Goal: Information Seeking & Learning: Learn about a topic

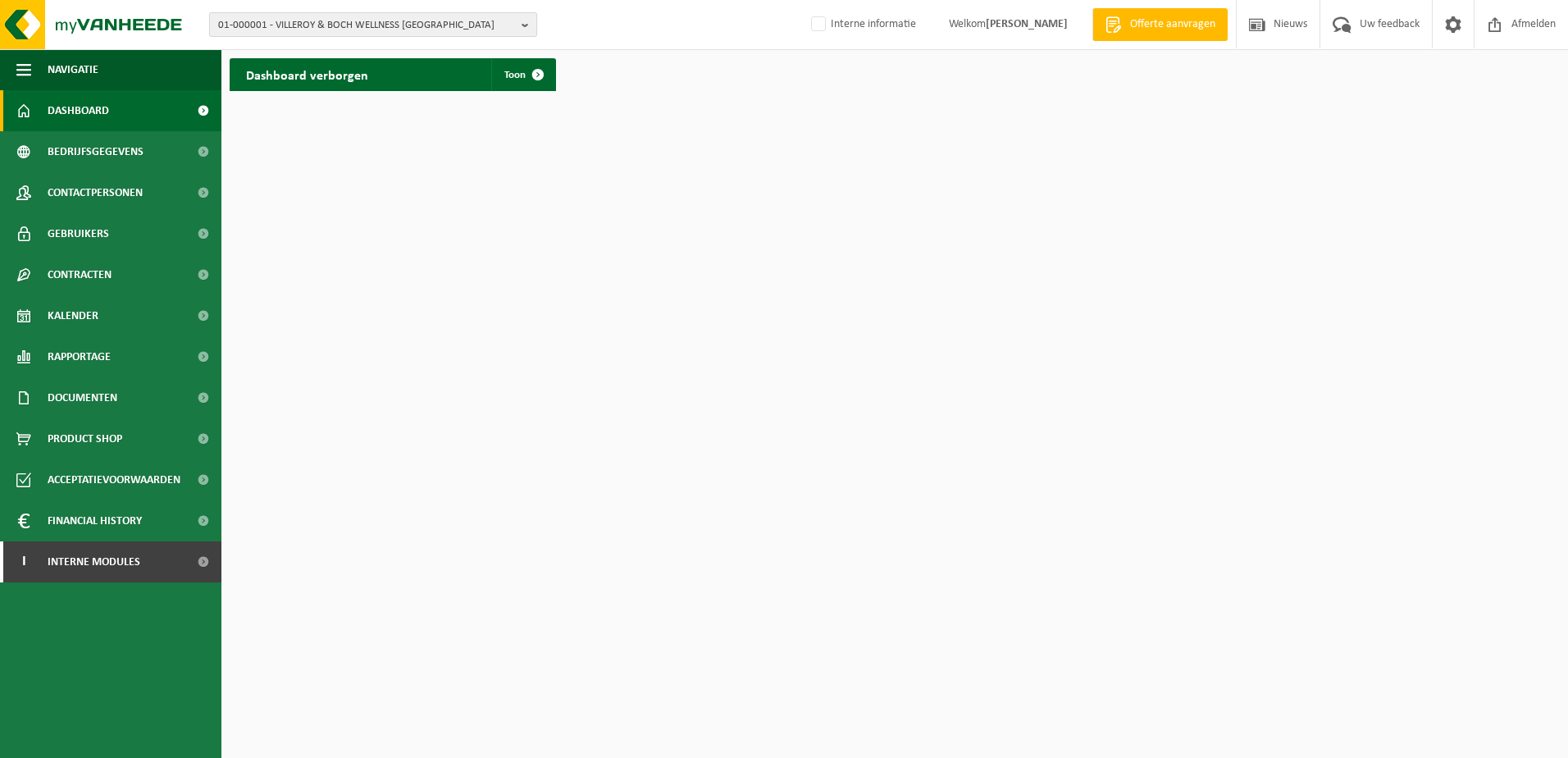
click at [515, 28] on button "01-000001 - VILLEROY & BOCH WELLNESS NV" at bounding box center [373, 24] width 328 height 24
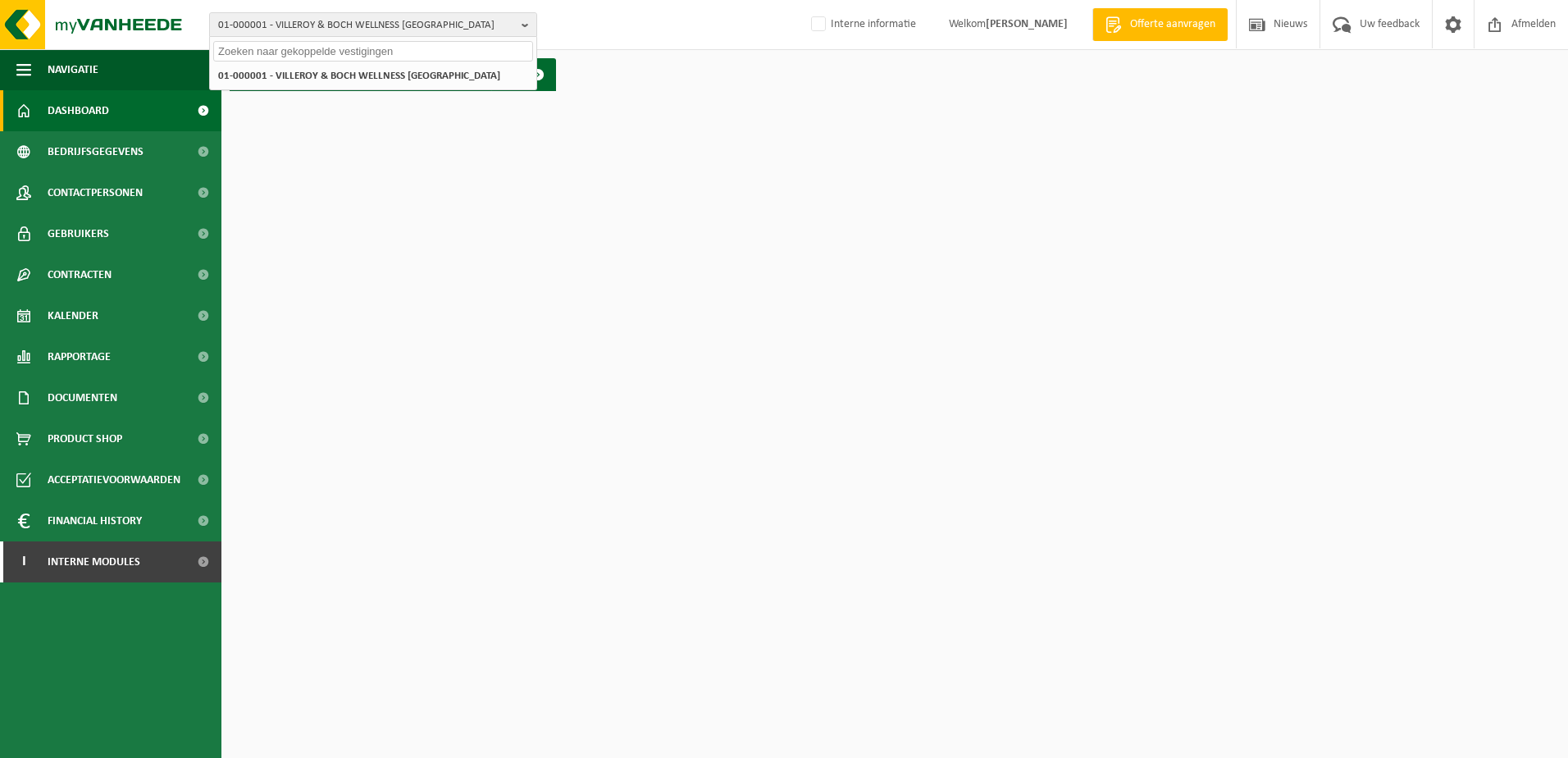
click at [282, 47] on input "text" at bounding box center [373, 52] width 320 height 21
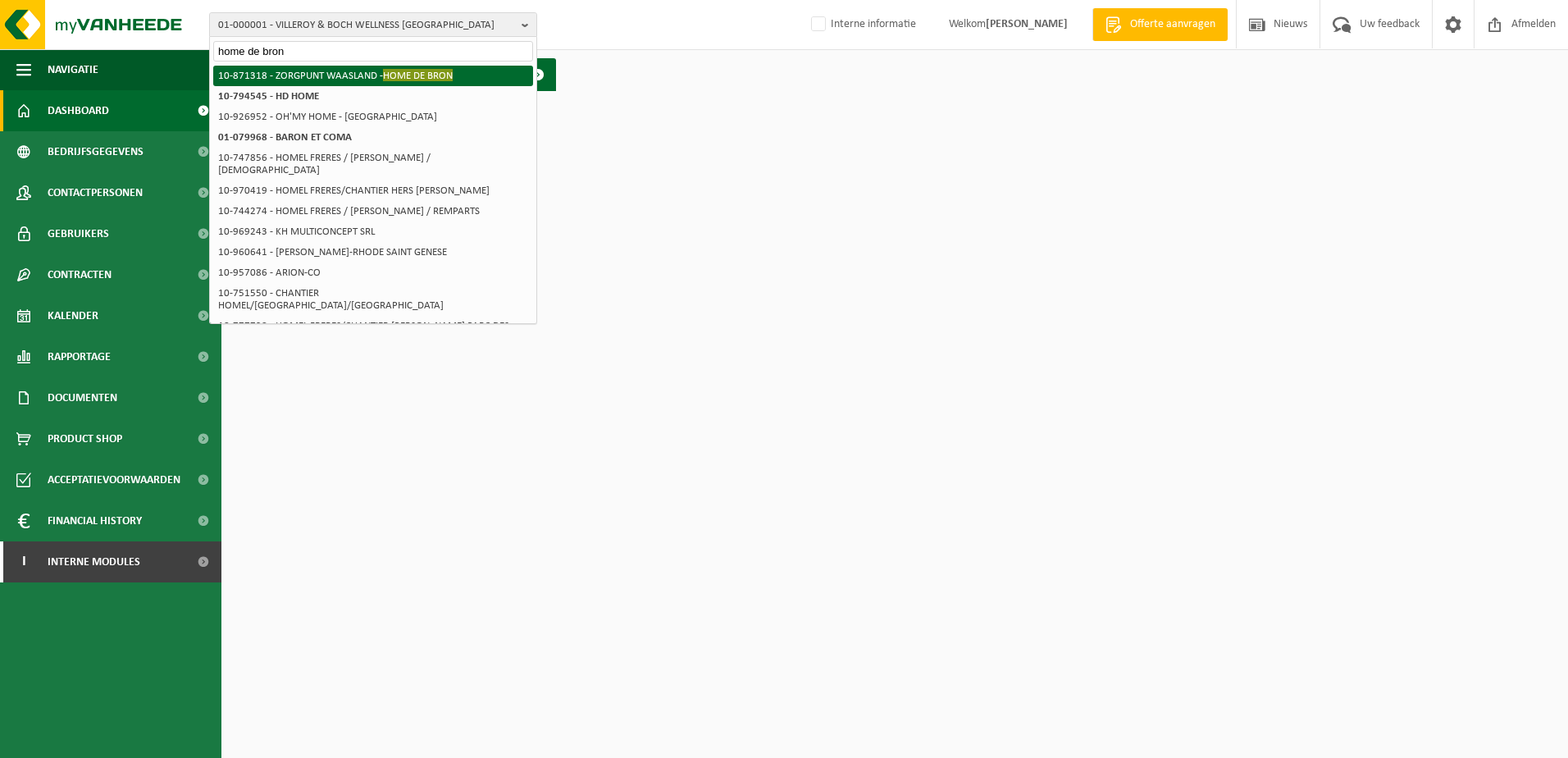
type input "home de bron"
click at [371, 73] on li "10-871318 - ZORGPUNT WAASLAND - HOME DE BRON" at bounding box center [373, 76] width 320 height 21
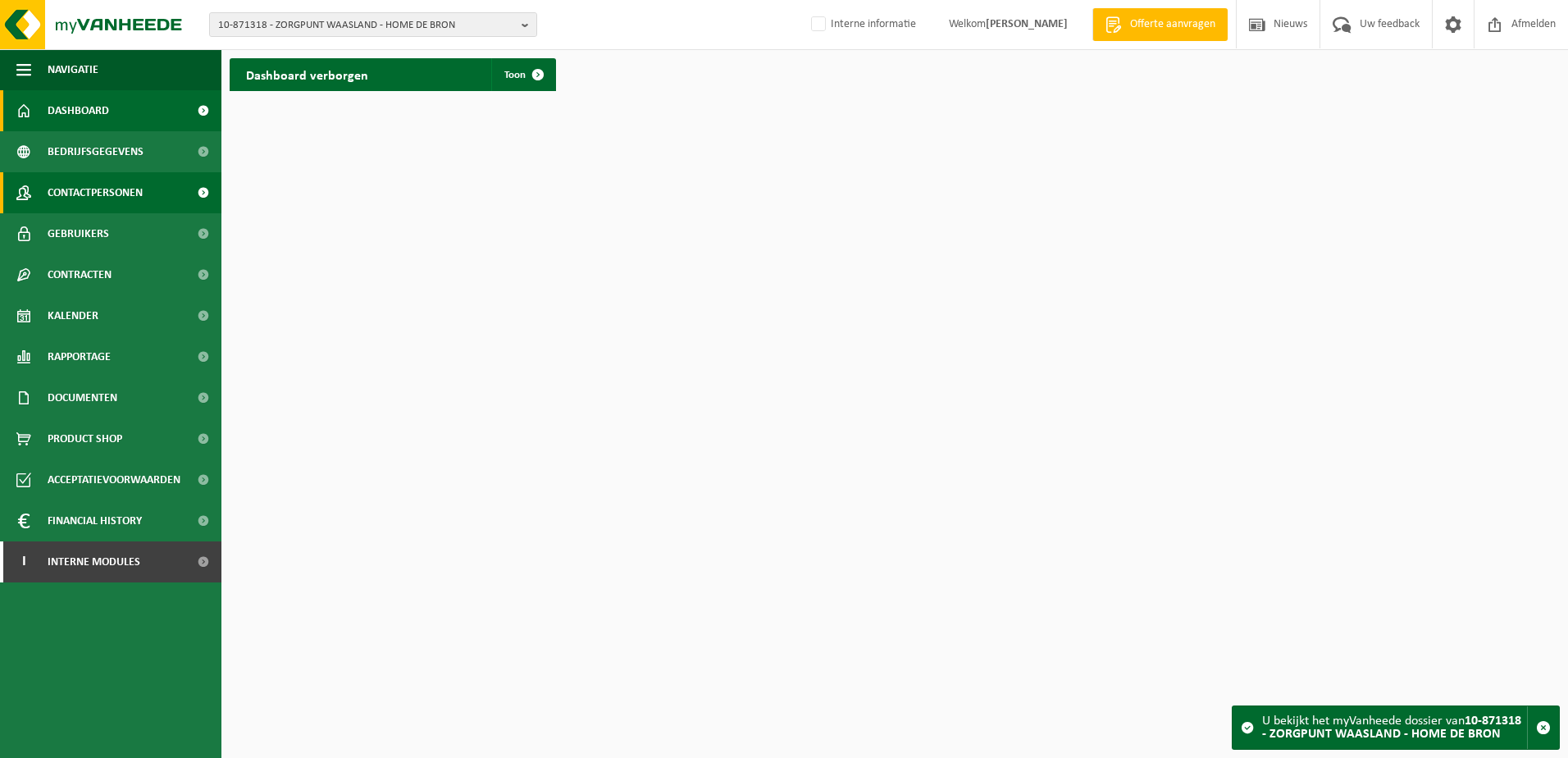
click at [114, 180] on span "Contactpersonen" at bounding box center [95, 193] width 95 height 41
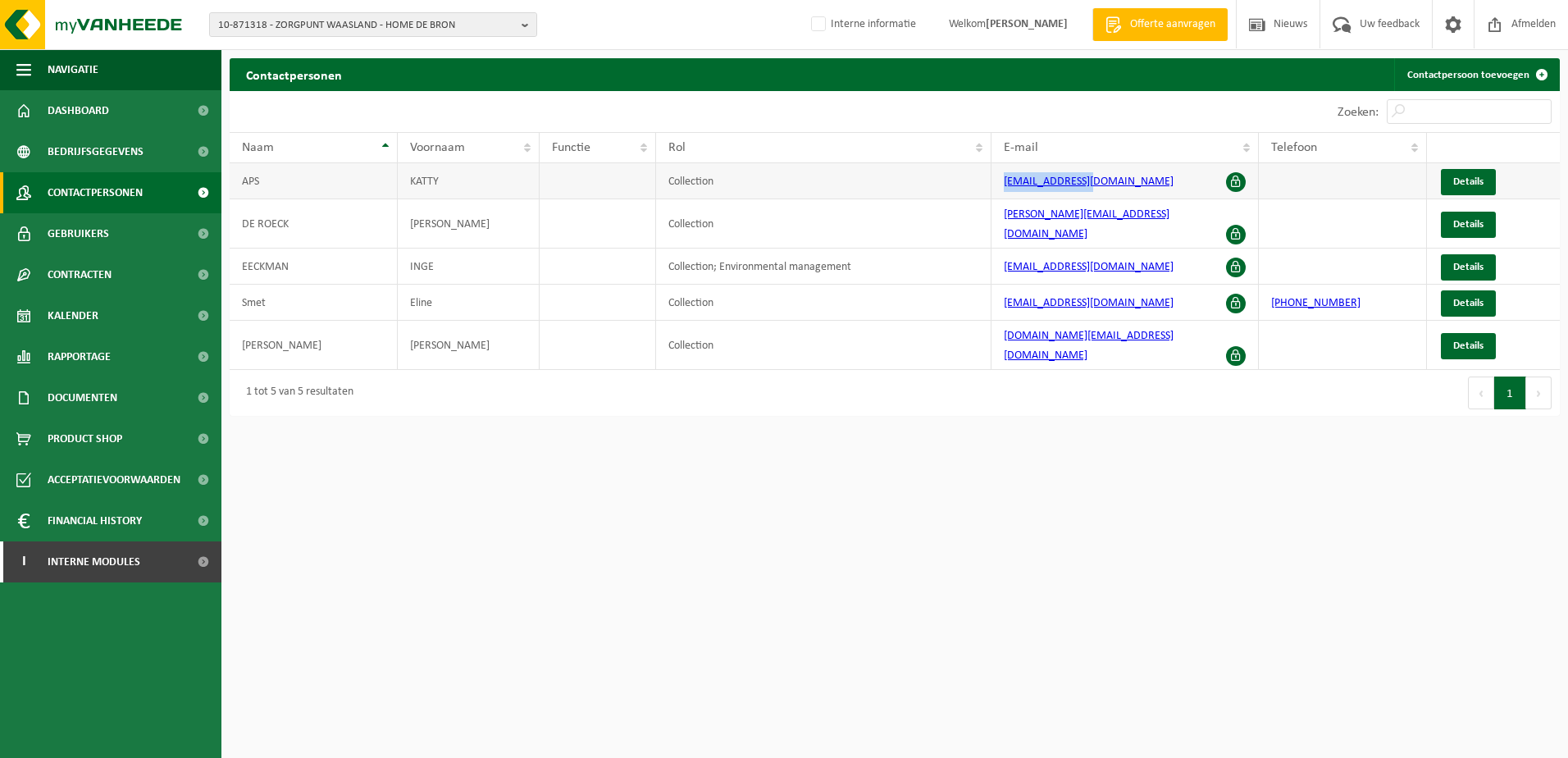
drag, startPoint x: 1091, startPoint y: 181, endPoint x: 1001, endPoint y: 184, distance: 90.0
click at [1001, 184] on td "katty.aps@zpw.be" at bounding box center [1125, 181] width 268 height 36
drag, startPoint x: 1001, startPoint y: 184, endPoint x: 1015, endPoint y: 178, distance: 15.2
copy link "katty.aps@zpw.be"
click at [531, 23] on b "button" at bounding box center [529, 24] width 15 height 23
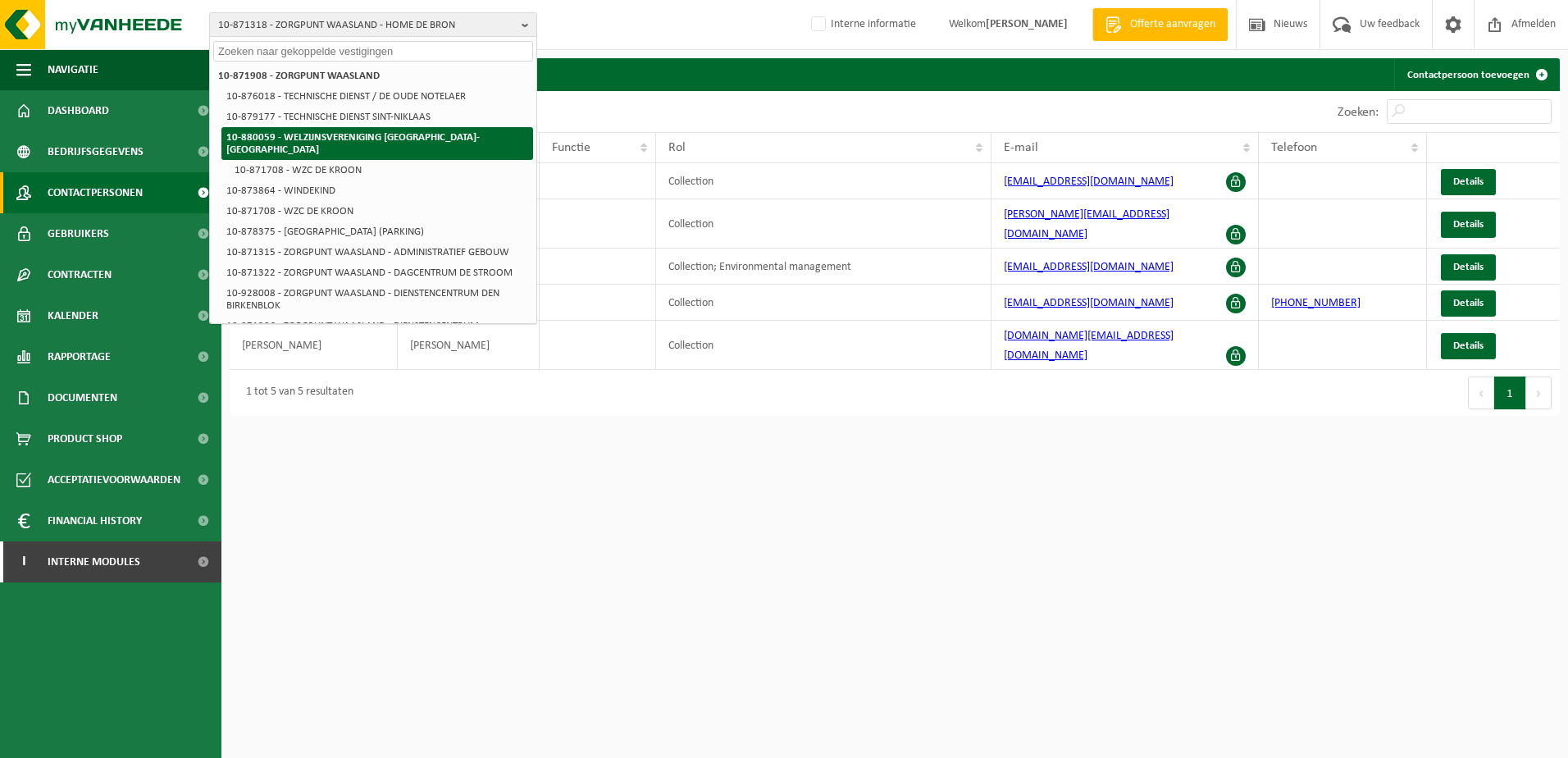
click at [391, 146] on li "10-880059 - WELZIJNSVERENIGING SINT-GILLIS-WAAS" at bounding box center [377, 143] width 312 height 33
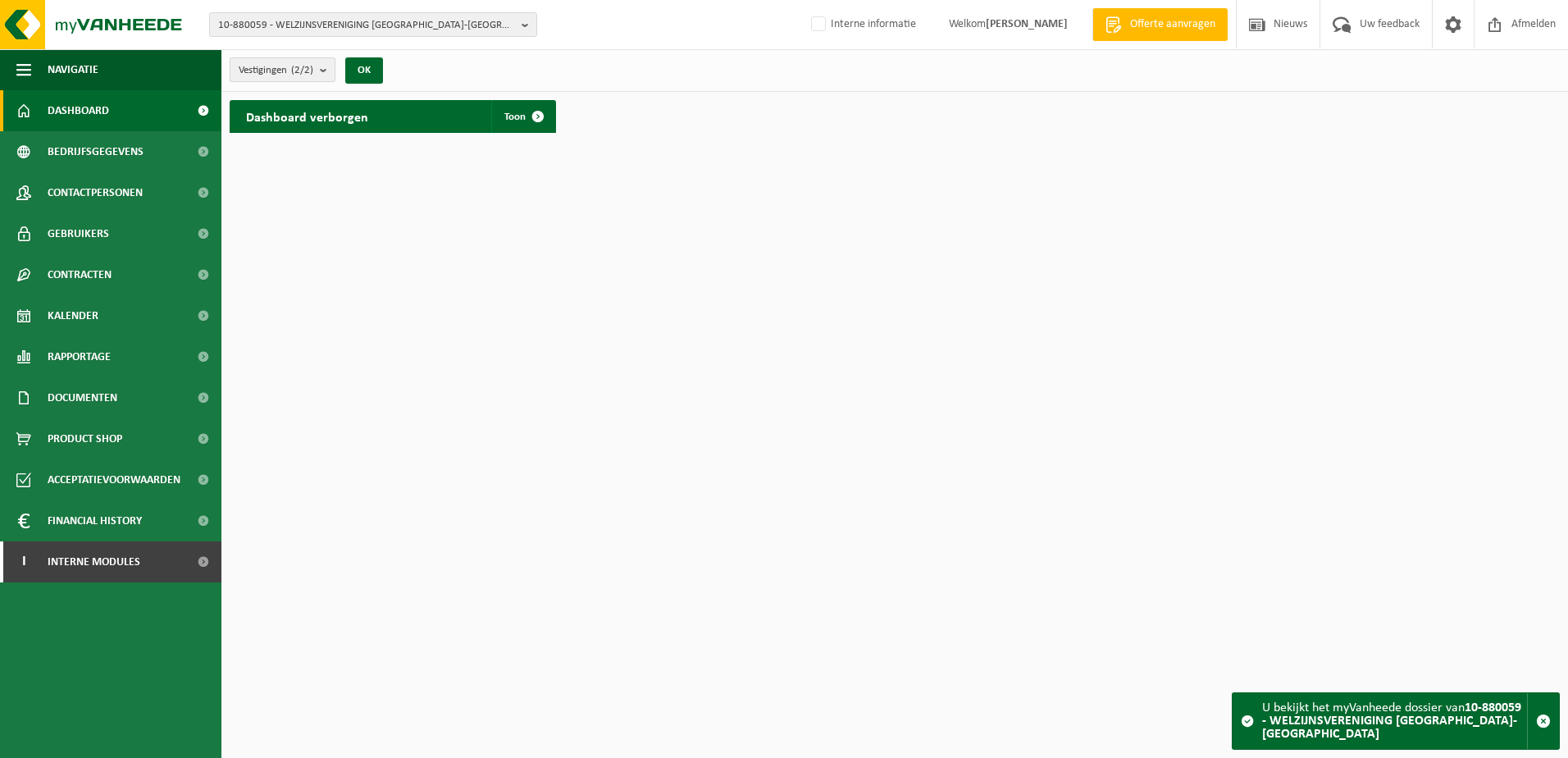
click at [327, 68] on b "submit" at bounding box center [328, 70] width 15 height 23
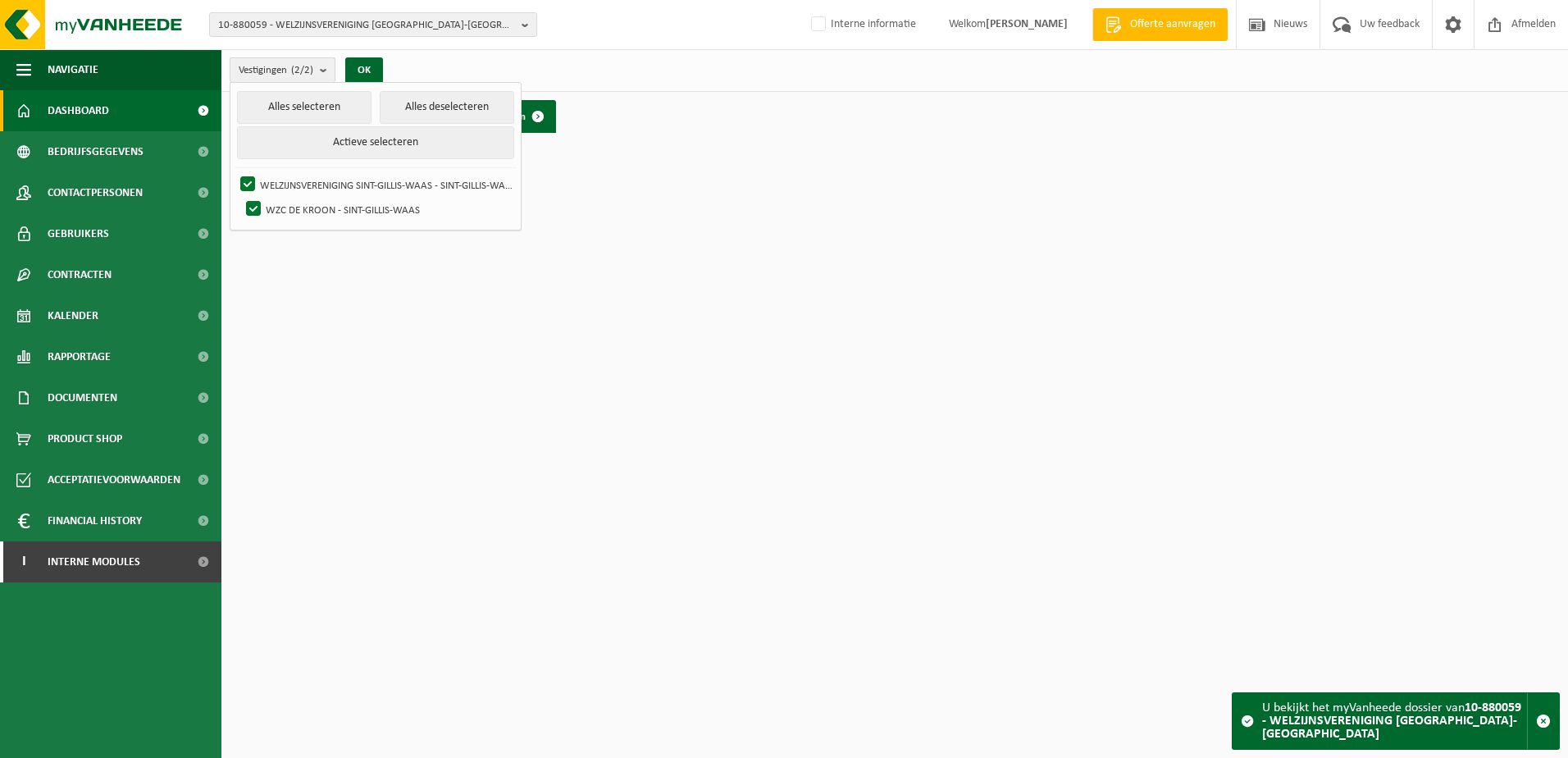
click at [327, 68] on b "submit" at bounding box center [328, 70] width 15 height 23
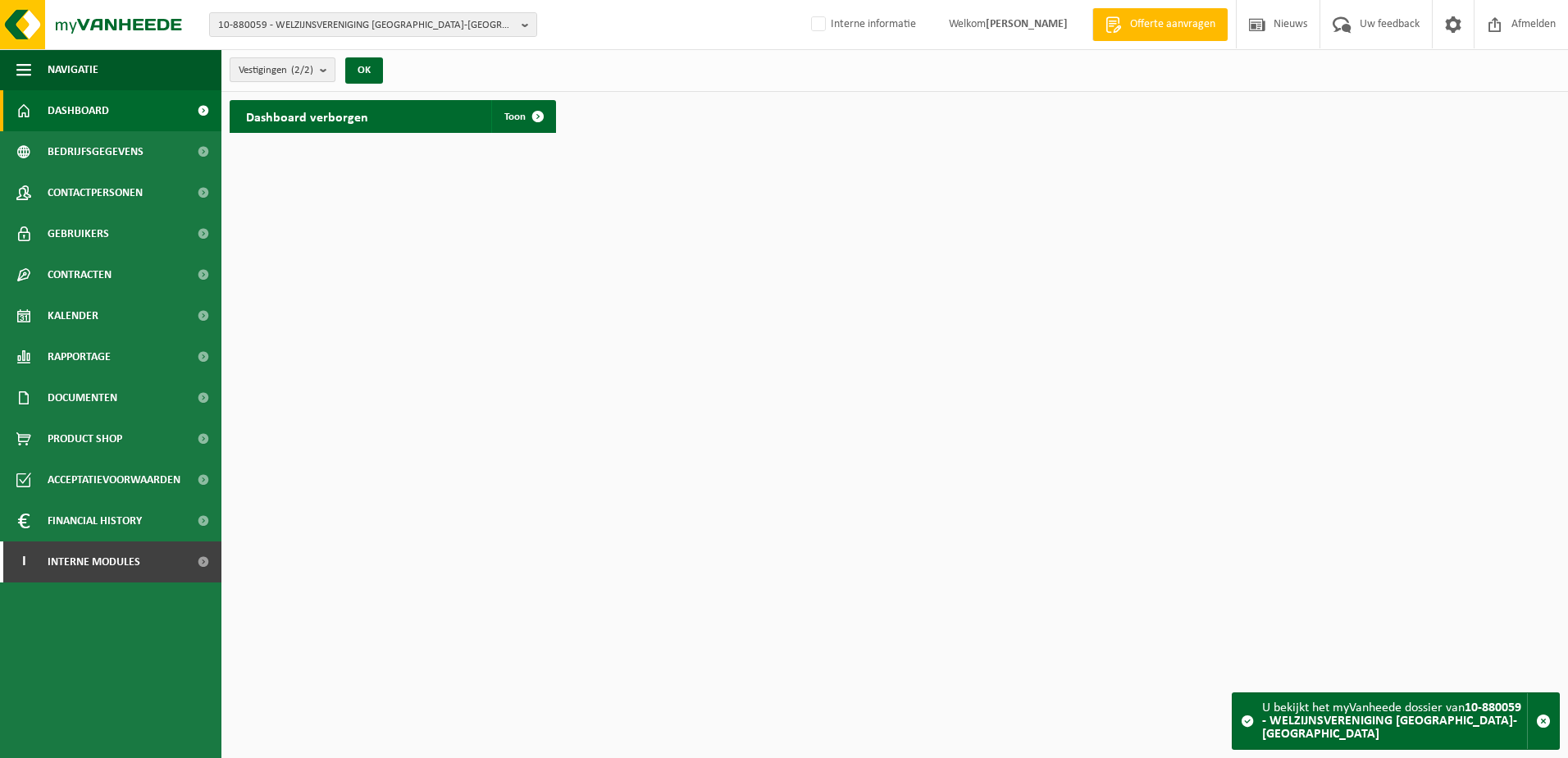
click at [327, 68] on b "submit" at bounding box center [328, 70] width 15 height 23
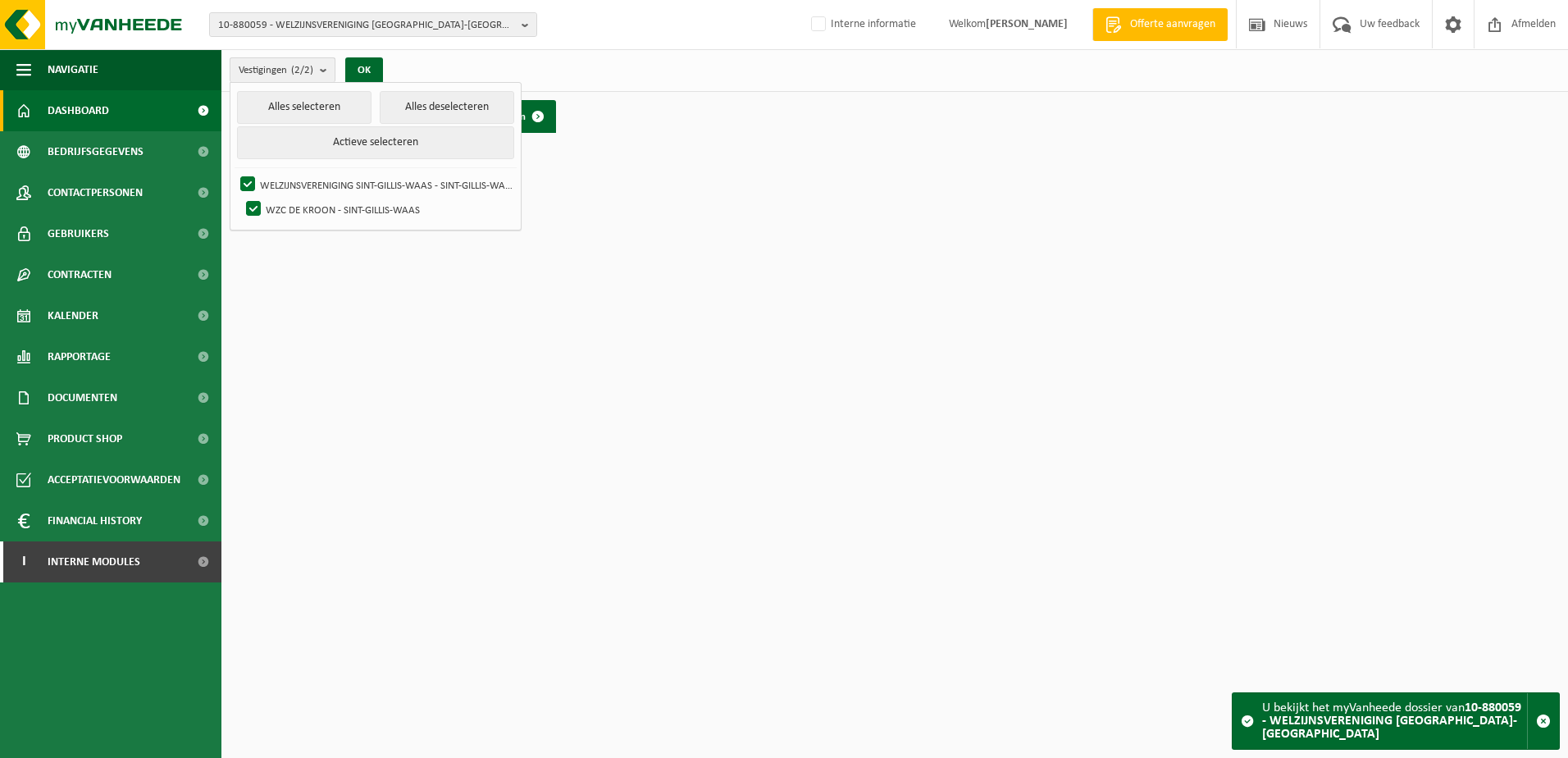
click at [327, 68] on b "submit" at bounding box center [328, 70] width 15 height 23
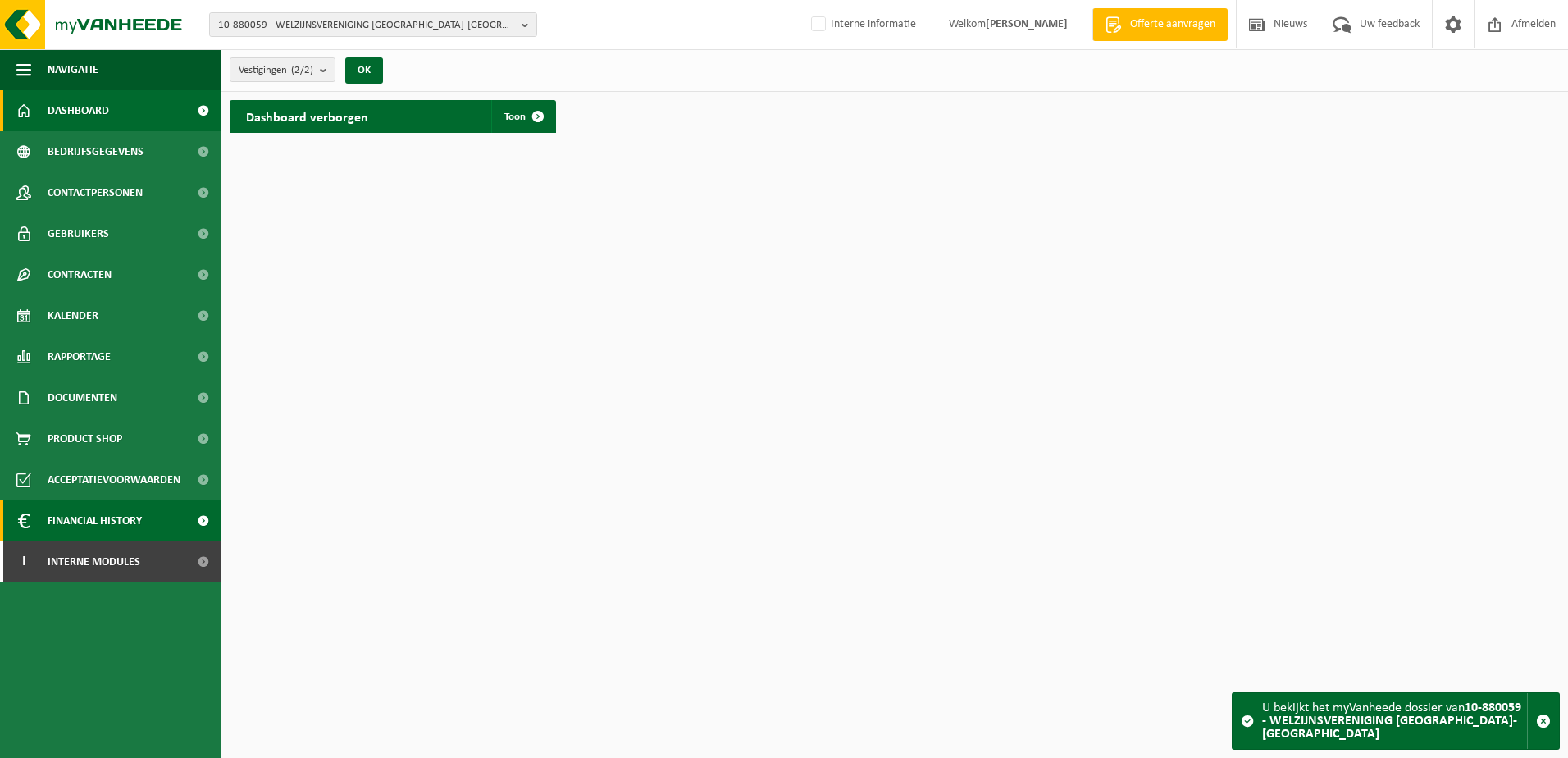
click at [116, 521] on span "Financial History" at bounding box center [95, 521] width 94 height 41
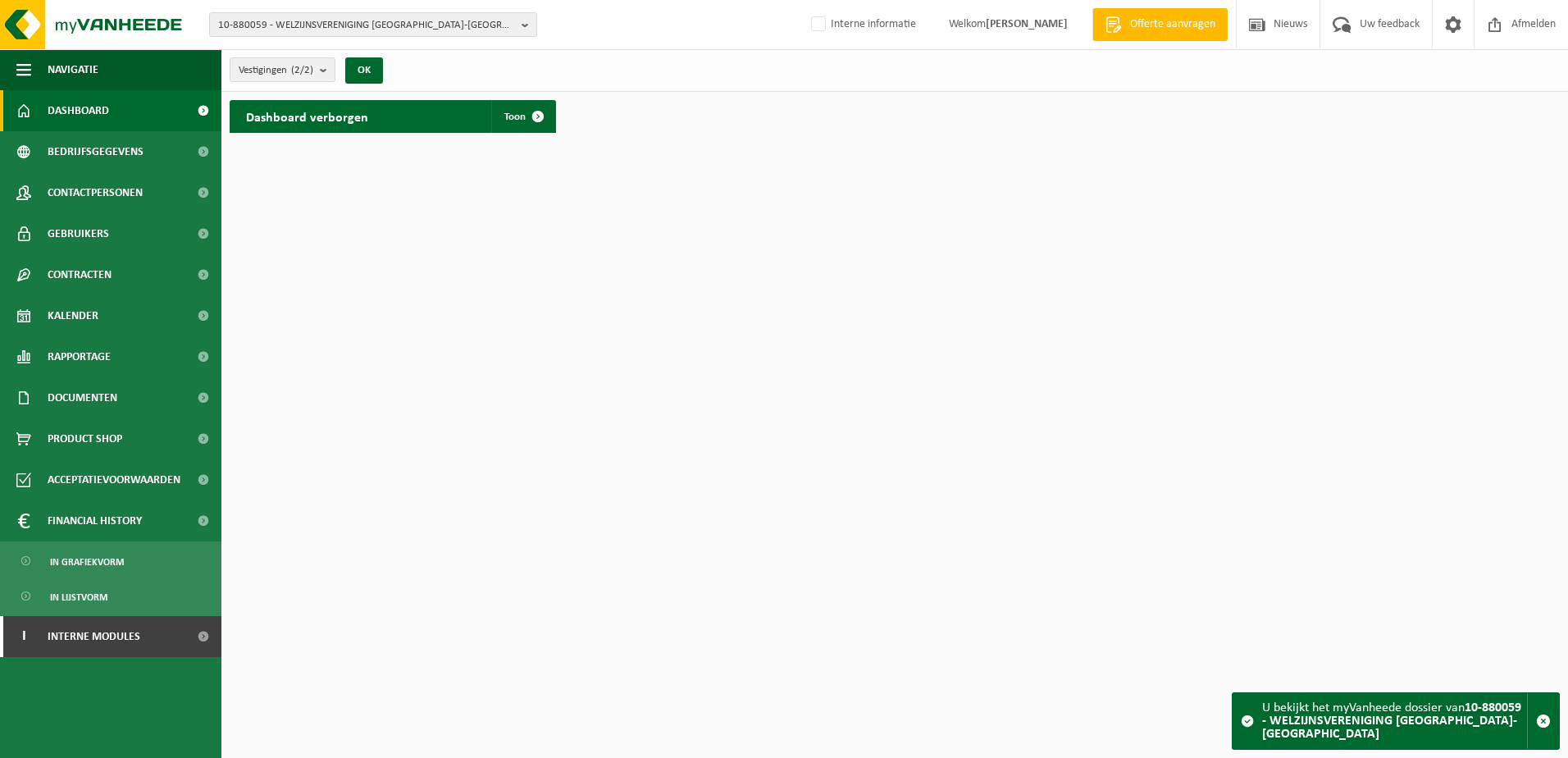
click at [378, 502] on html "10-880059 - WELZIJNSVERENIGING SINT-GILLIS-WAAS 10-871908 - ZORGPUNT WAASLAND 1…" at bounding box center [784, 379] width 1568 height 758
click at [116, 197] on span "Contactpersonen" at bounding box center [95, 193] width 95 height 41
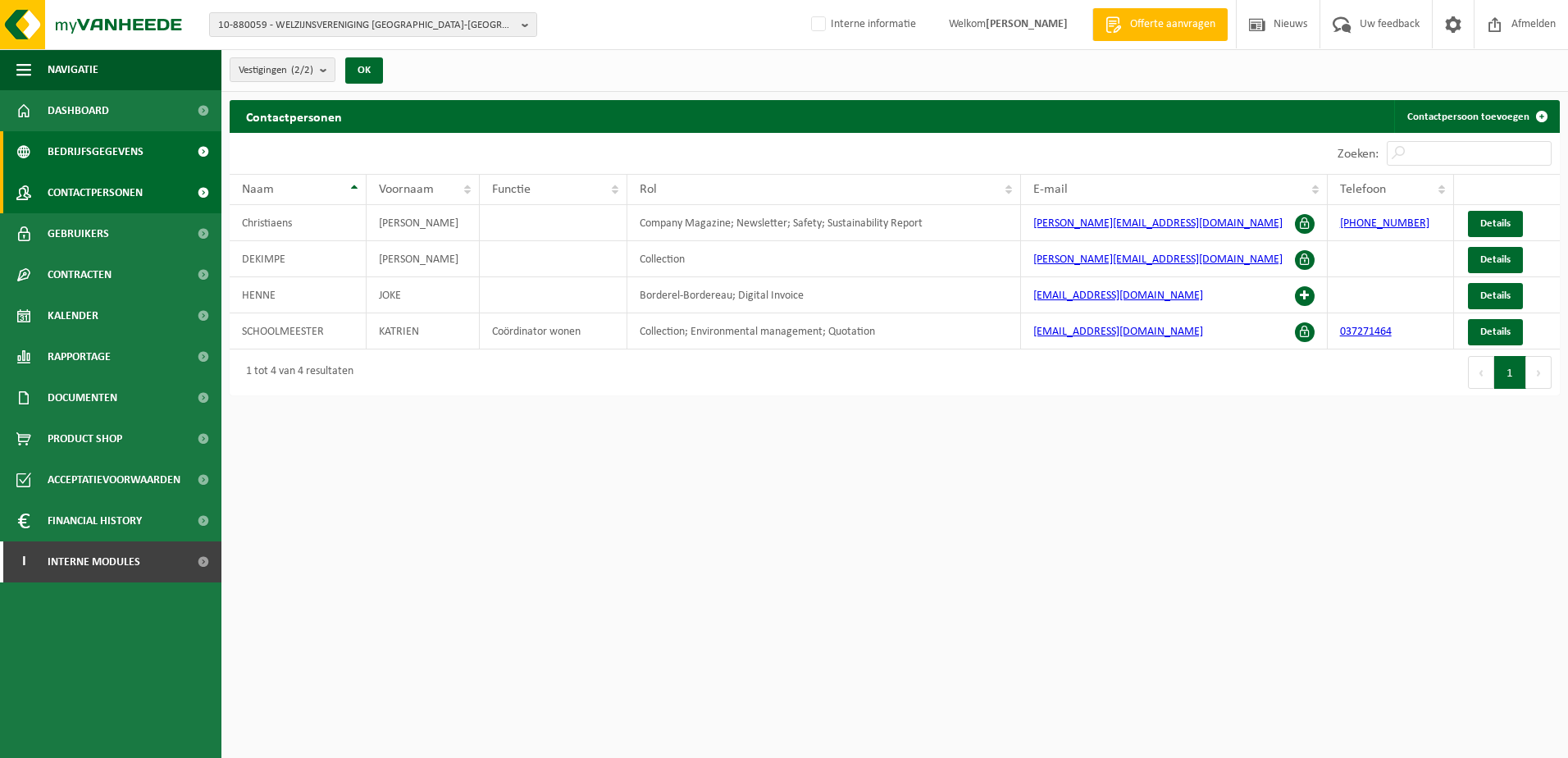
click at [90, 147] on span "Bedrijfsgegevens" at bounding box center [96, 152] width 96 height 41
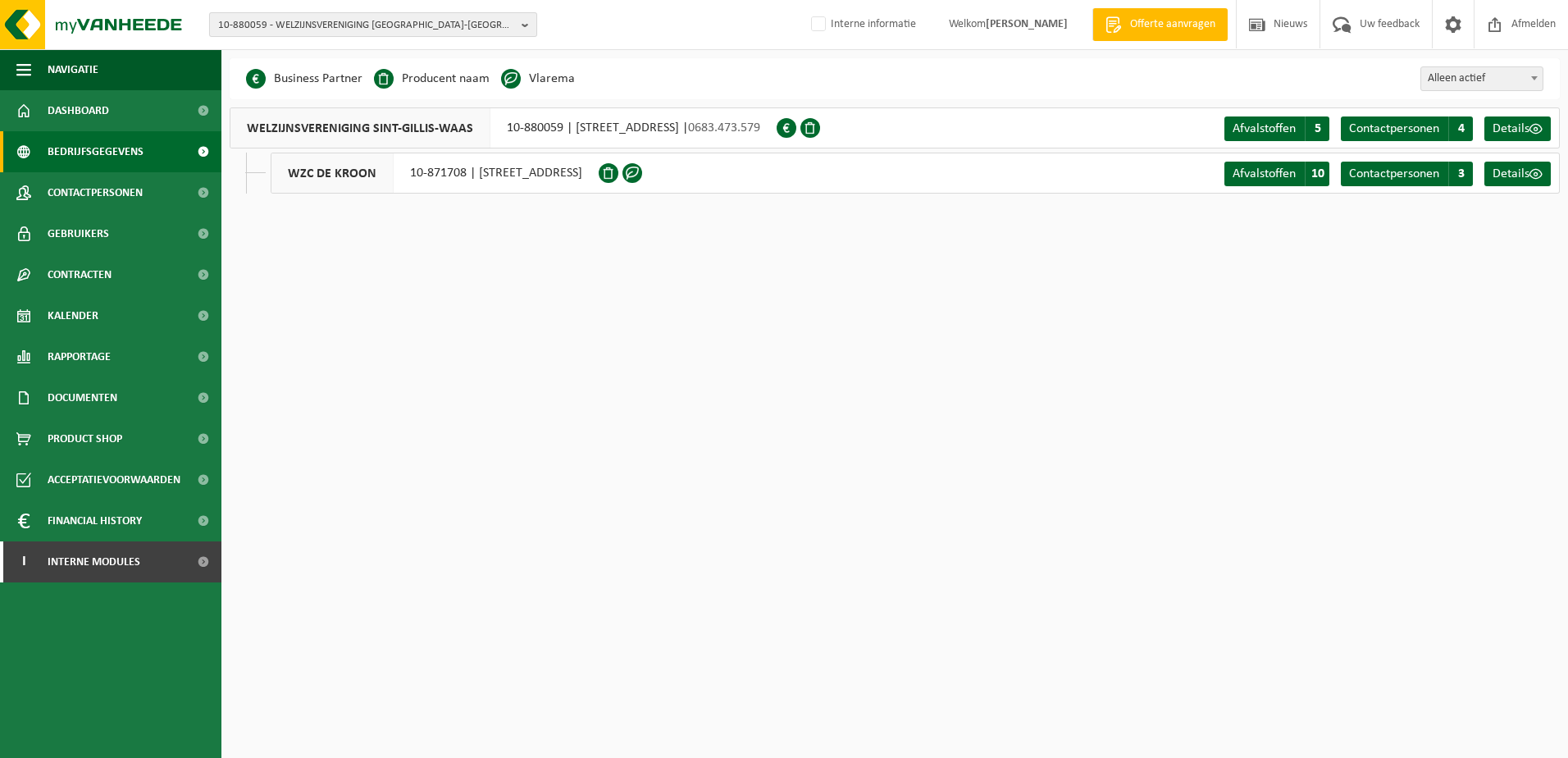
click at [530, 20] on b "button" at bounding box center [529, 24] width 15 height 23
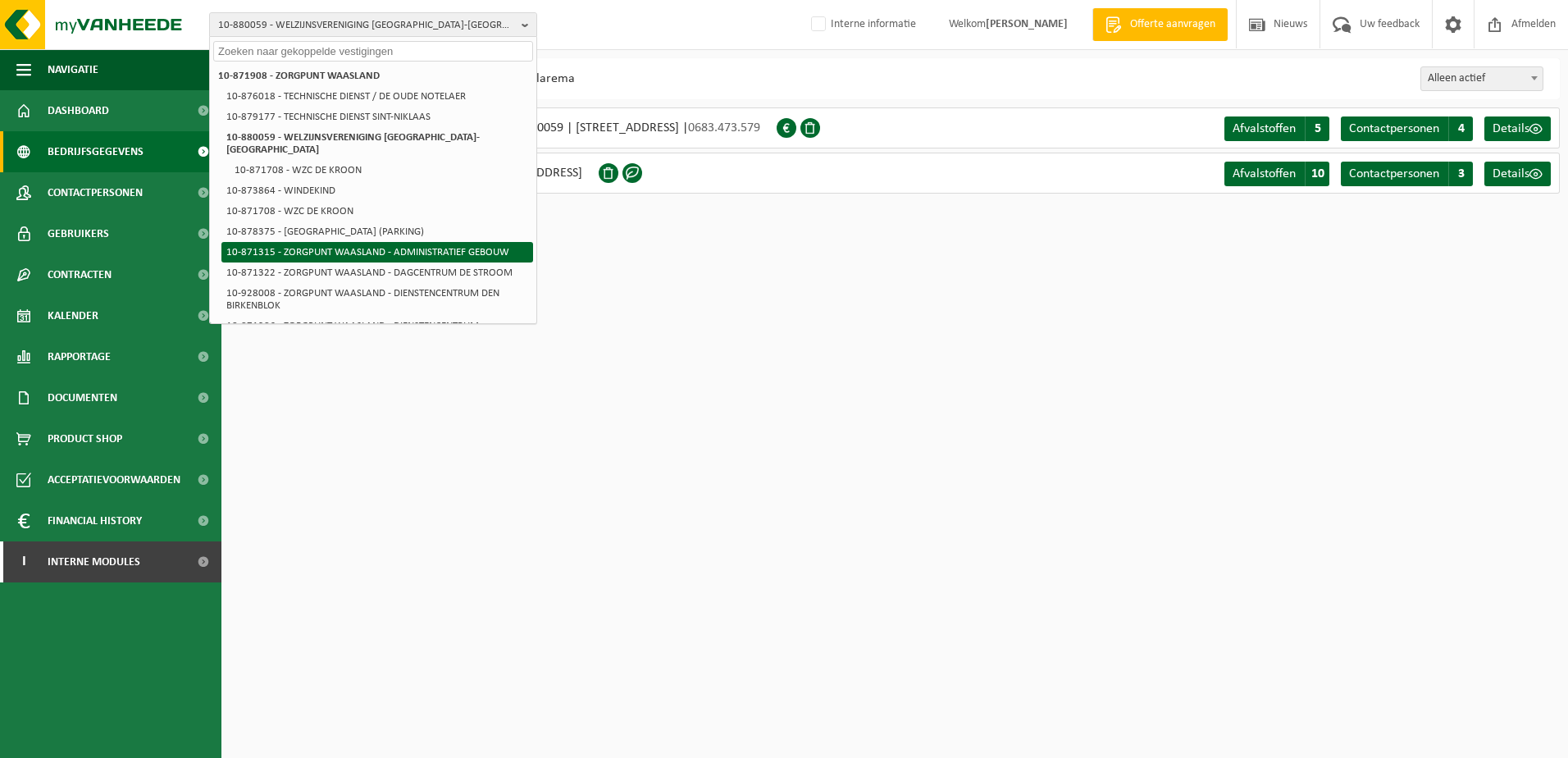
scroll to position [82, 0]
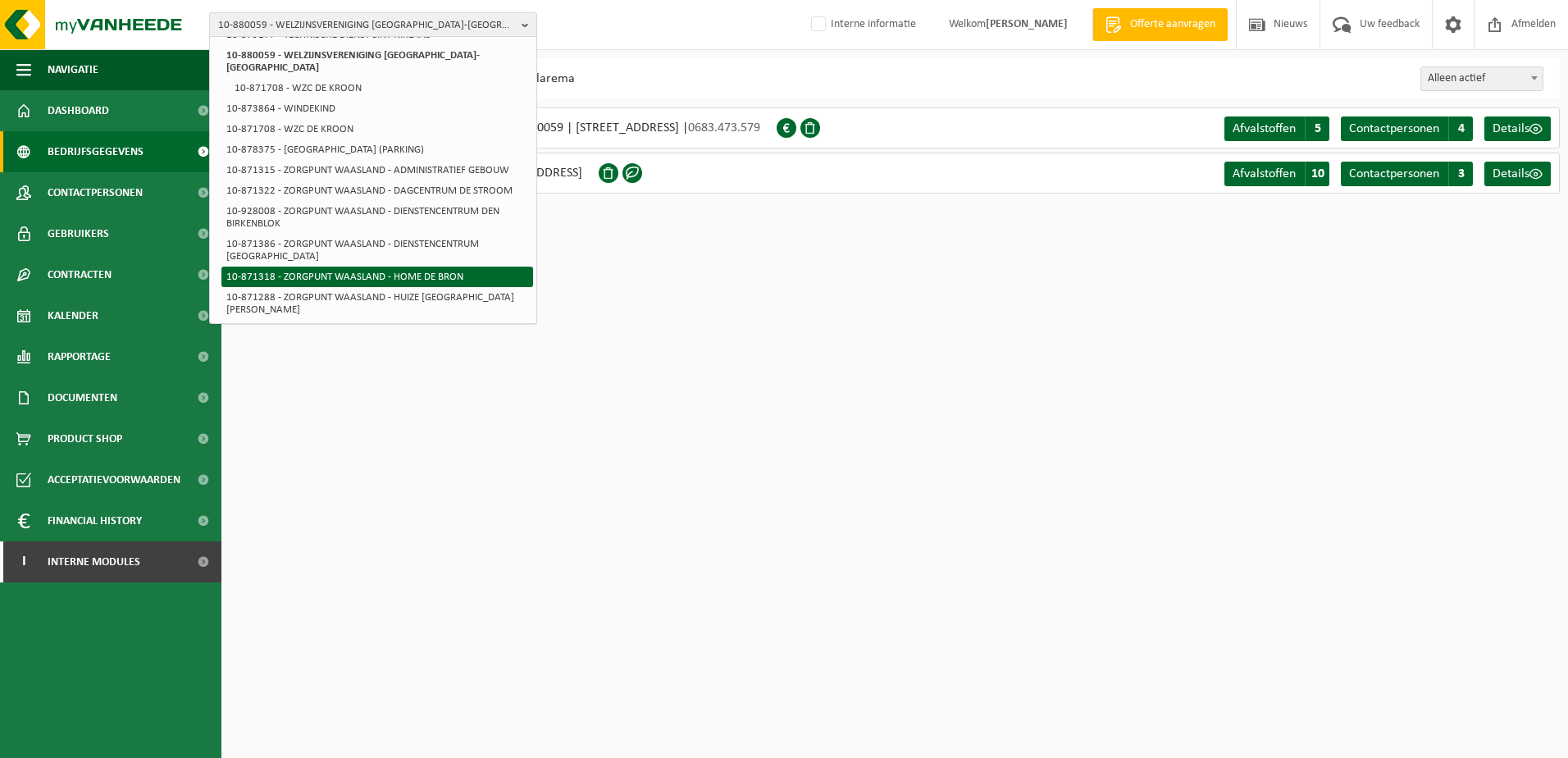
click at [423, 267] on li "10-871318 - ZORGPUNT WAASLAND - HOME DE BRON" at bounding box center [377, 277] width 312 height 21
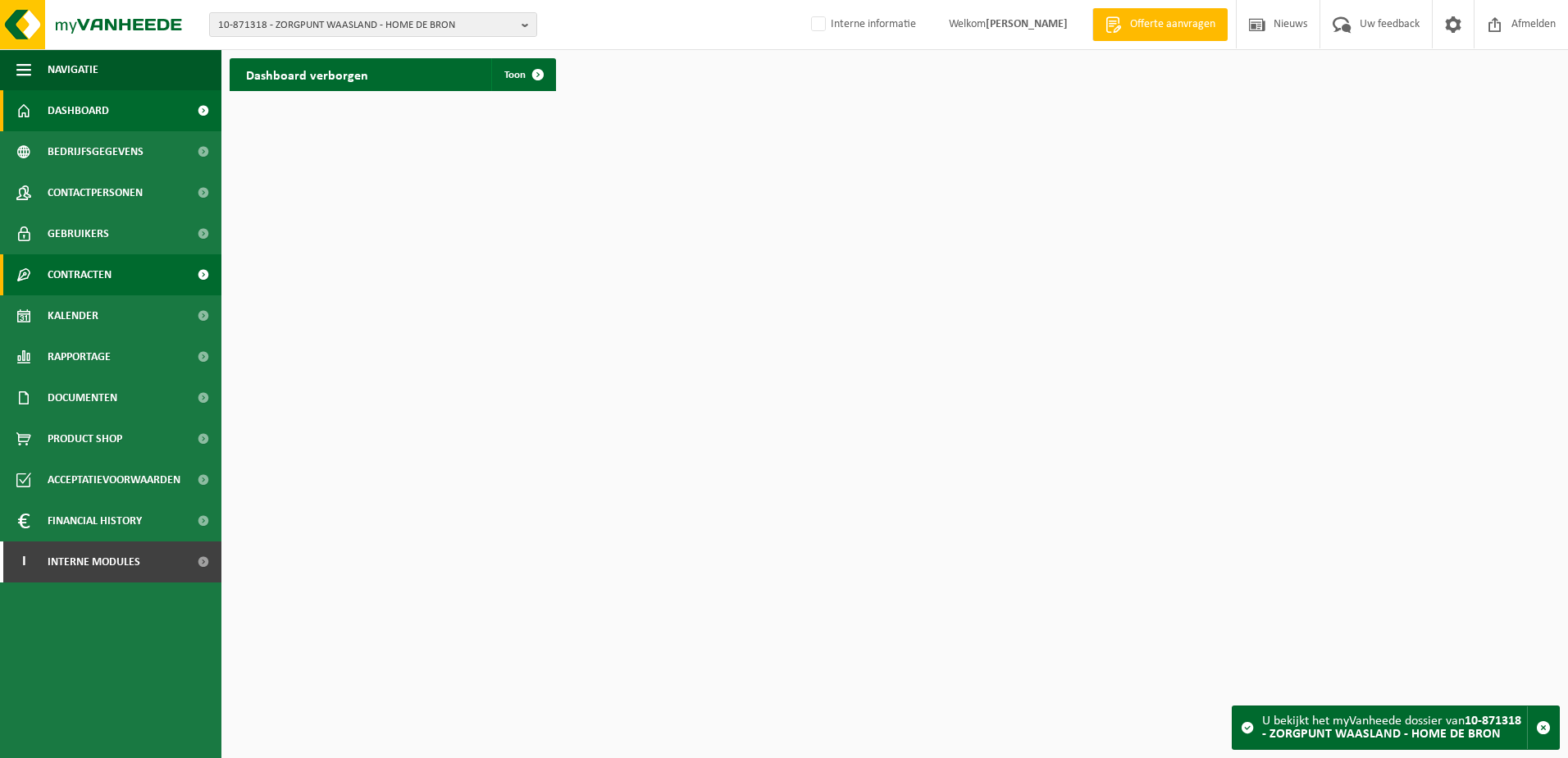
click at [94, 274] on span "Contracten" at bounding box center [80, 275] width 64 height 41
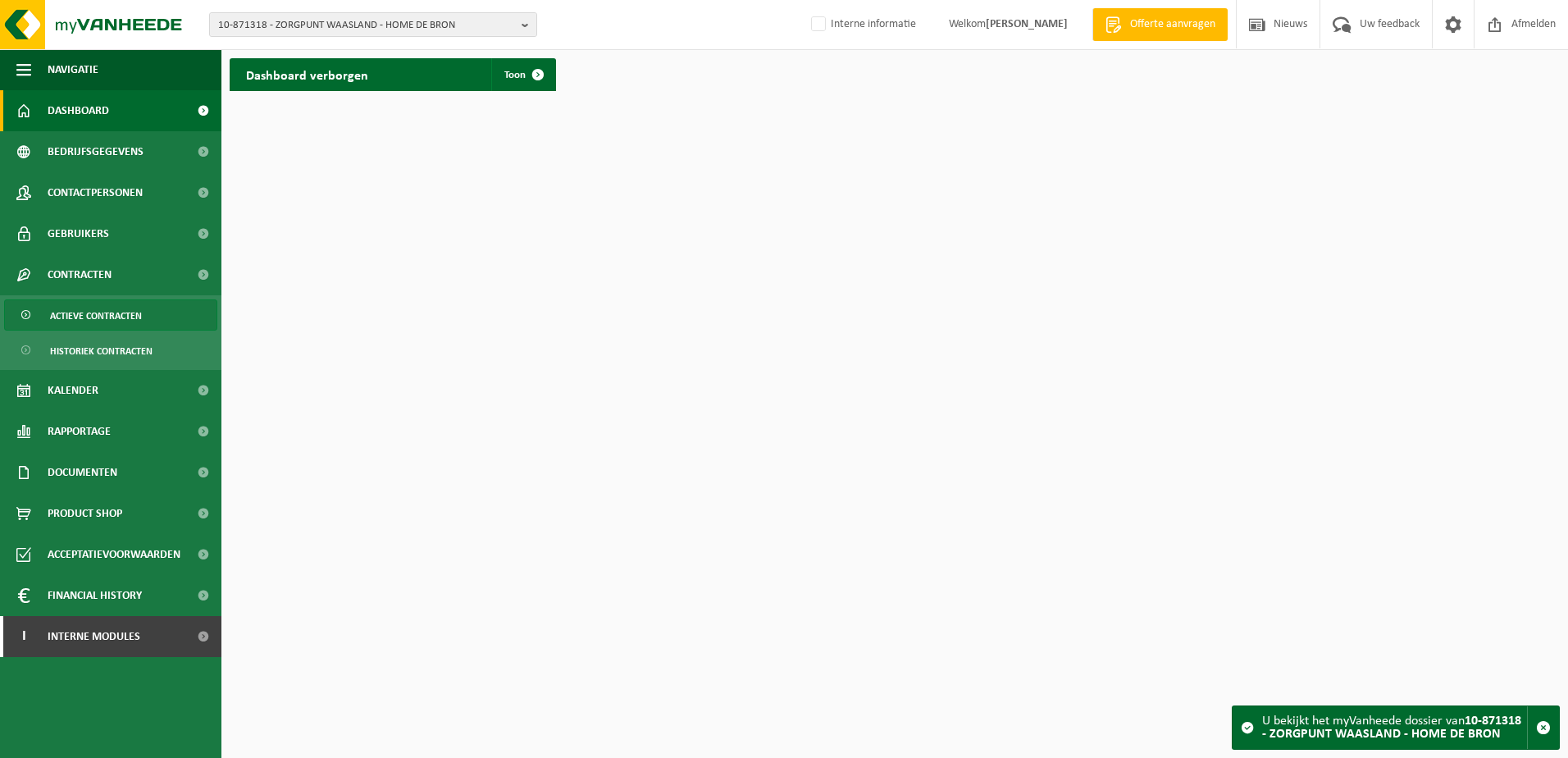
click at [88, 311] on span "Actieve contracten" at bounding box center [96, 316] width 92 height 31
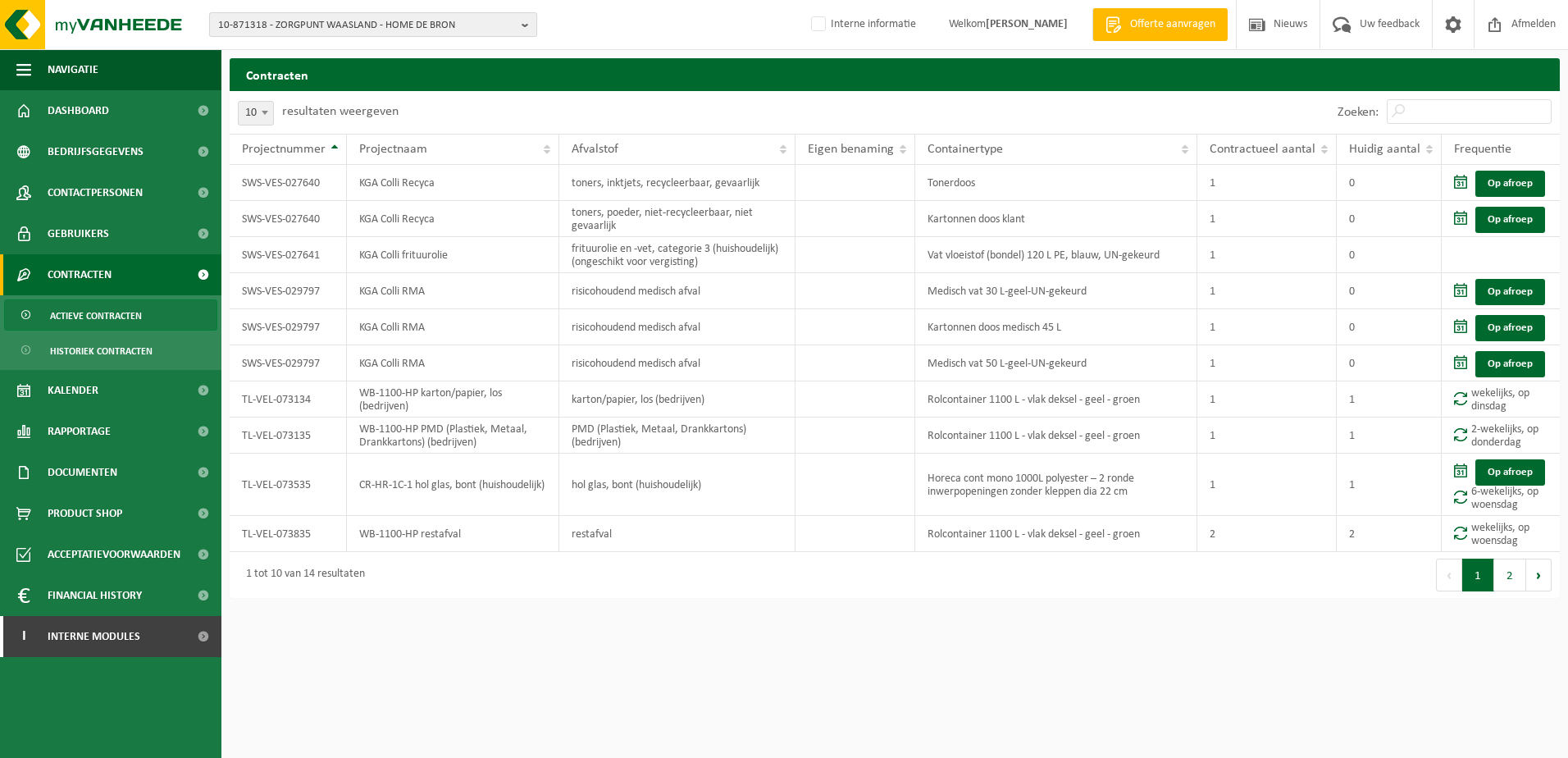
click at [514, 26] on span "10-871318 - ZORGPUNT WAASLAND - HOME DE BRON" at bounding box center [366, 25] width 297 height 24
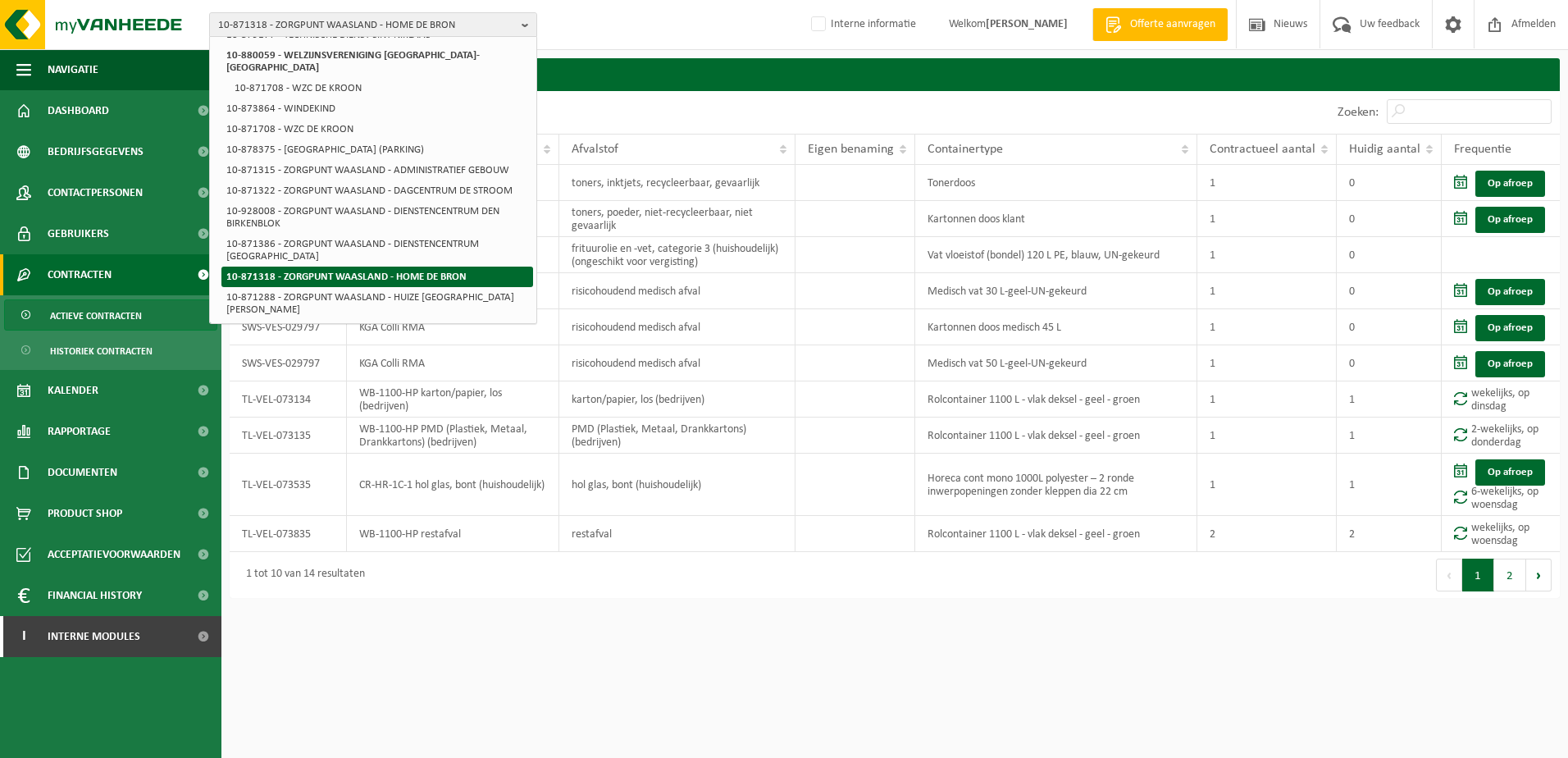
scroll to position [164, 0]
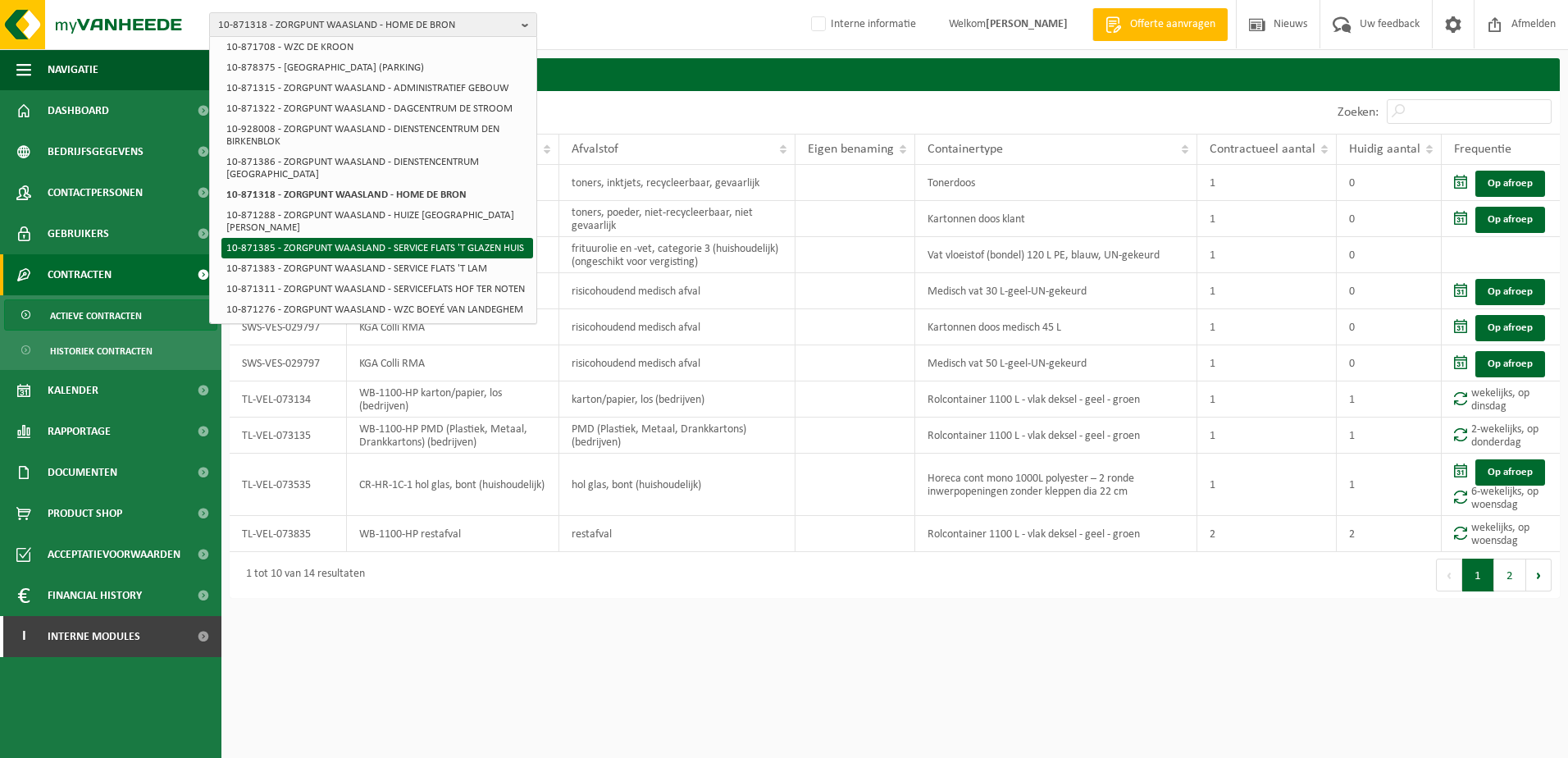
click at [390, 238] on li "10-871385 - ZORGPUNT WAASLAND - SERVICE FLATS 'T GLAZEN HUIS" at bounding box center [377, 248] width 312 height 21
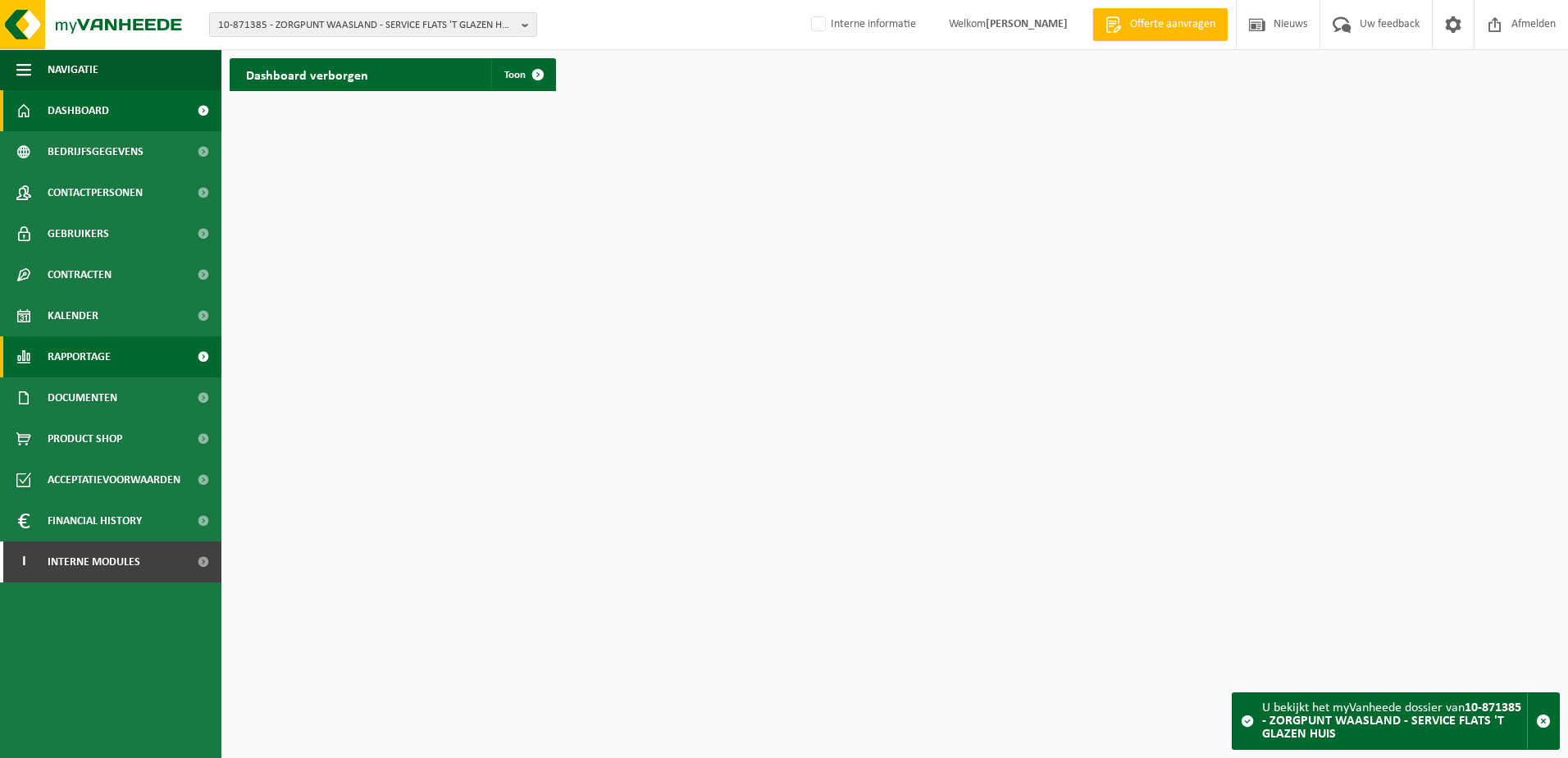
click at [87, 361] on span "Rapportage" at bounding box center [79, 357] width 63 height 41
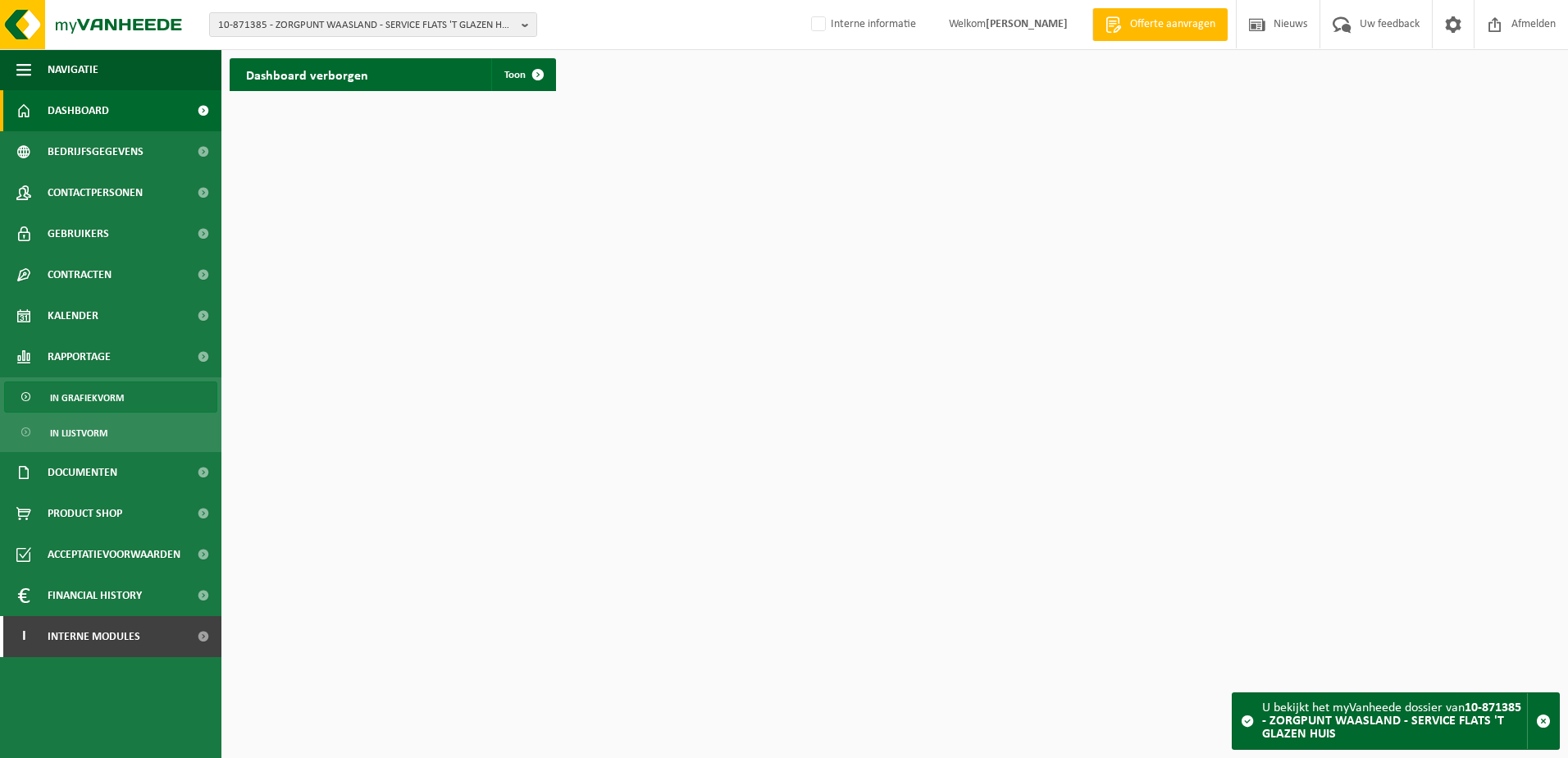
click at [90, 390] on span "In grafiekvorm" at bounding box center [86, 397] width 74 height 31
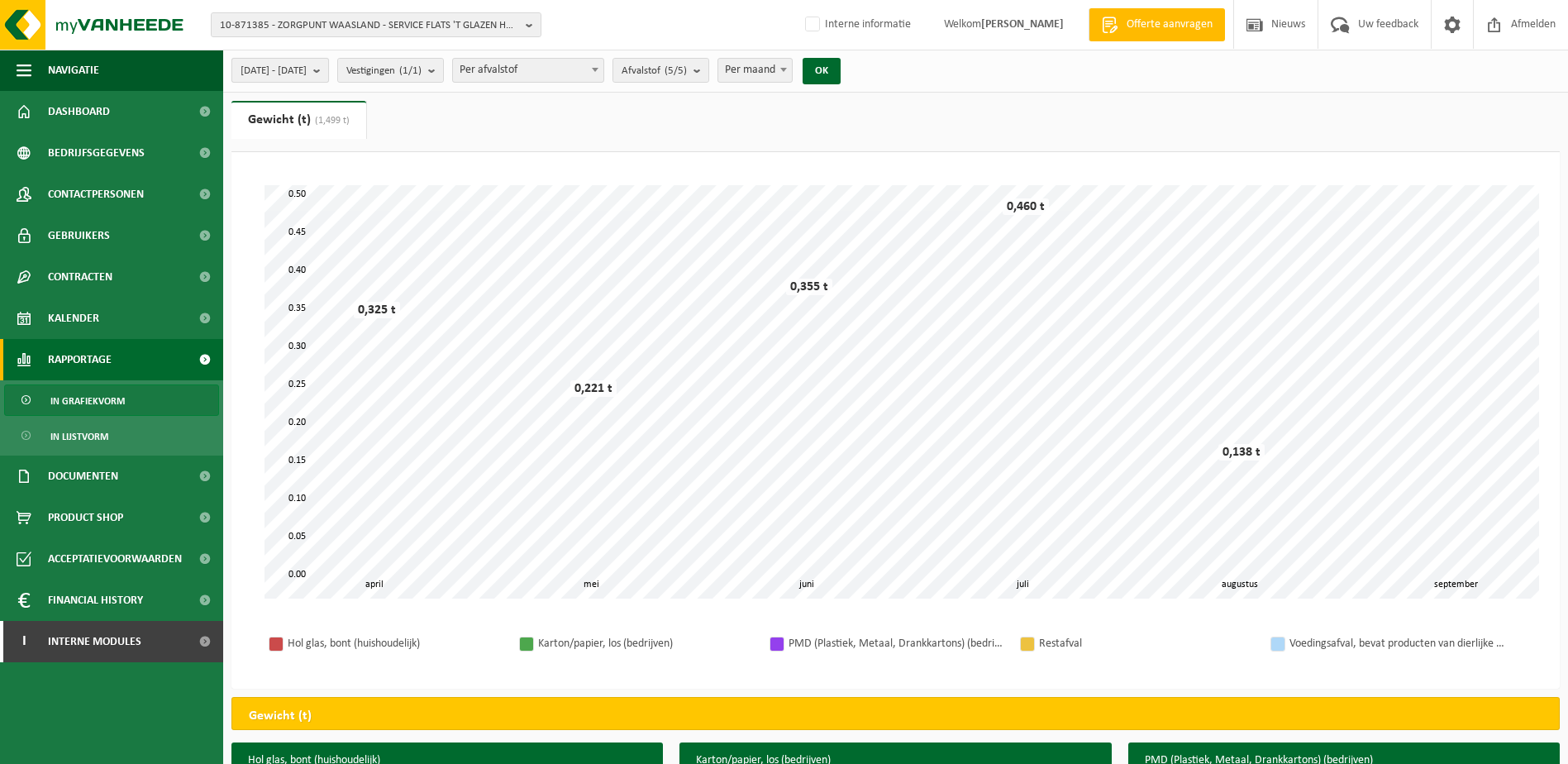
click at [329, 75] on b "submit" at bounding box center [321, 70] width 15 height 23
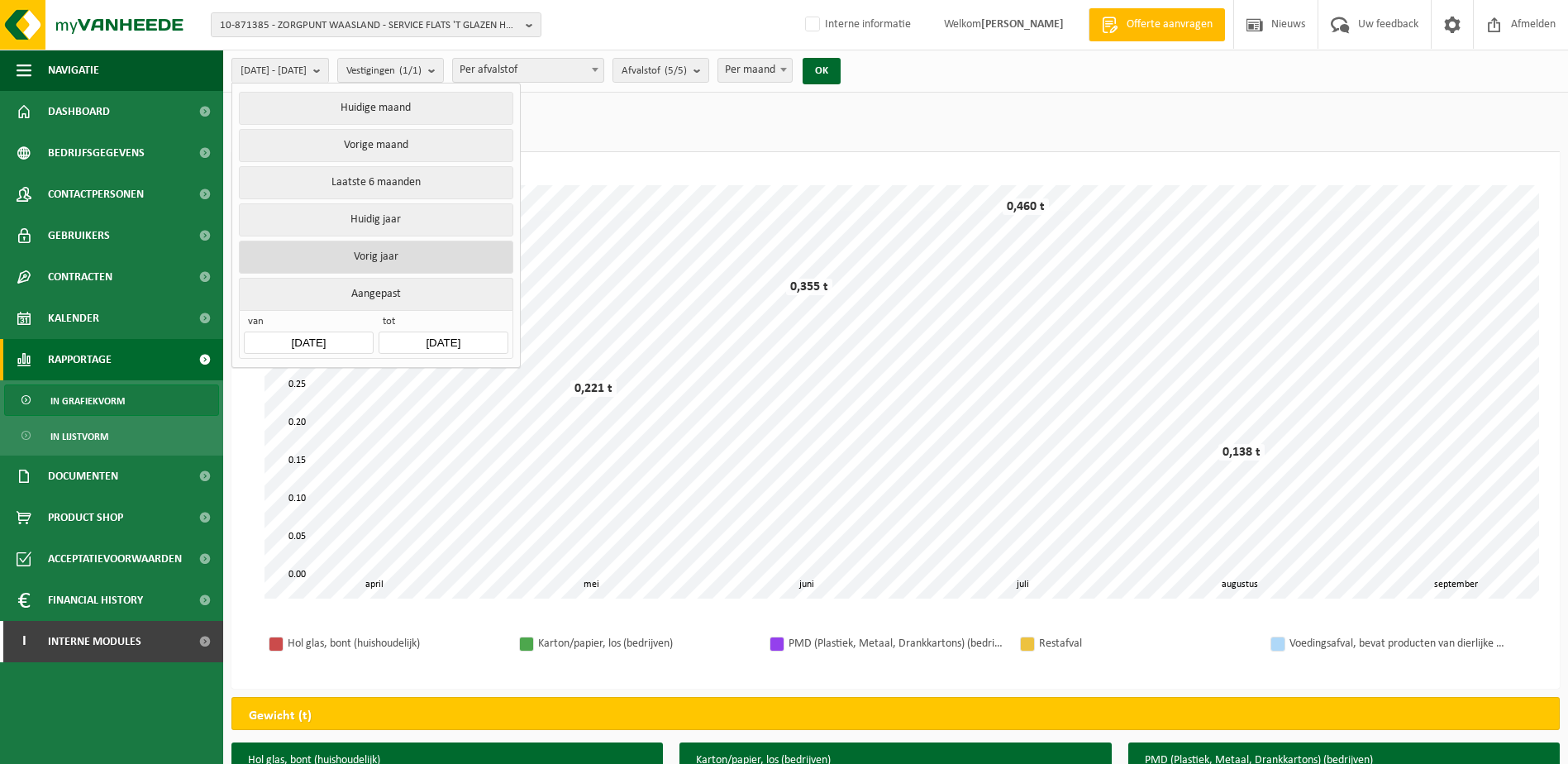
click at [375, 250] on button "Vorig jaar" at bounding box center [375, 257] width 274 height 33
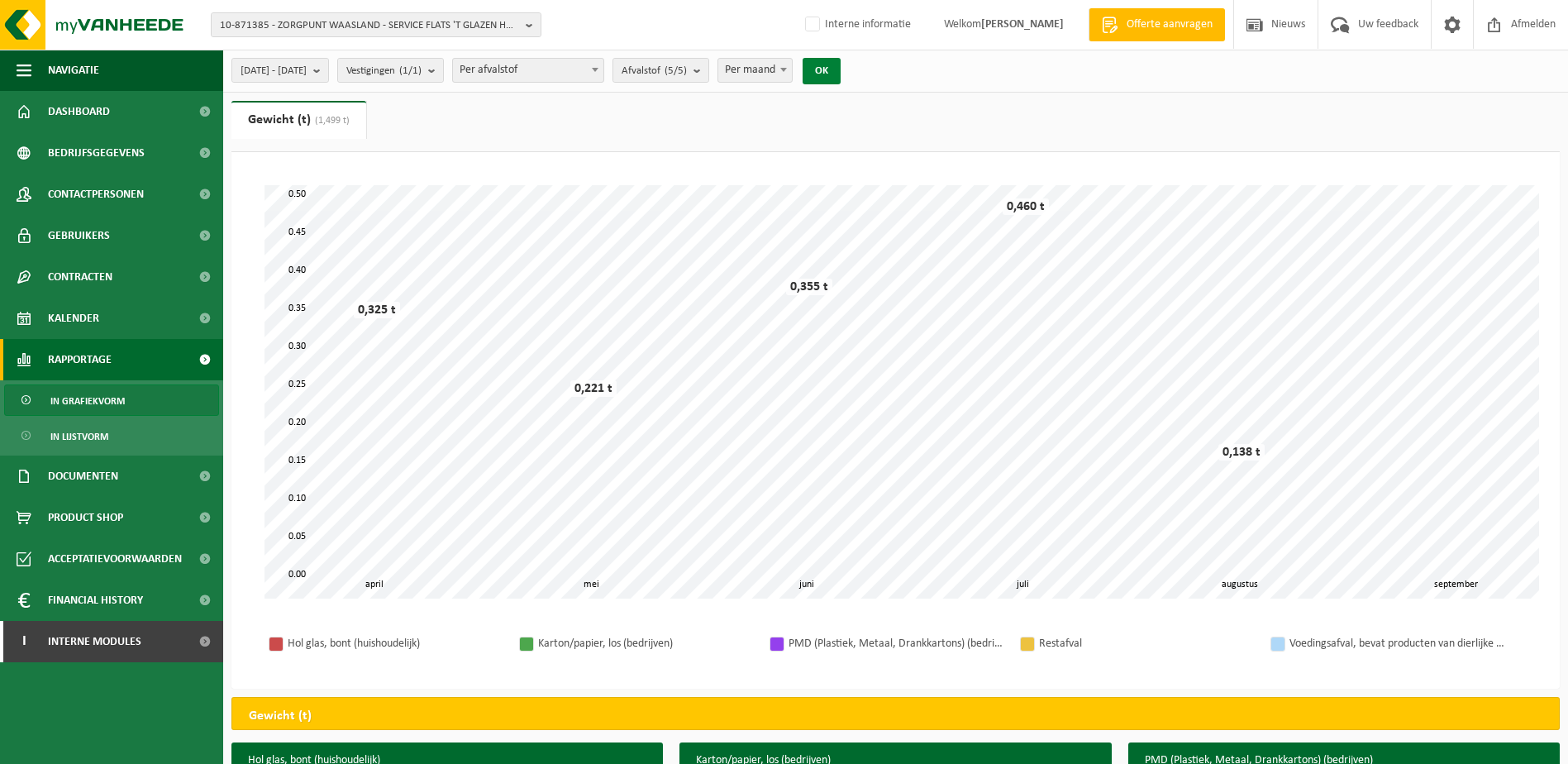
click at [841, 75] on button "OK" at bounding box center [822, 71] width 38 height 27
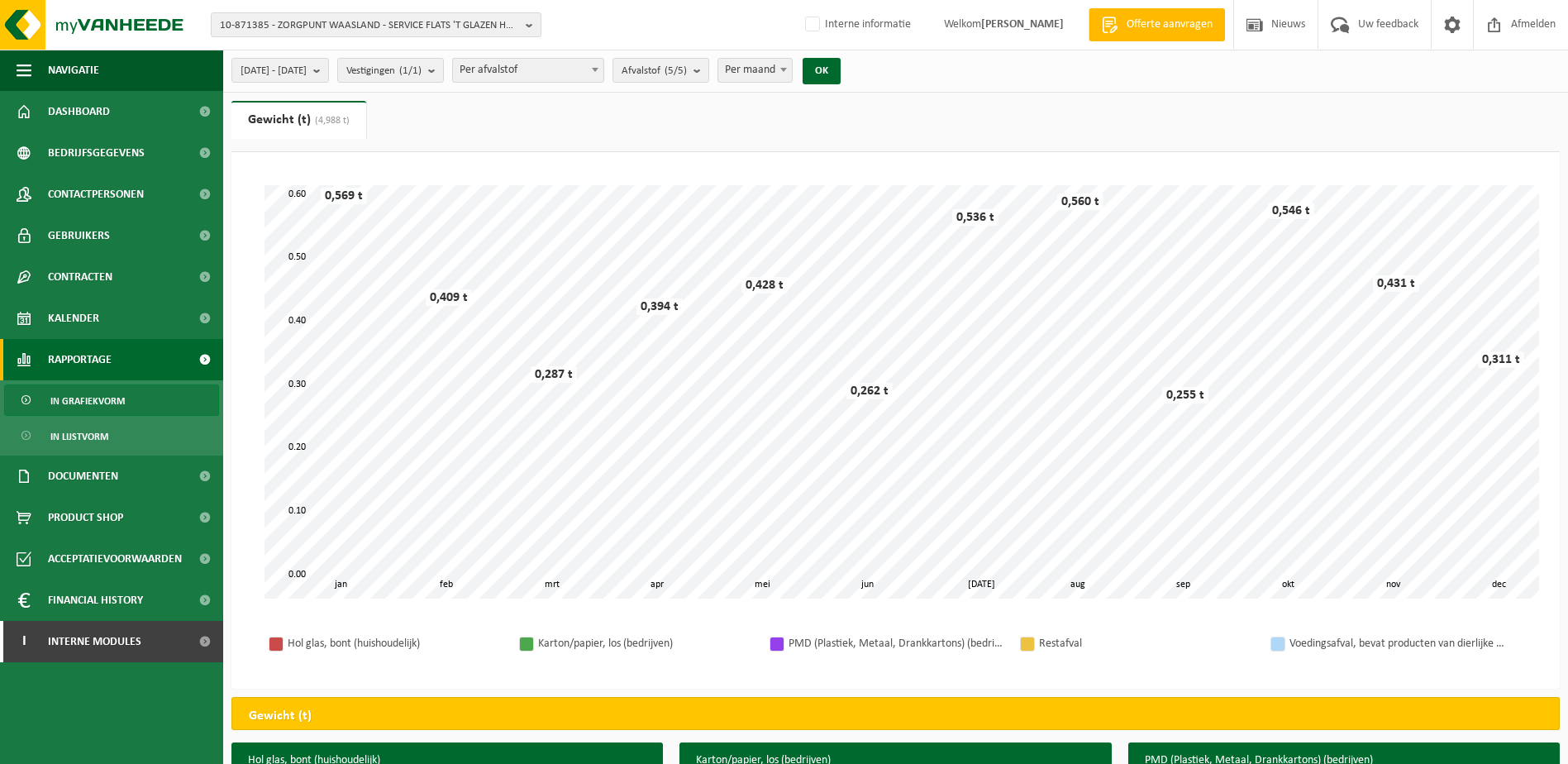
click at [793, 73] on span at bounding box center [783, 69] width 16 height 22
select select "3"
click at [708, 67] on b "submit" at bounding box center [702, 70] width 15 height 23
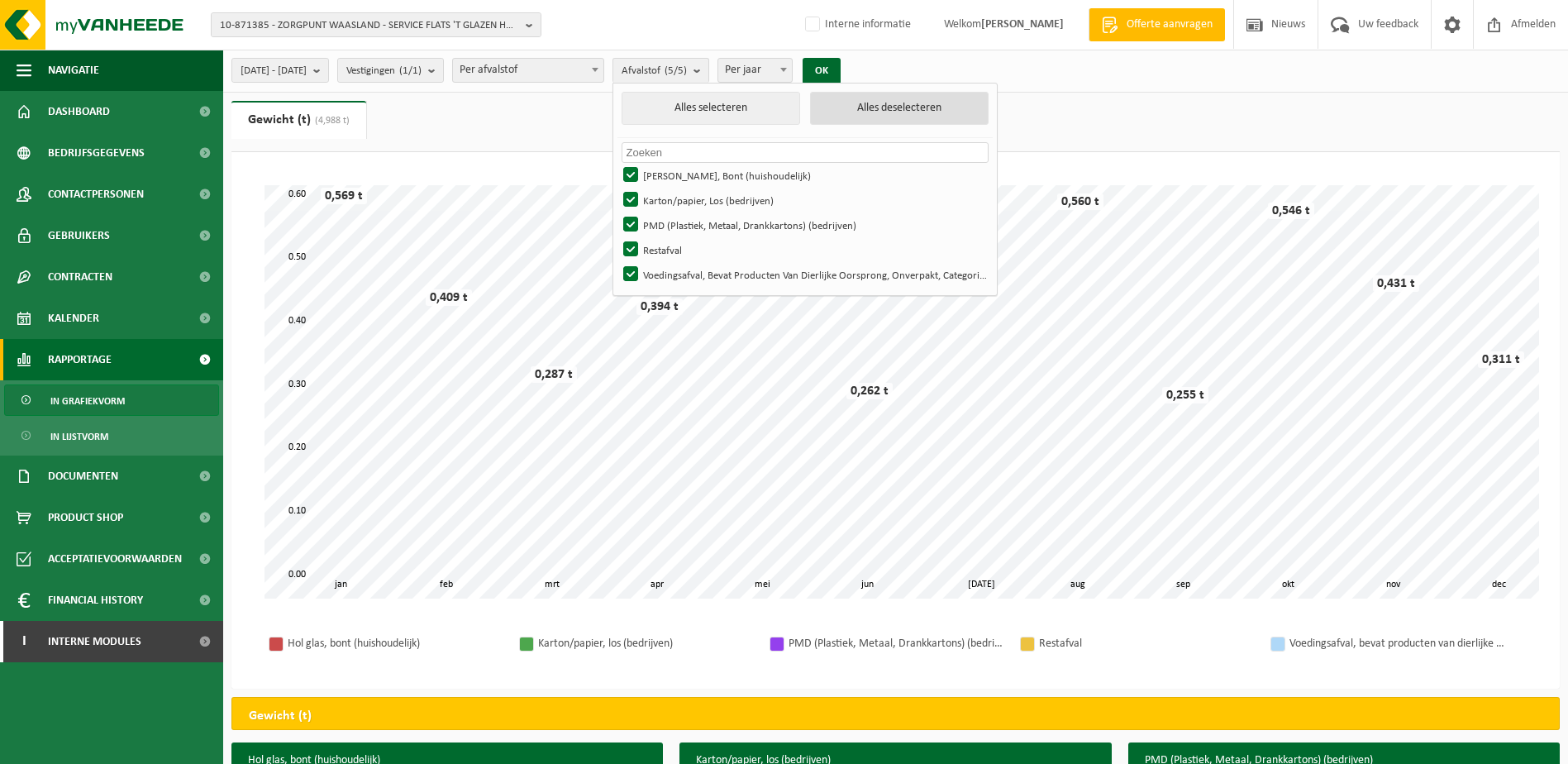
click at [922, 115] on button "Alles deselecteren" at bounding box center [900, 108] width 179 height 33
checkbox input "false"
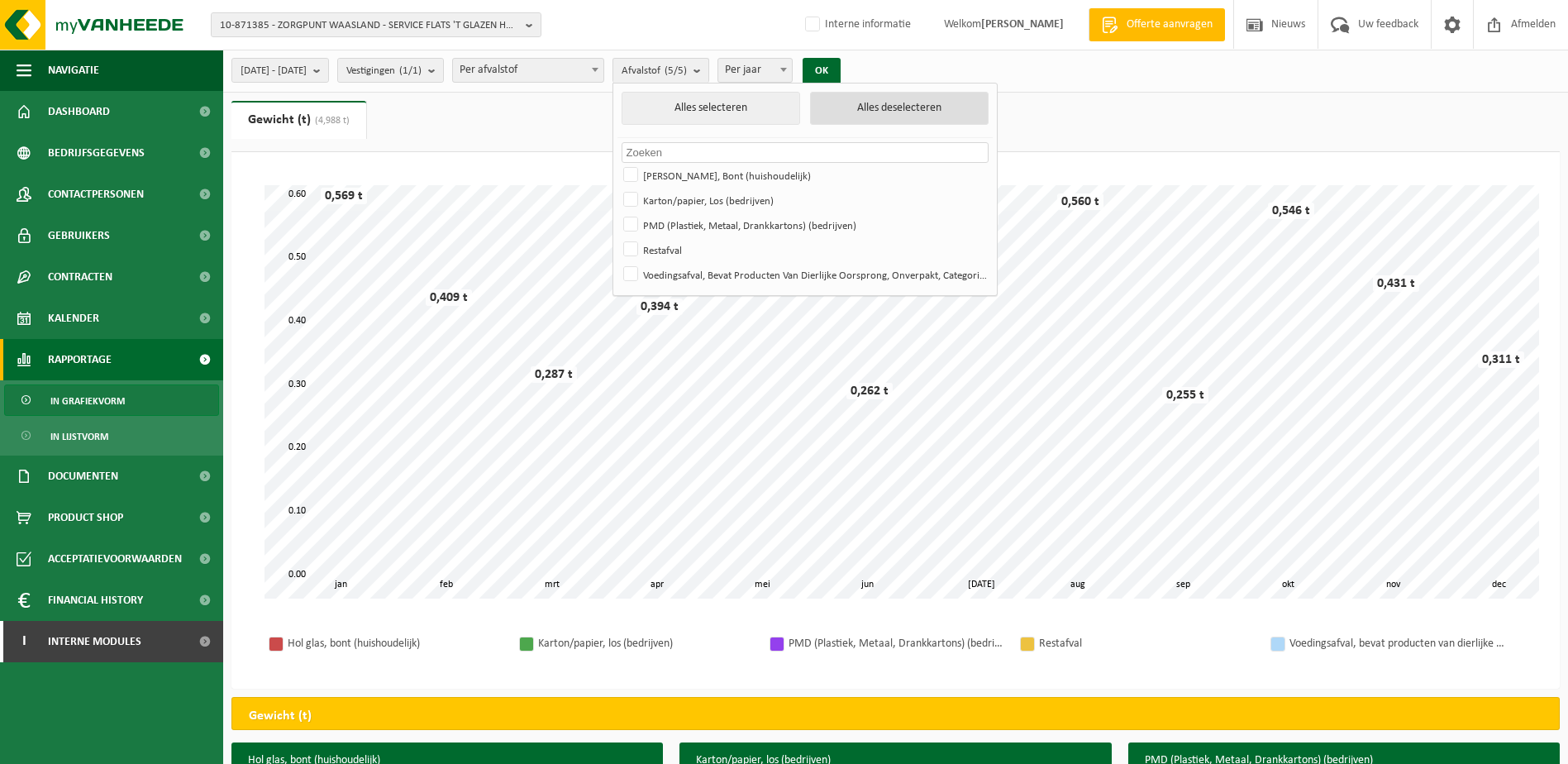
checkbox input "false"
click at [676, 175] on label "Hol Glas, Bont (huishoudelijk)" at bounding box center [804, 175] width 368 height 25
click at [617, 163] on input "Hol Glas, Bont (huishoudelijk)" at bounding box center [616, 162] width 1 height 1
click at [841, 67] on button "OK" at bounding box center [822, 71] width 38 height 27
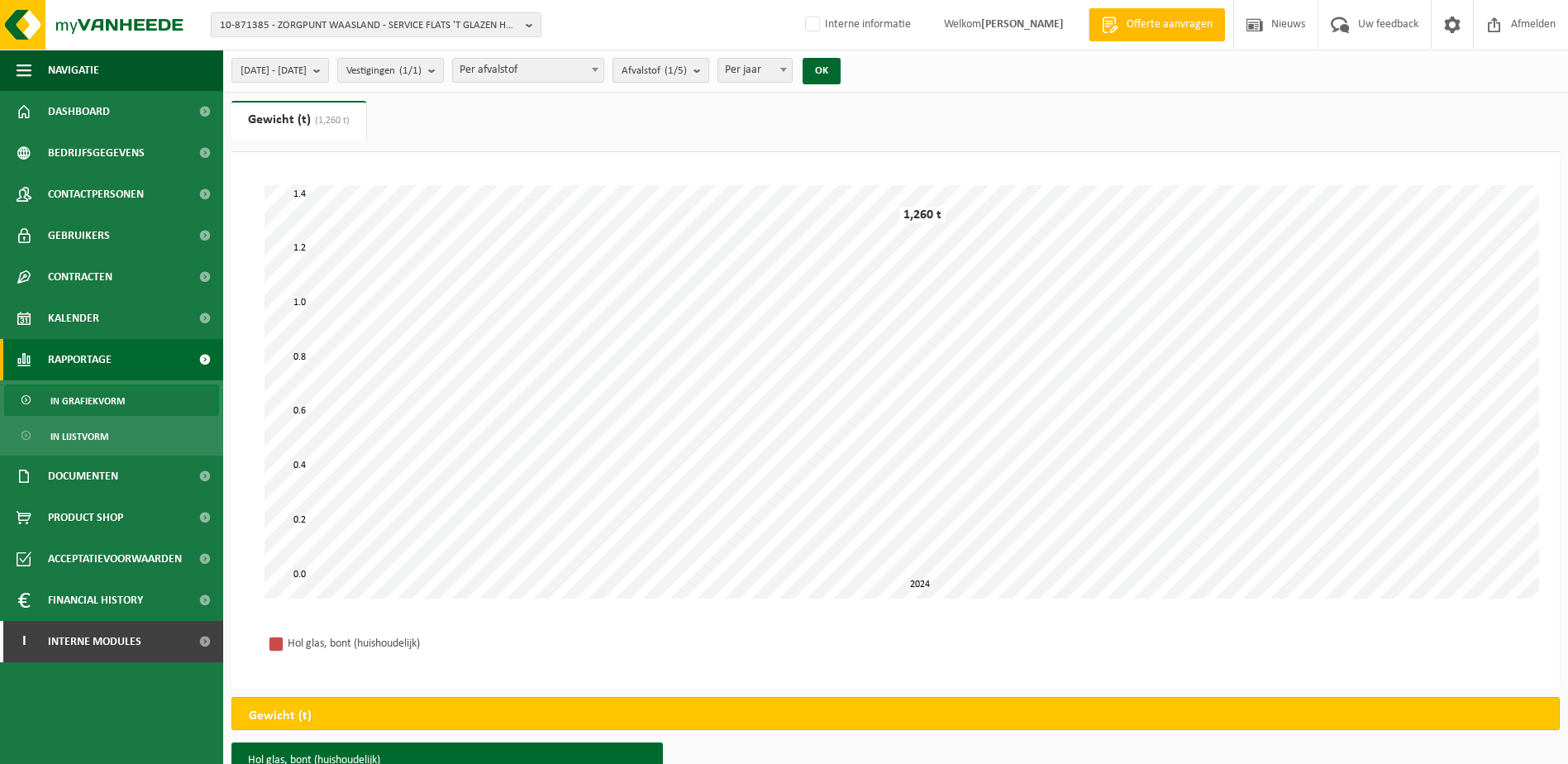
click at [708, 75] on b "submit" at bounding box center [702, 70] width 15 height 23
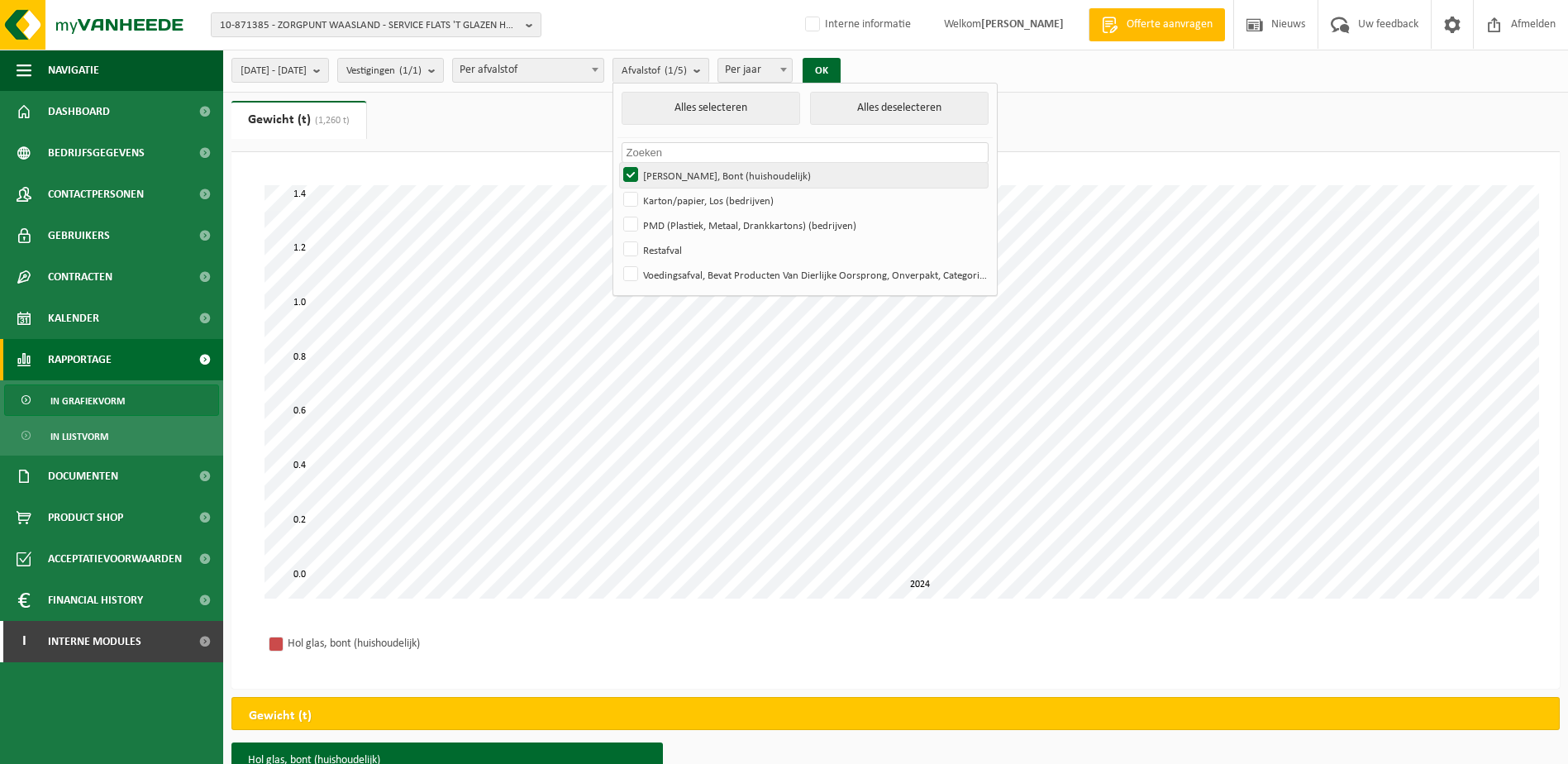
click at [683, 172] on label "Hol Glas, Bont (huishoudelijk)" at bounding box center [804, 175] width 368 height 25
click at [617, 163] on input "Hol Glas, Bont (huishoudelijk)" at bounding box center [616, 162] width 1 height 1
checkbox input "false"
click at [680, 199] on label "Karton/papier, Los (bedrijven)" at bounding box center [804, 200] width 368 height 25
click at [617, 187] on input "Karton/papier, Los (bedrijven)" at bounding box center [616, 187] width 1 height 1
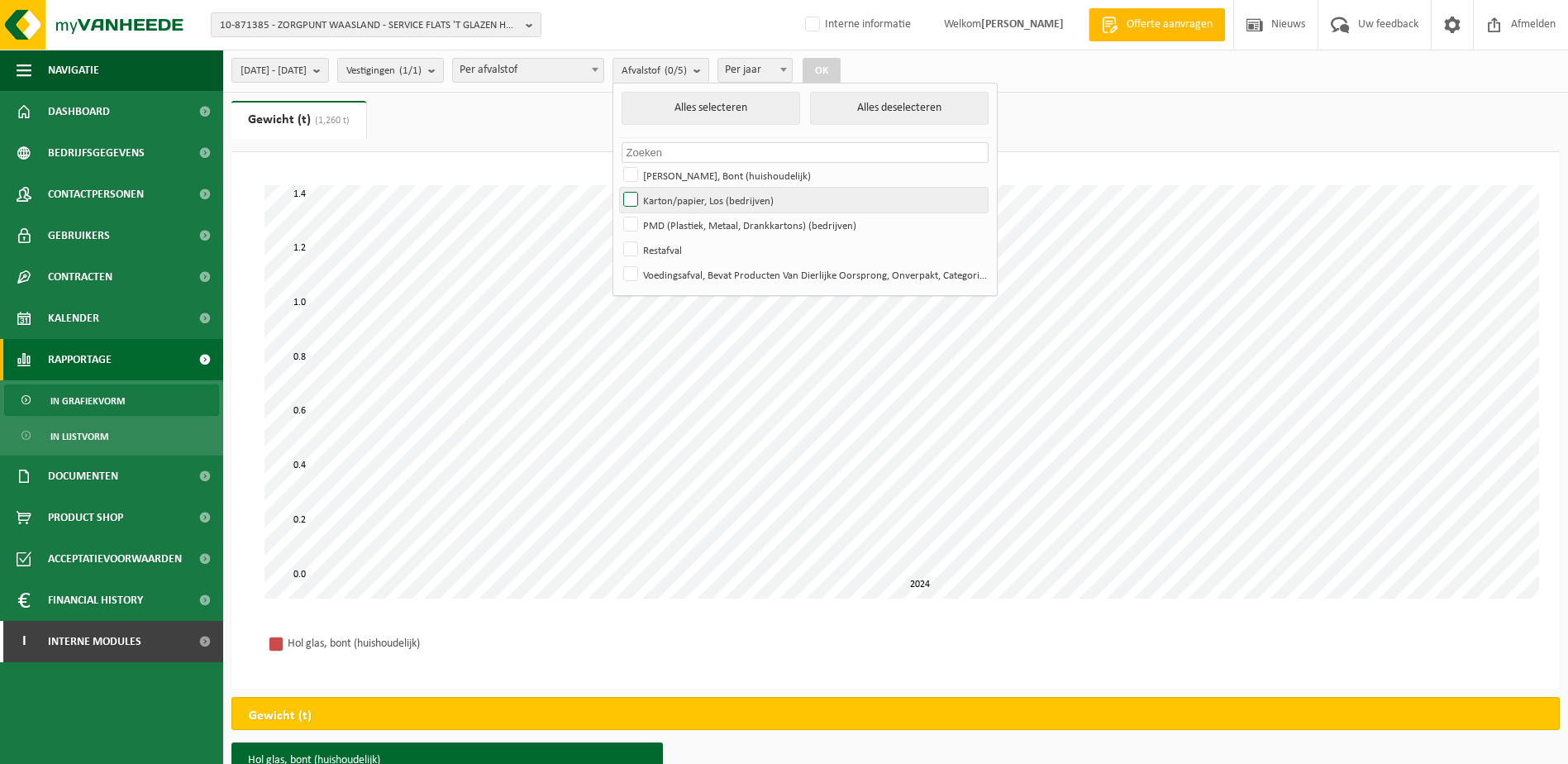
checkbox input "true"
click at [841, 62] on button "OK" at bounding box center [822, 71] width 38 height 27
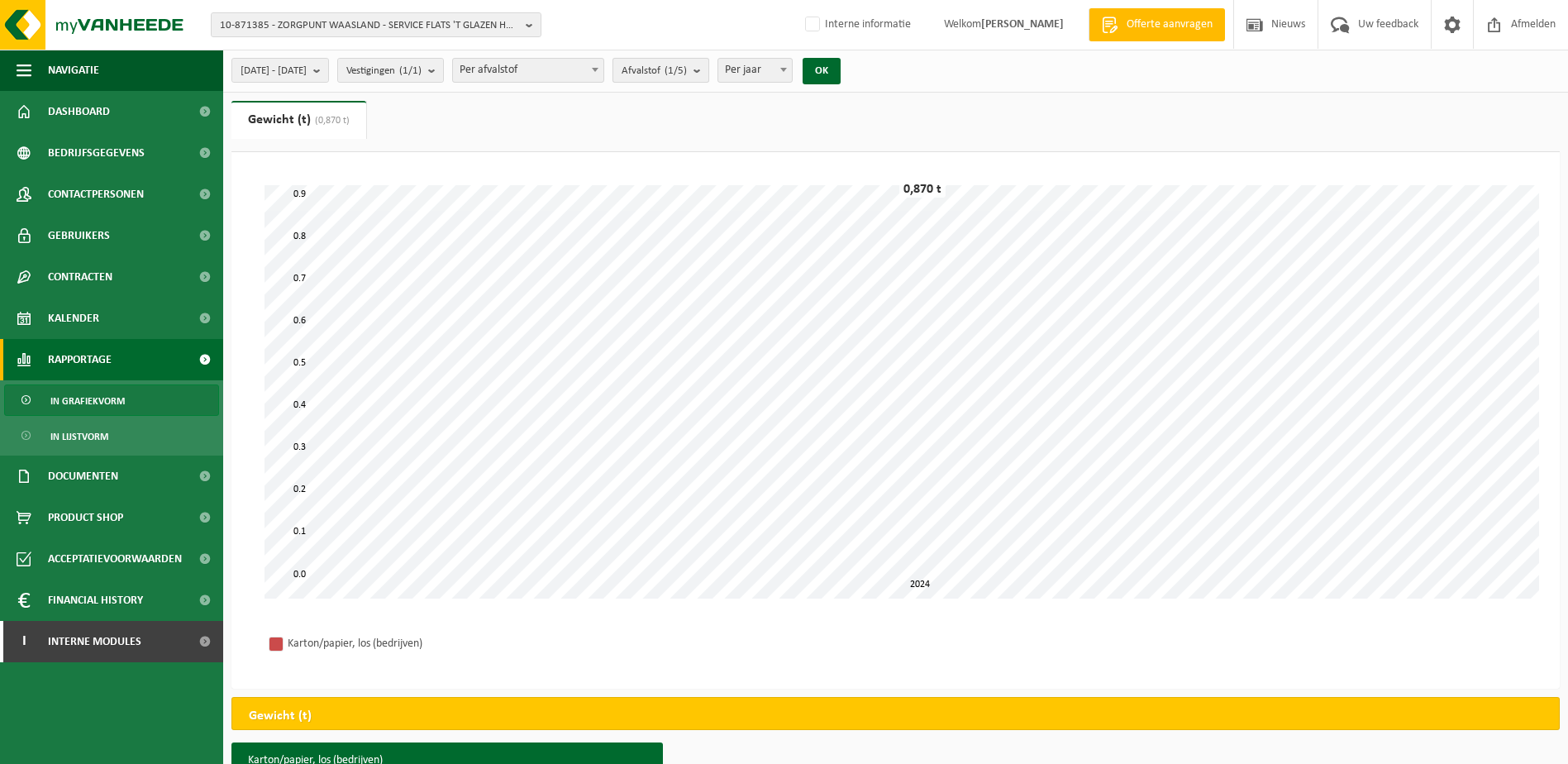
click at [708, 70] on b "submit" at bounding box center [702, 70] width 15 height 23
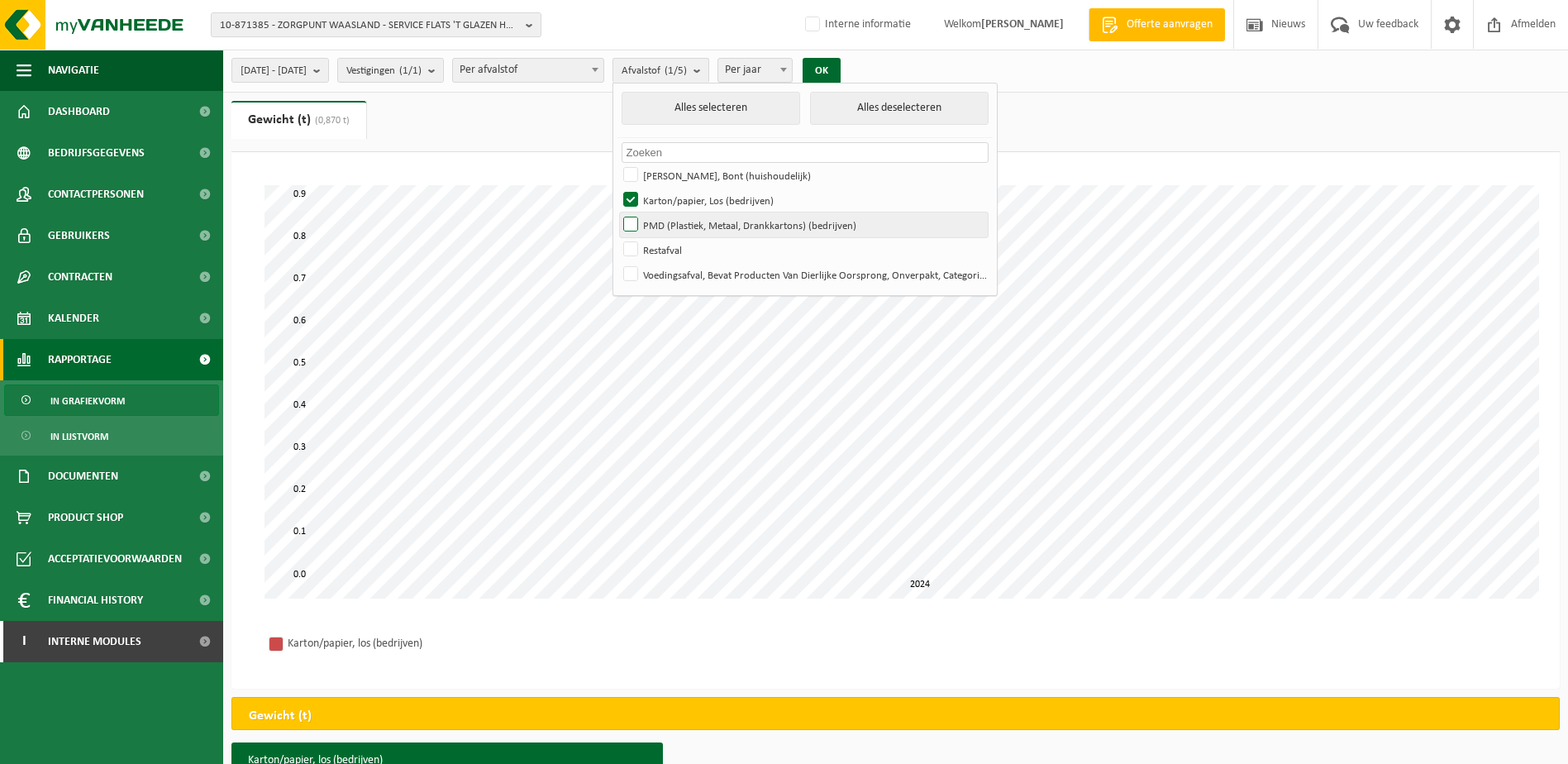
click at [685, 223] on label "PMD (Plastiek, Metaal, Drankkartons) (bedrijven)" at bounding box center [804, 224] width 368 height 25
click at [617, 212] on input "PMD (Plastiek, Metaal, Drankkartons) (bedrijven)" at bounding box center [616, 212] width 1 height 1
checkbox input "true"
click at [677, 197] on label "Karton/papier, Los (bedrijven)" at bounding box center [804, 200] width 368 height 25
click at [617, 187] on input "Karton/papier, Los (bedrijven)" at bounding box center [616, 187] width 1 height 1
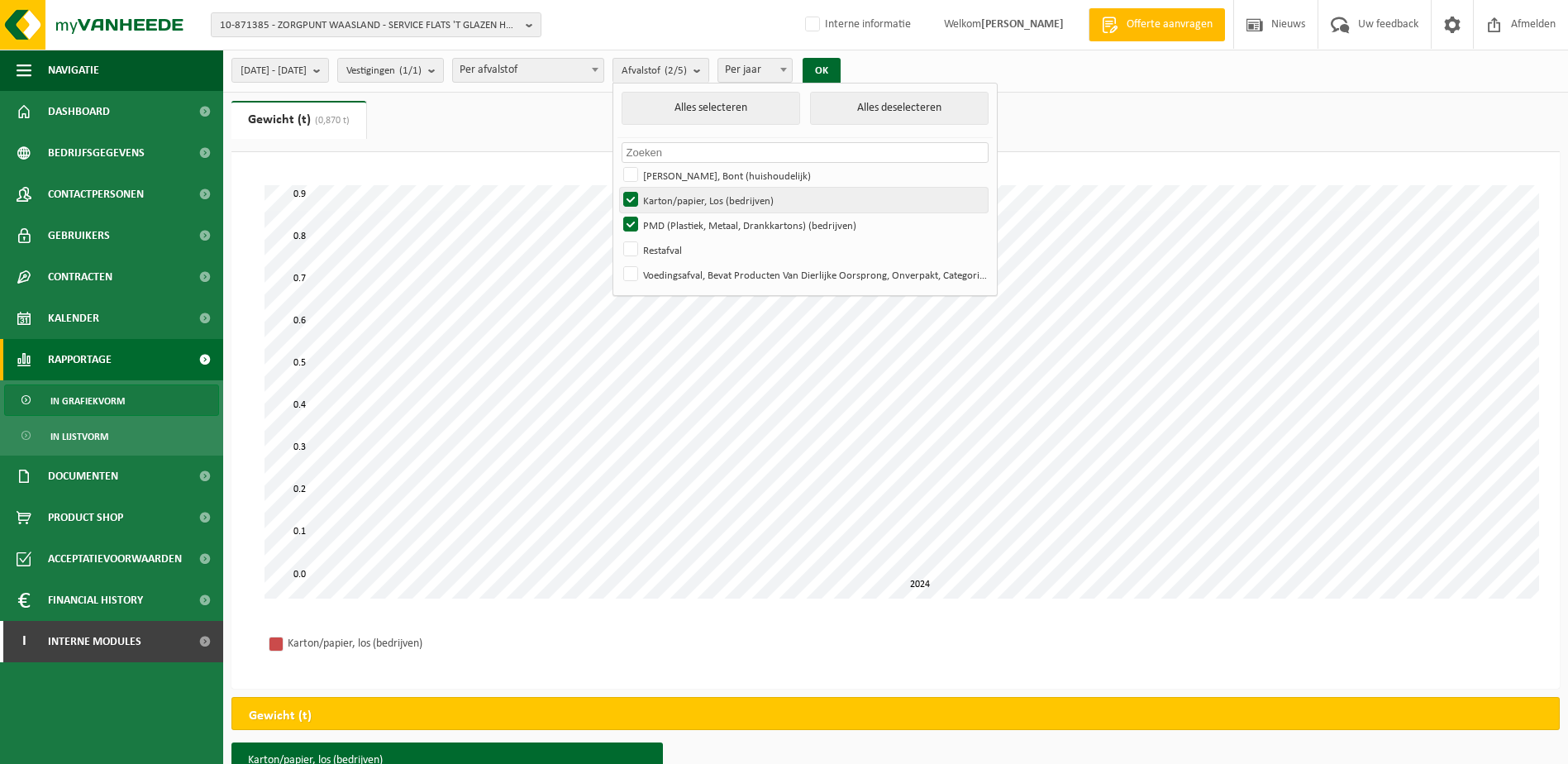
checkbox input "false"
click at [841, 66] on button "OK" at bounding box center [822, 71] width 38 height 27
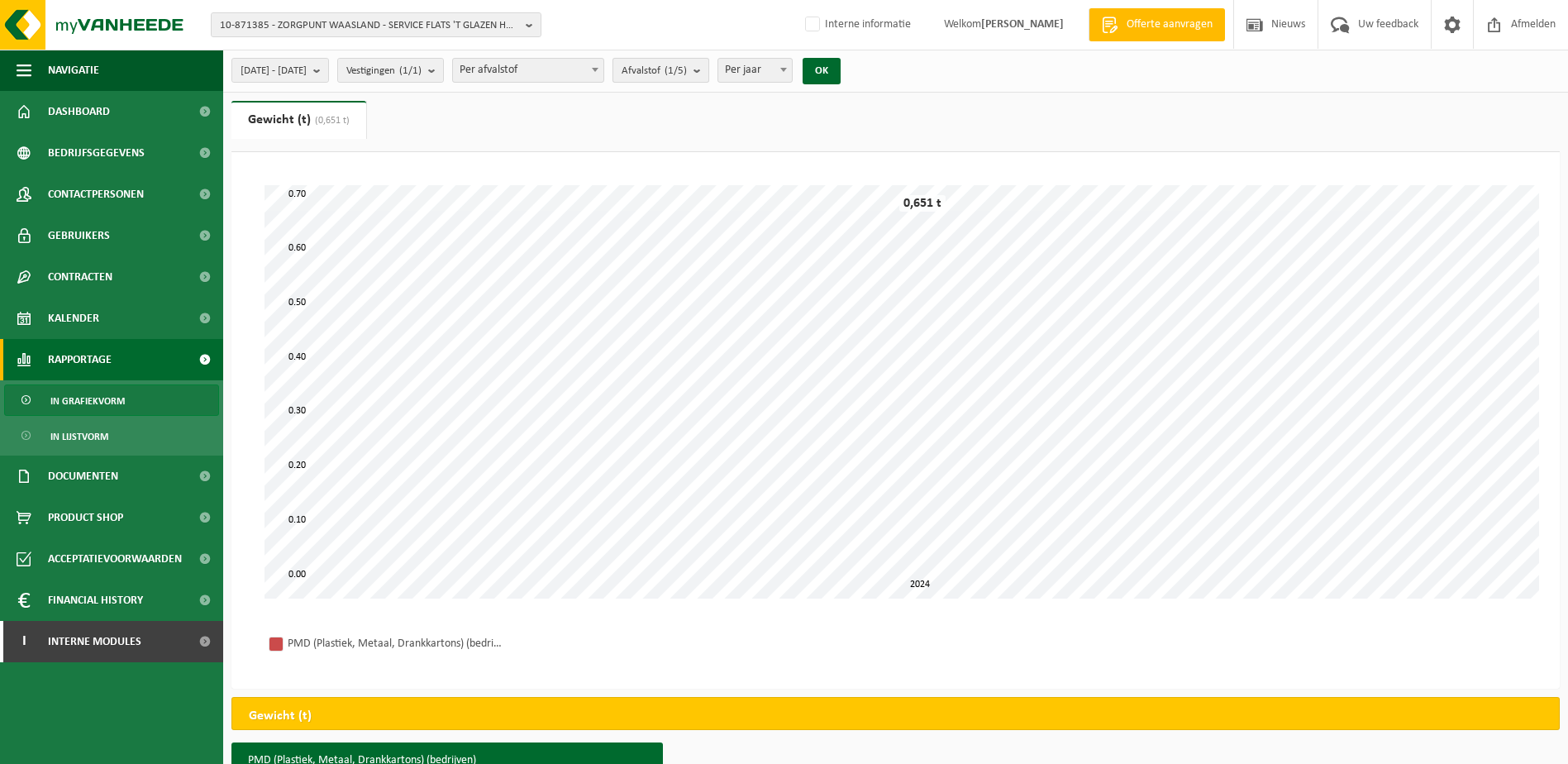
click at [708, 65] on b "submit" at bounding box center [702, 70] width 15 height 23
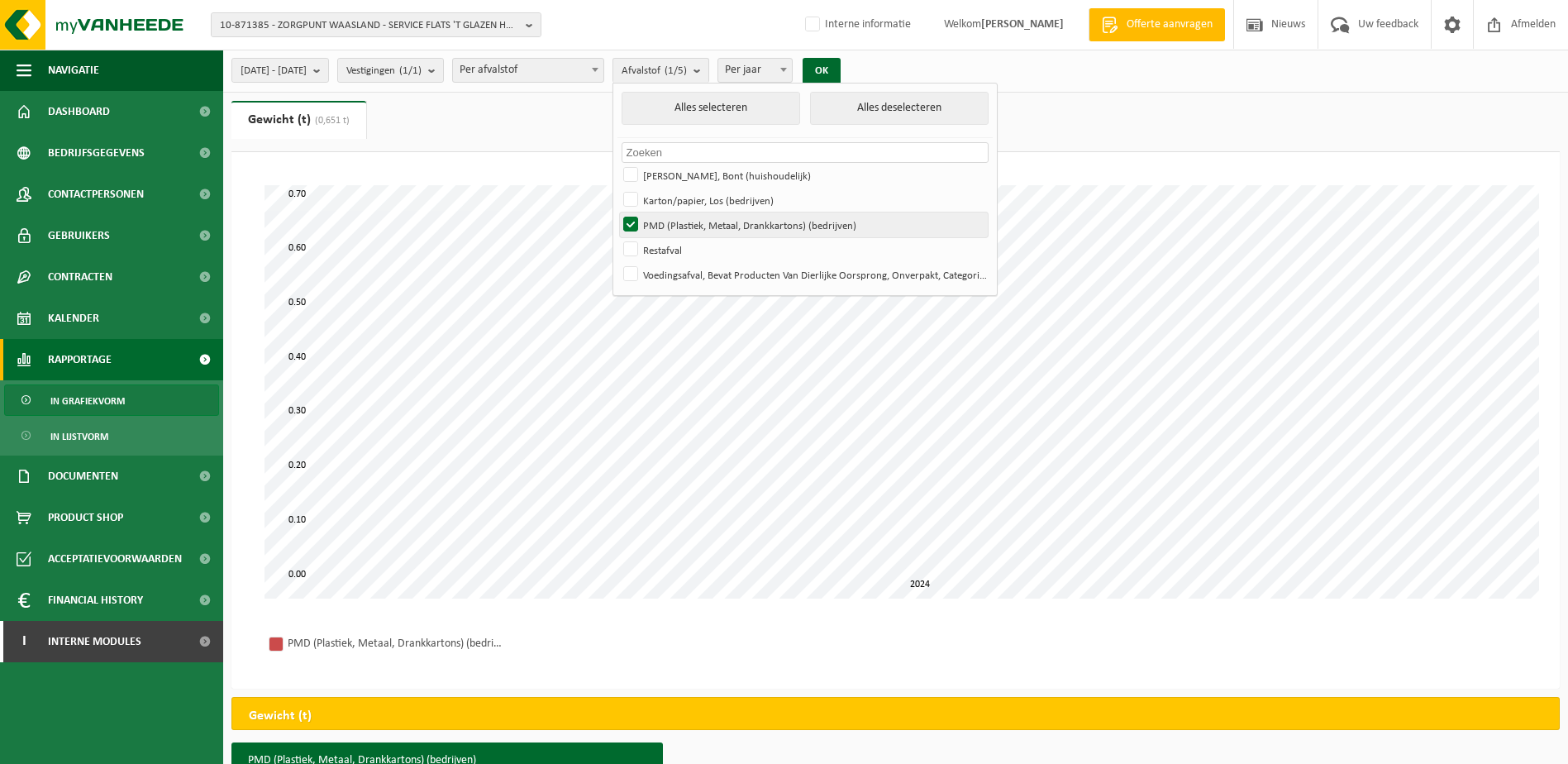
click at [677, 222] on label "PMD (Plastiek, Metaal, Drankkartons) (bedrijven)" at bounding box center [804, 224] width 368 height 25
click at [617, 212] on input "PMD (Plastiek, Metaal, Drankkartons) (bedrijven)" at bounding box center [616, 212] width 1 height 1
checkbox input "false"
click at [677, 248] on label "Restafval" at bounding box center [804, 250] width 368 height 25
click at [617, 238] on input "Restafval" at bounding box center [616, 237] width 1 height 1
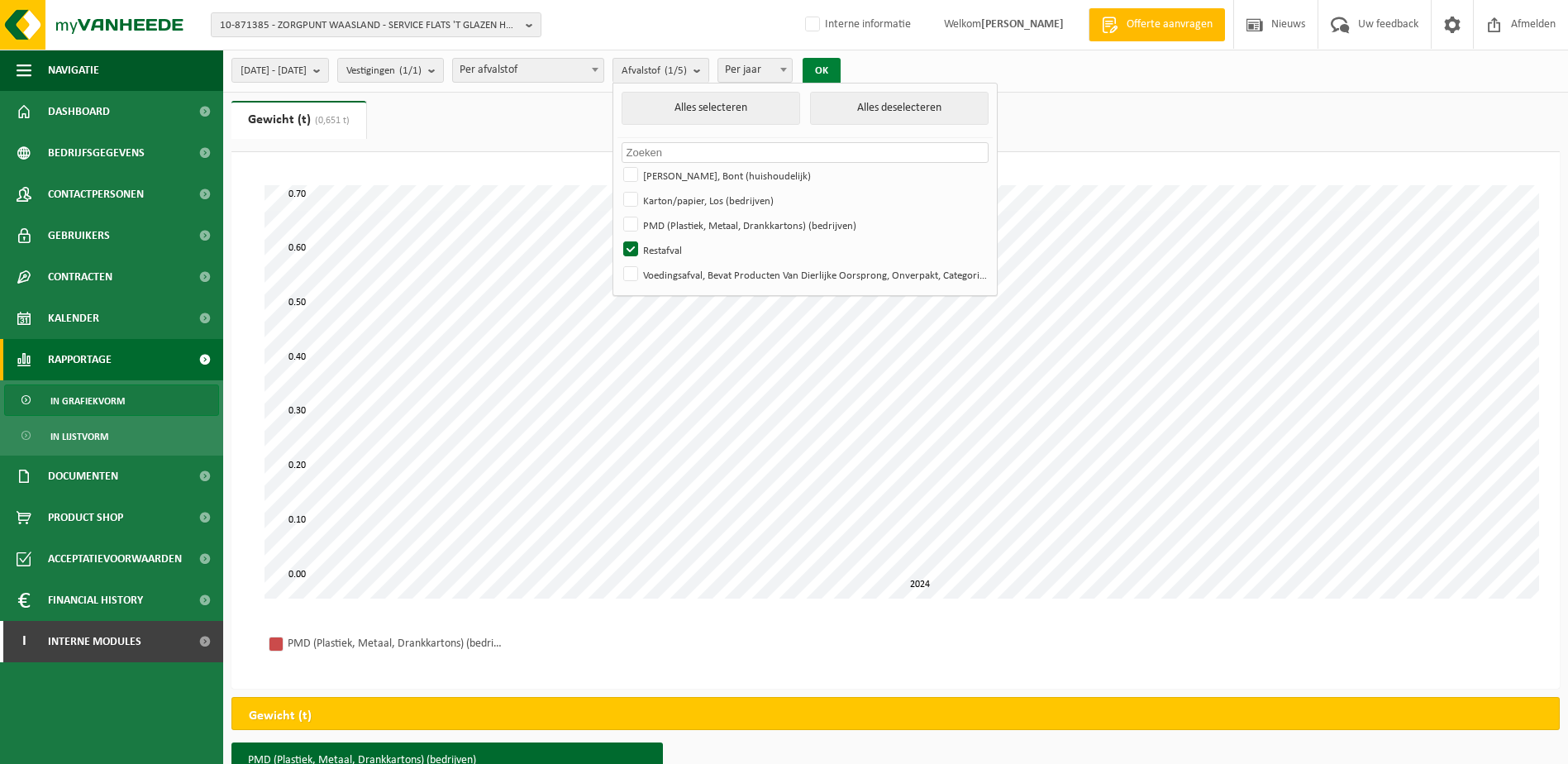
click at [841, 74] on button "OK" at bounding box center [822, 71] width 38 height 27
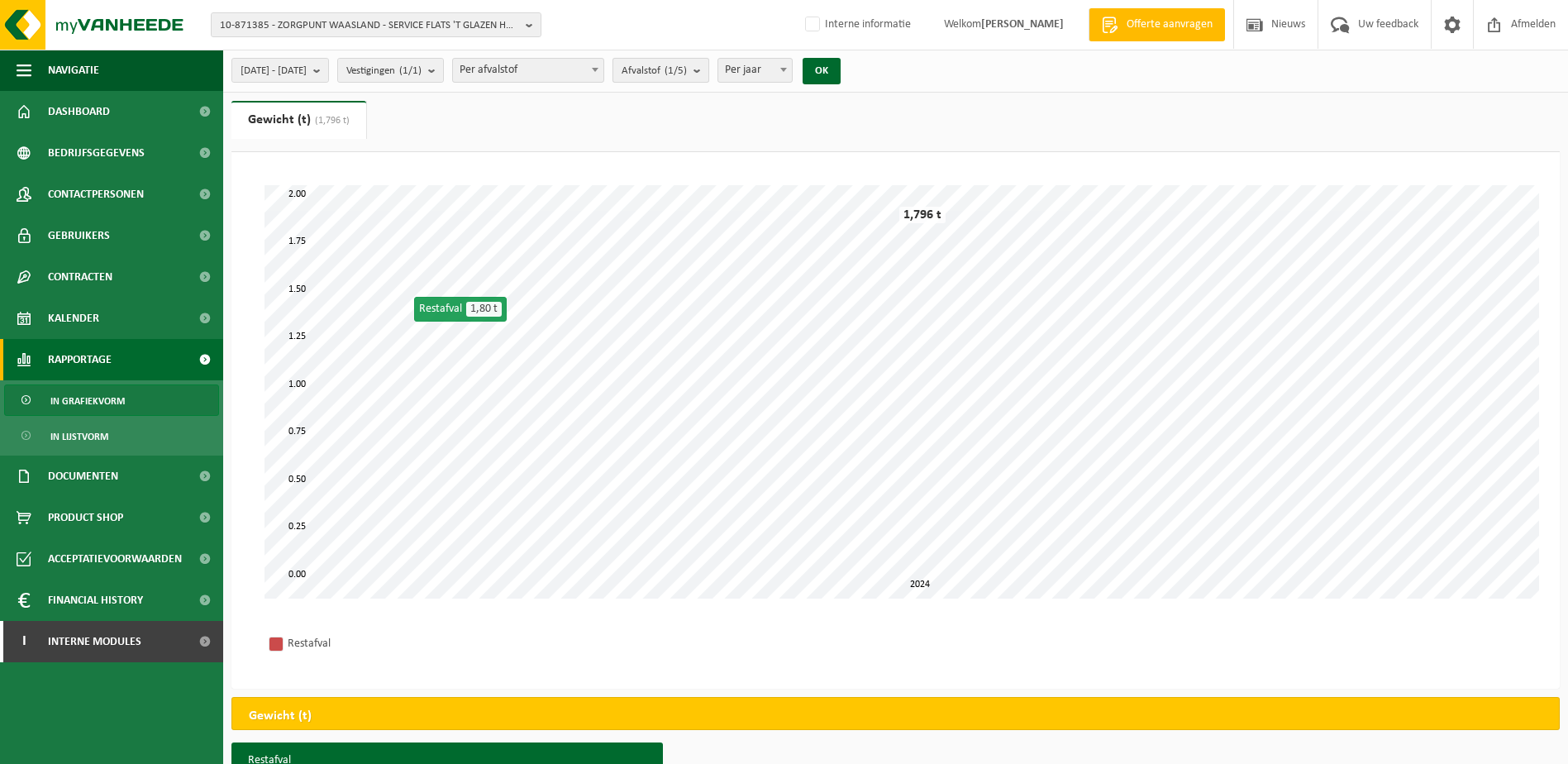
drag, startPoint x: 739, startPoint y: 67, endPoint x: 738, endPoint y: 78, distance: 11.0
click at [708, 67] on b "submit" at bounding box center [702, 70] width 15 height 23
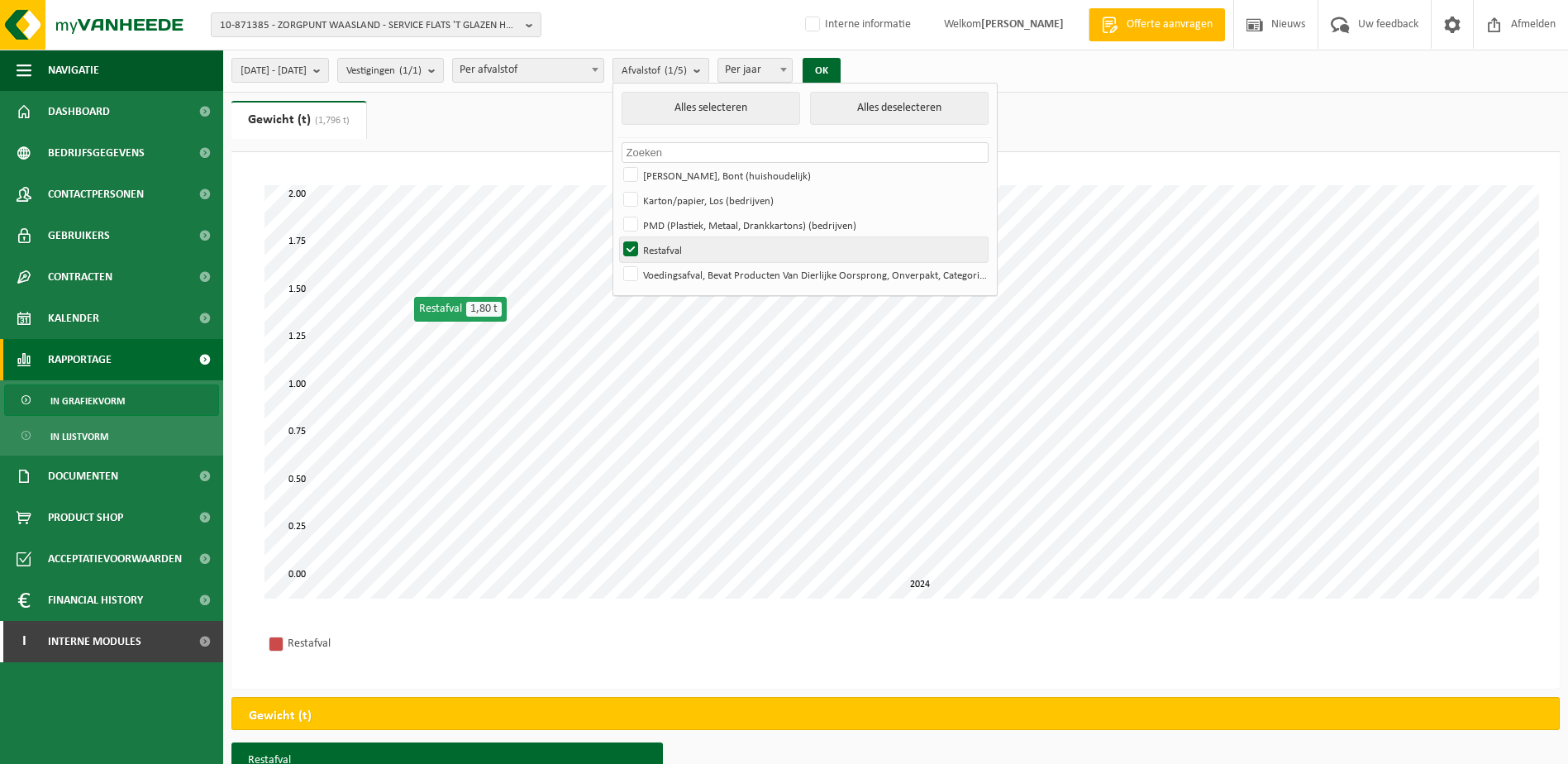
click at [675, 243] on label "Restafval" at bounding box center [804, 250] width 368 height 25
click at [617, 238] on input "Restafval" at bounding box center [616, 237] width 1 height 1
checkbox input "false"
click at [675, 264] on label "Voedingsafval, Bevat Producten Van Dierlijke Oorsprong, Onverpakt, Categorie 3" at bounding box center [804, 275] width 368 height 25
click at [617, 262] on input "Voedingsafval, Bevat Producten Van Dierlijke Oorsprong, Onverpakt, Categorie 3" at bounding box center [616, 261] width 1 height 1
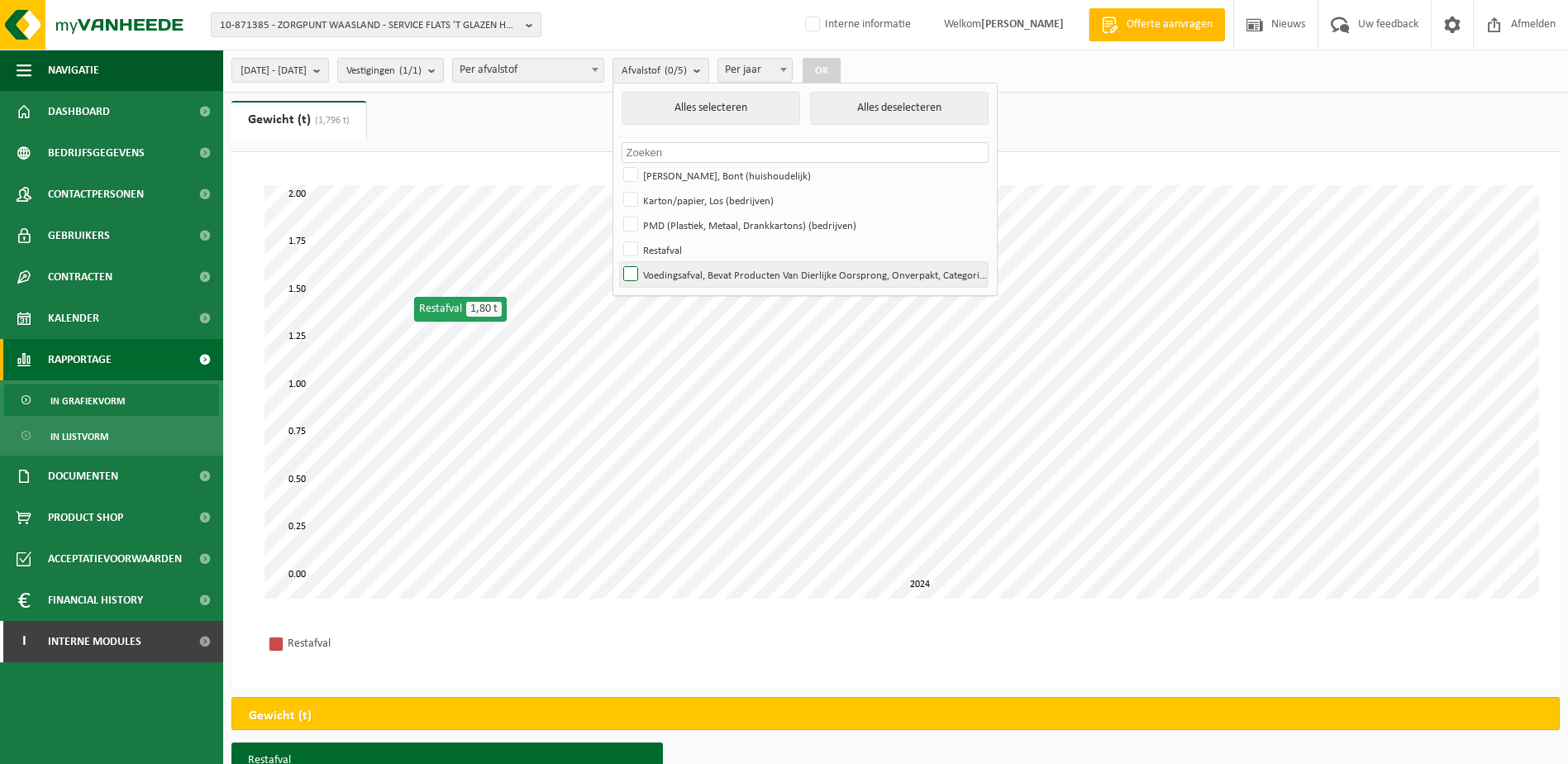
checkbox input "true"
click at [841, 66] on button "OK" at bounding box center [822, 71] width 38 height 27
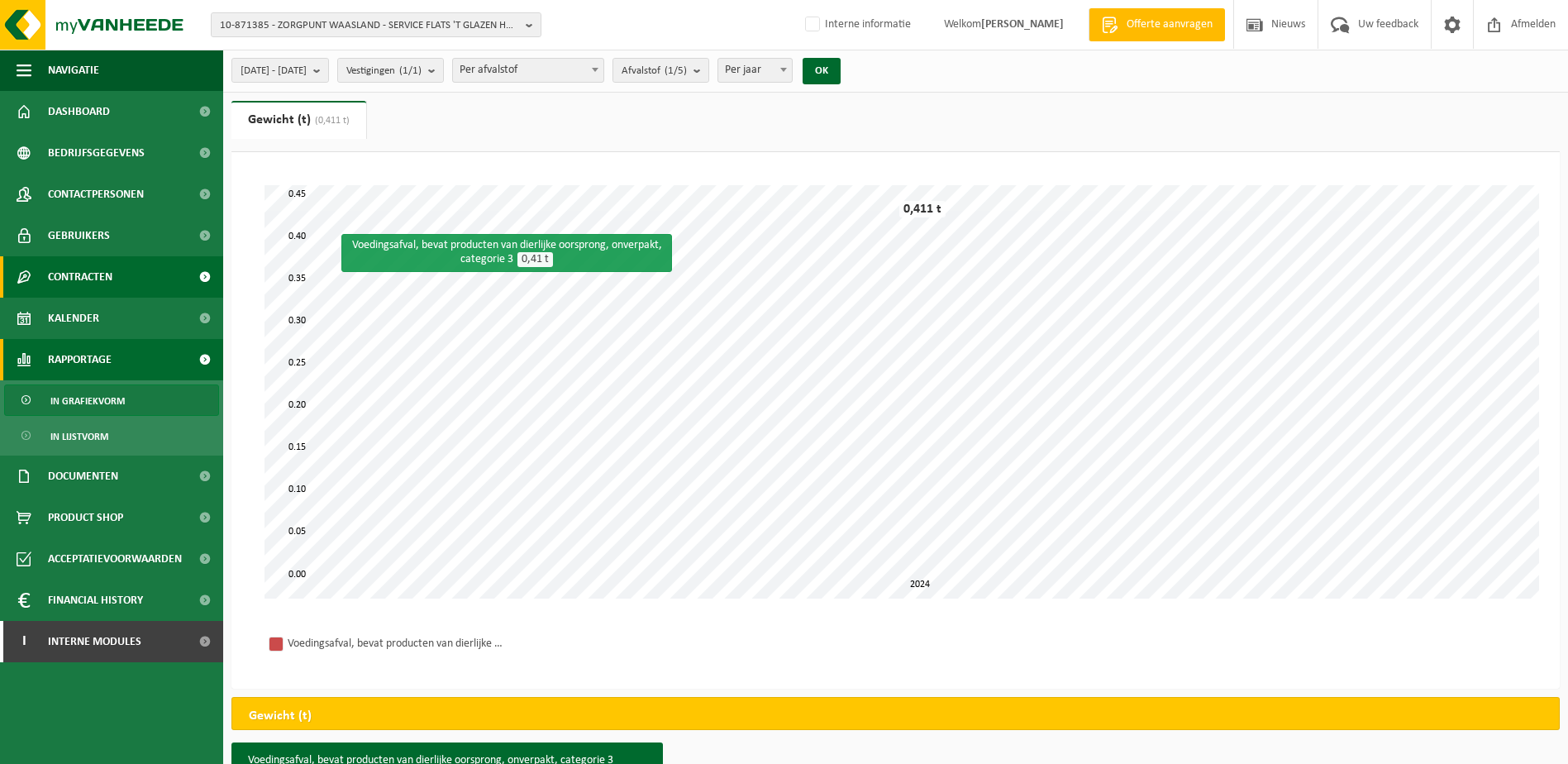
click at [81, 275] on span "Contracten" at bounding box center [80, 277] width 64 height 42
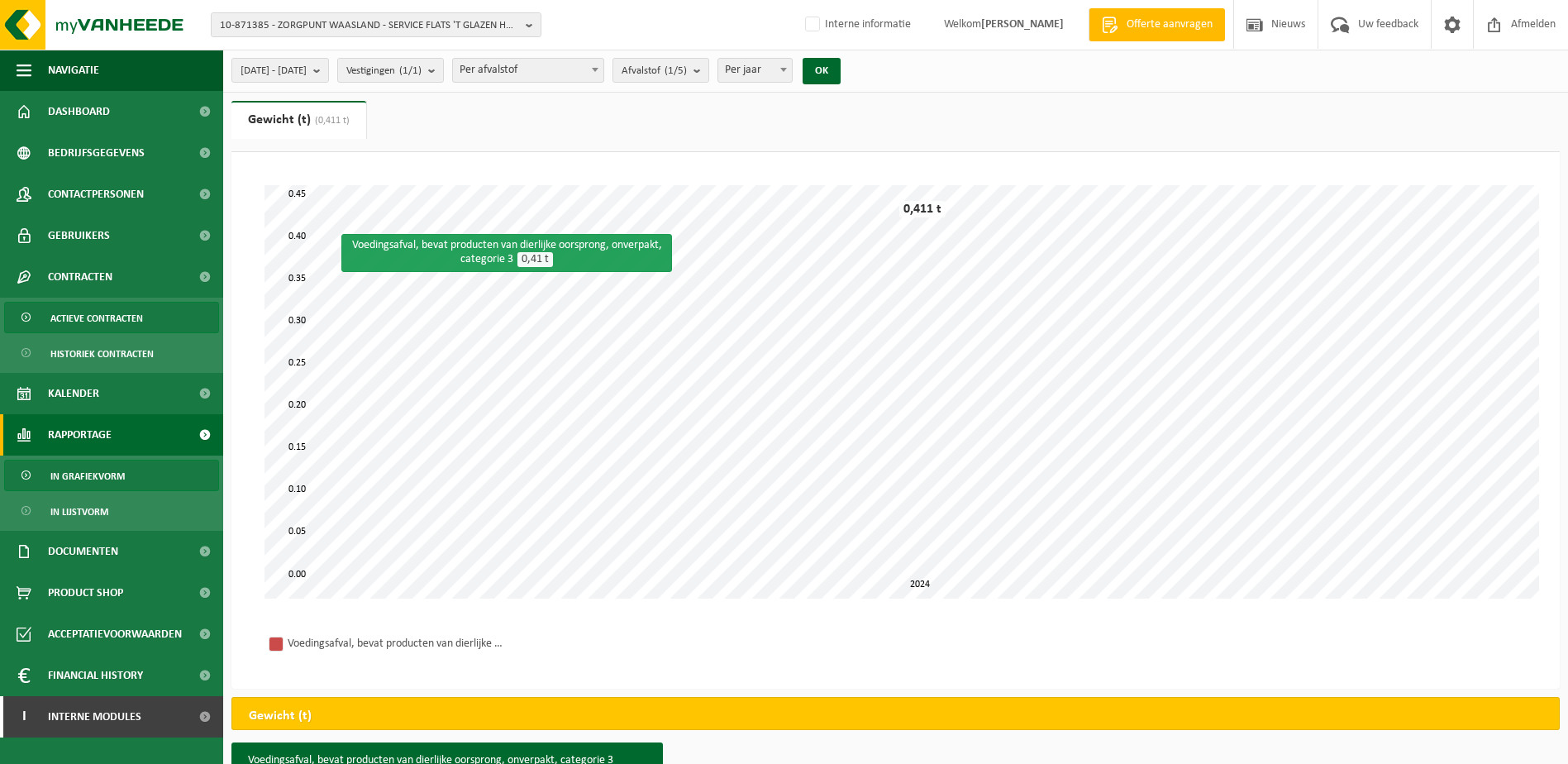
click at [81, 312] on span "Actieve contracten" at bounding box center [97, 318] width 93 height 31
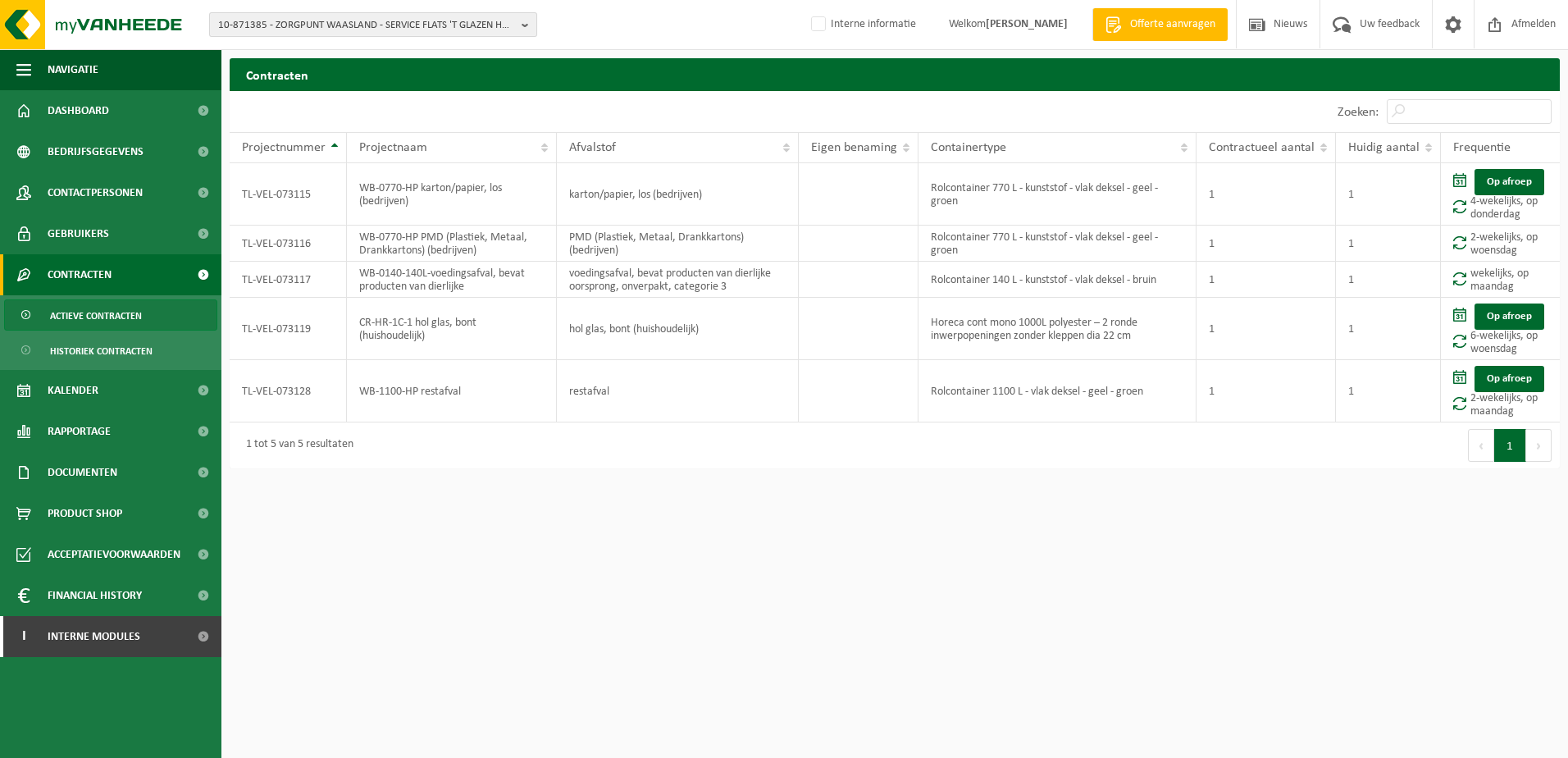
click at [515, 22] on button "10-871385 - ZORGPUNT WAASLAND - SERVICE FLATS 'T GLAZEN HUIS" at bounding box center [373, 24] width 328 height 24
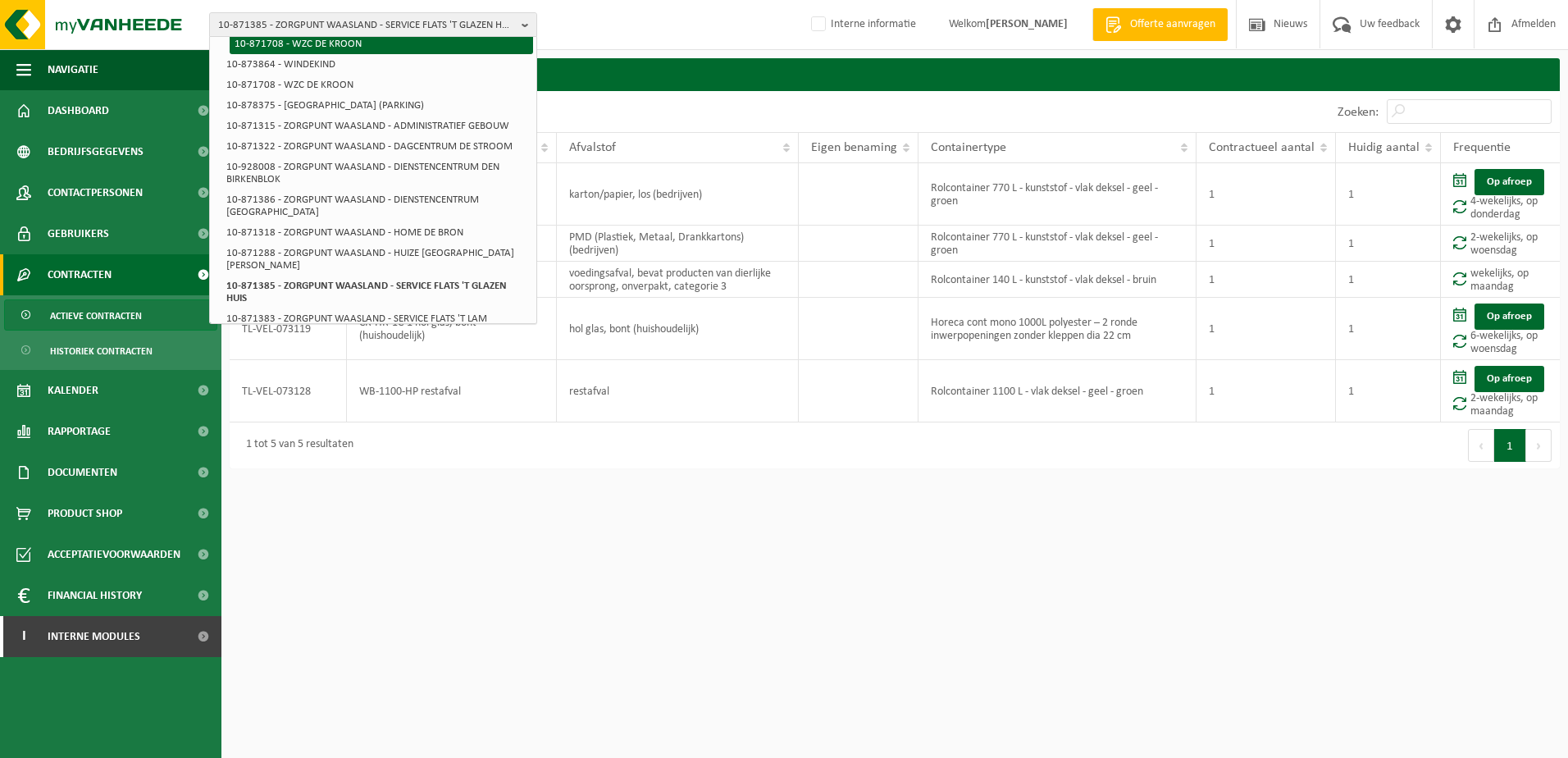
scroll to position [164, 0]
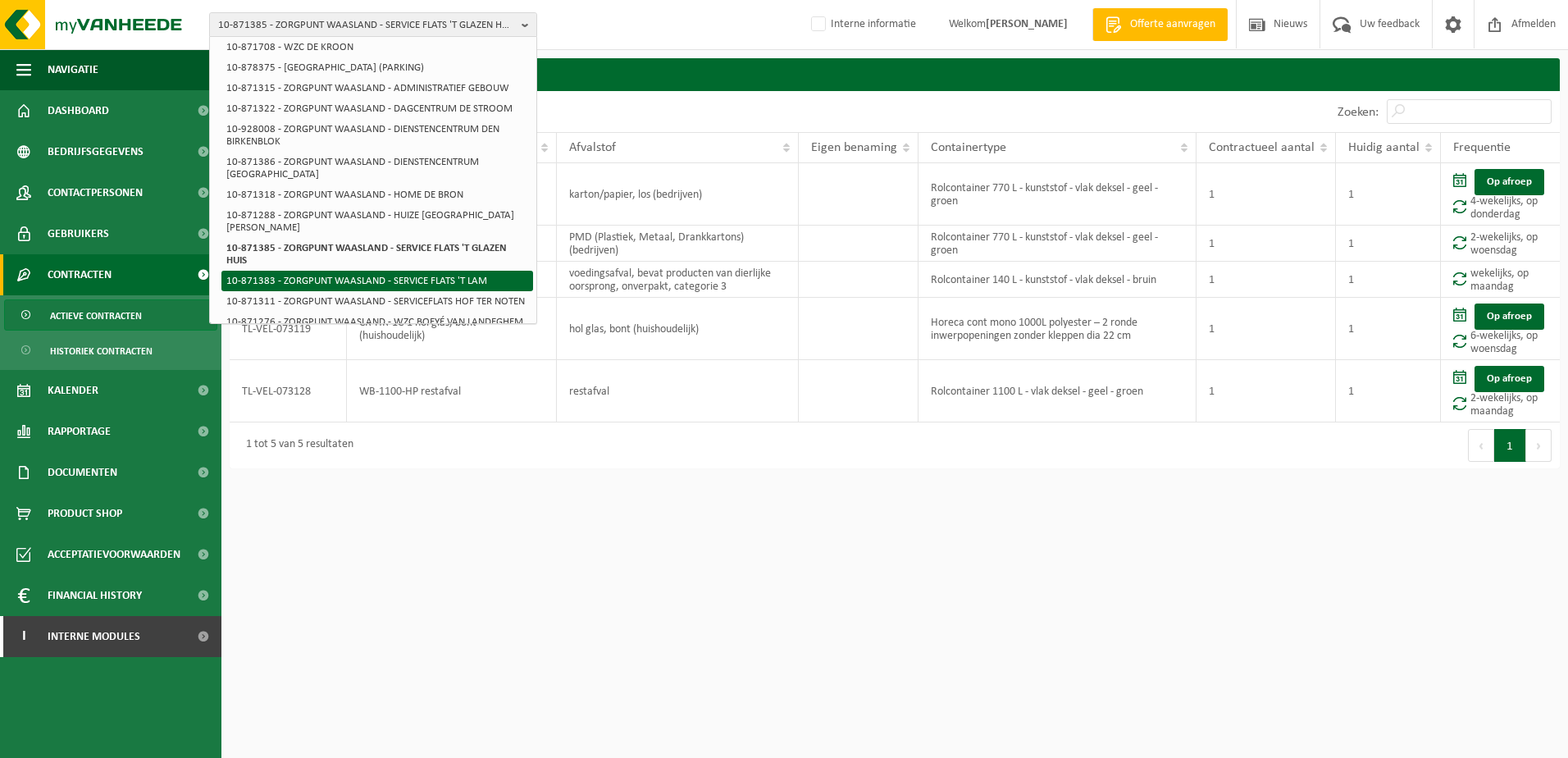
click at [391, 271] on li "10-871383 - ZORGPUNT WAASLAND - SERVICE FLATS 'T LAM" at bounding box center [377, 281] width 312 height 21
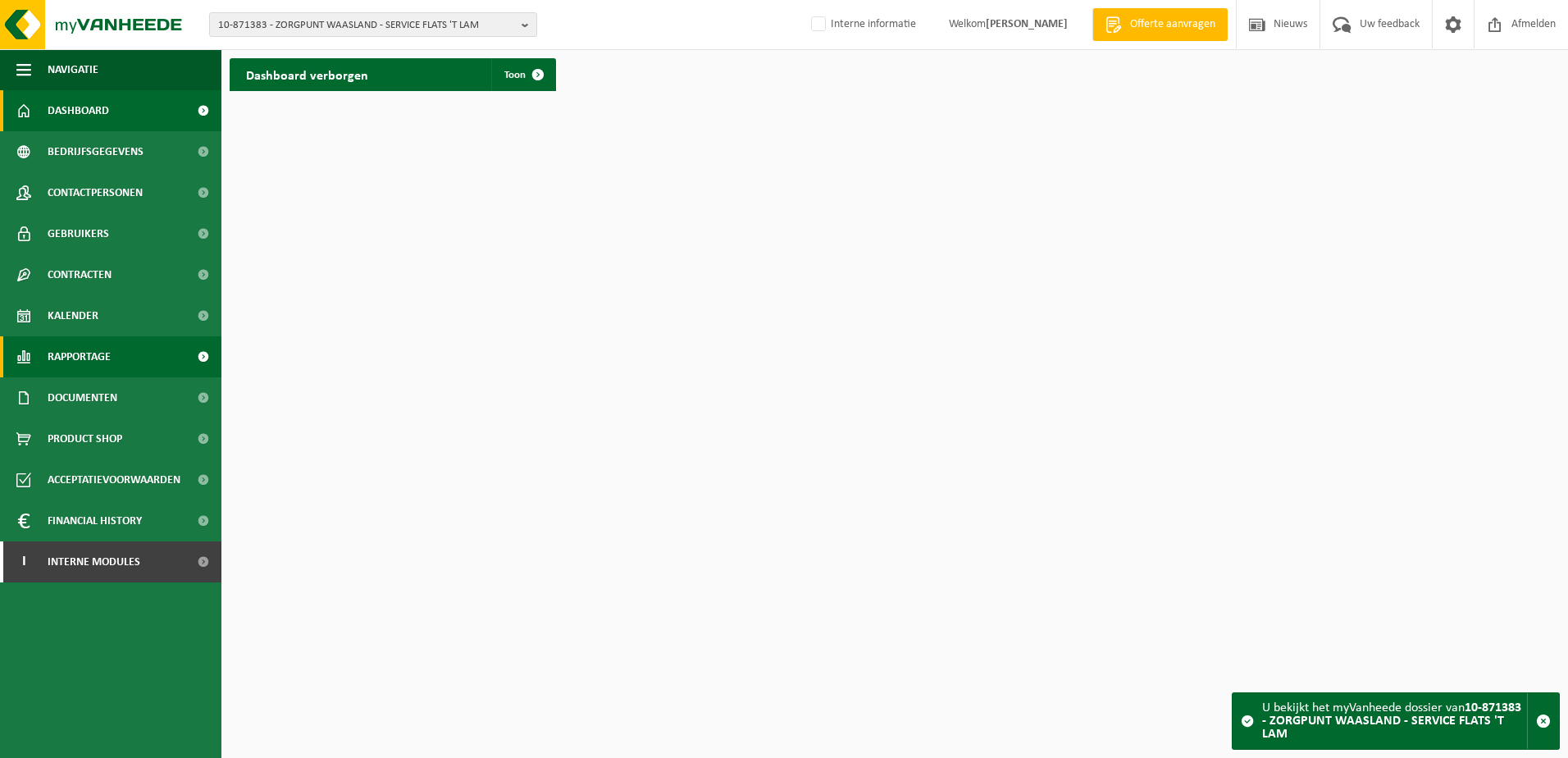
click at [85, 354] on span "Rapportage" at bounding box center [79, 357] width 63 height 41
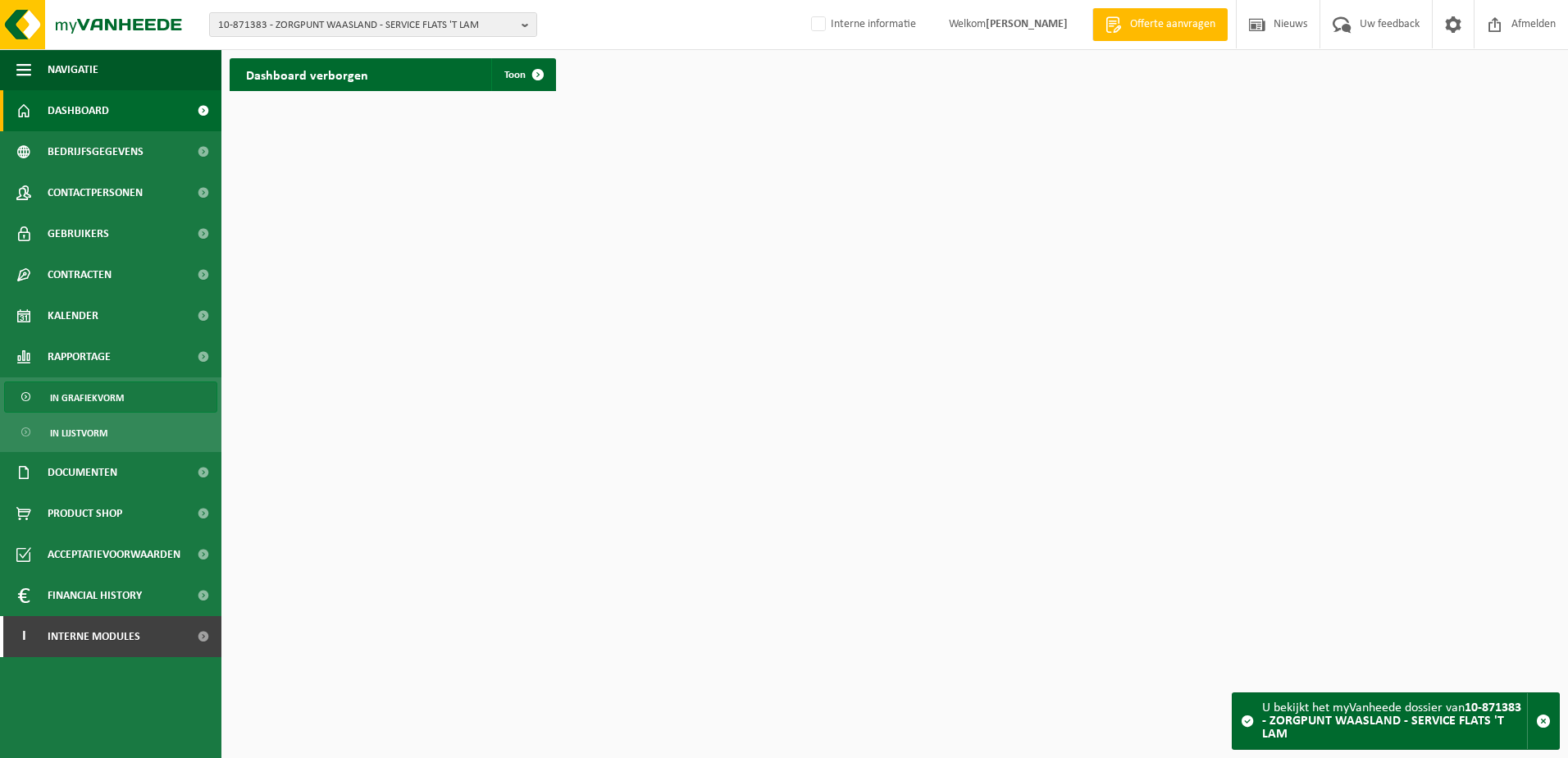
click at [84, 398] on span "In grafiekvorm" at bounding box center [86, 397] width 74 height 31
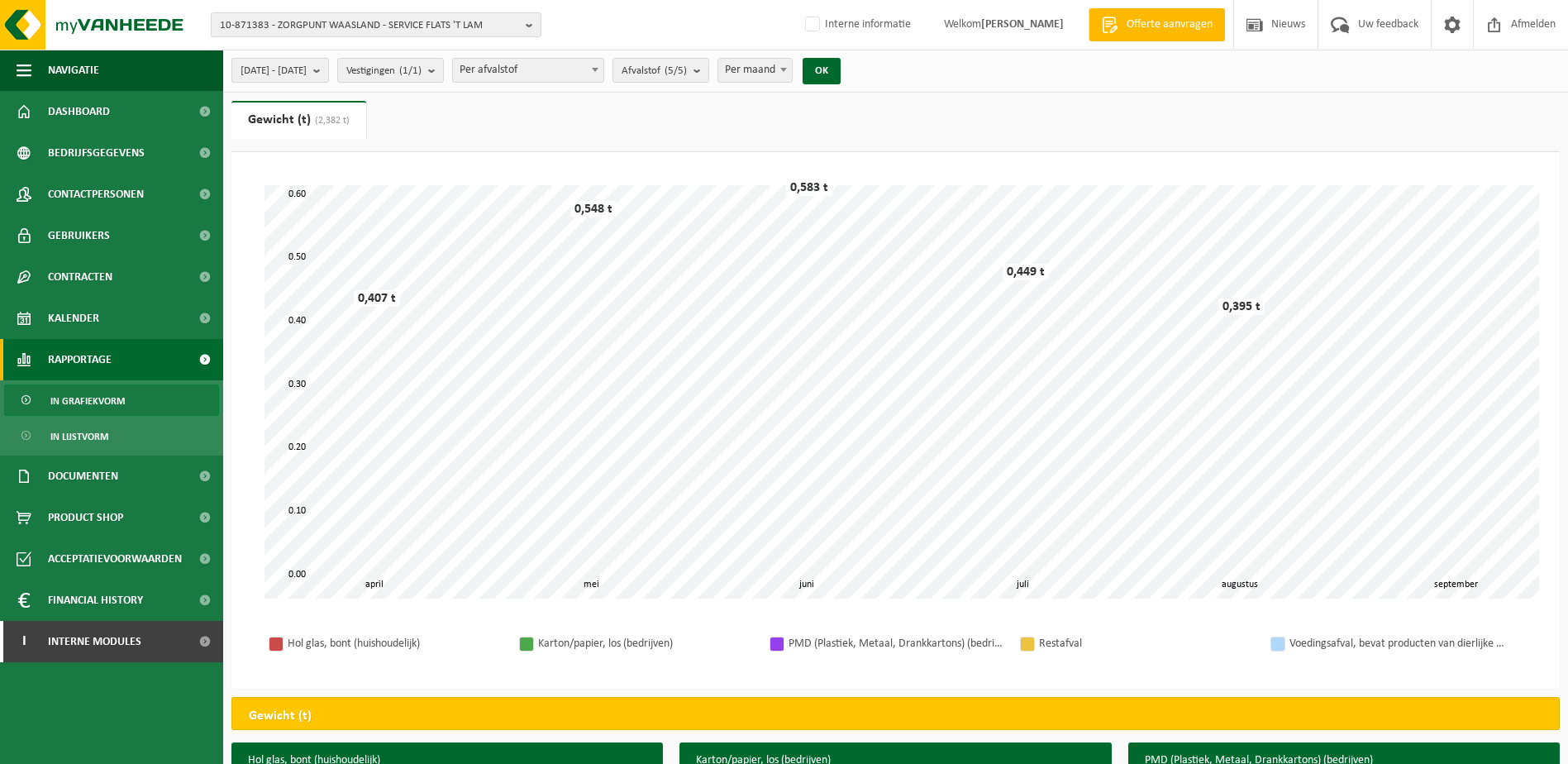
click at [329, 72] on b "submit" at bounding box center [321, 70] width 15 height 23
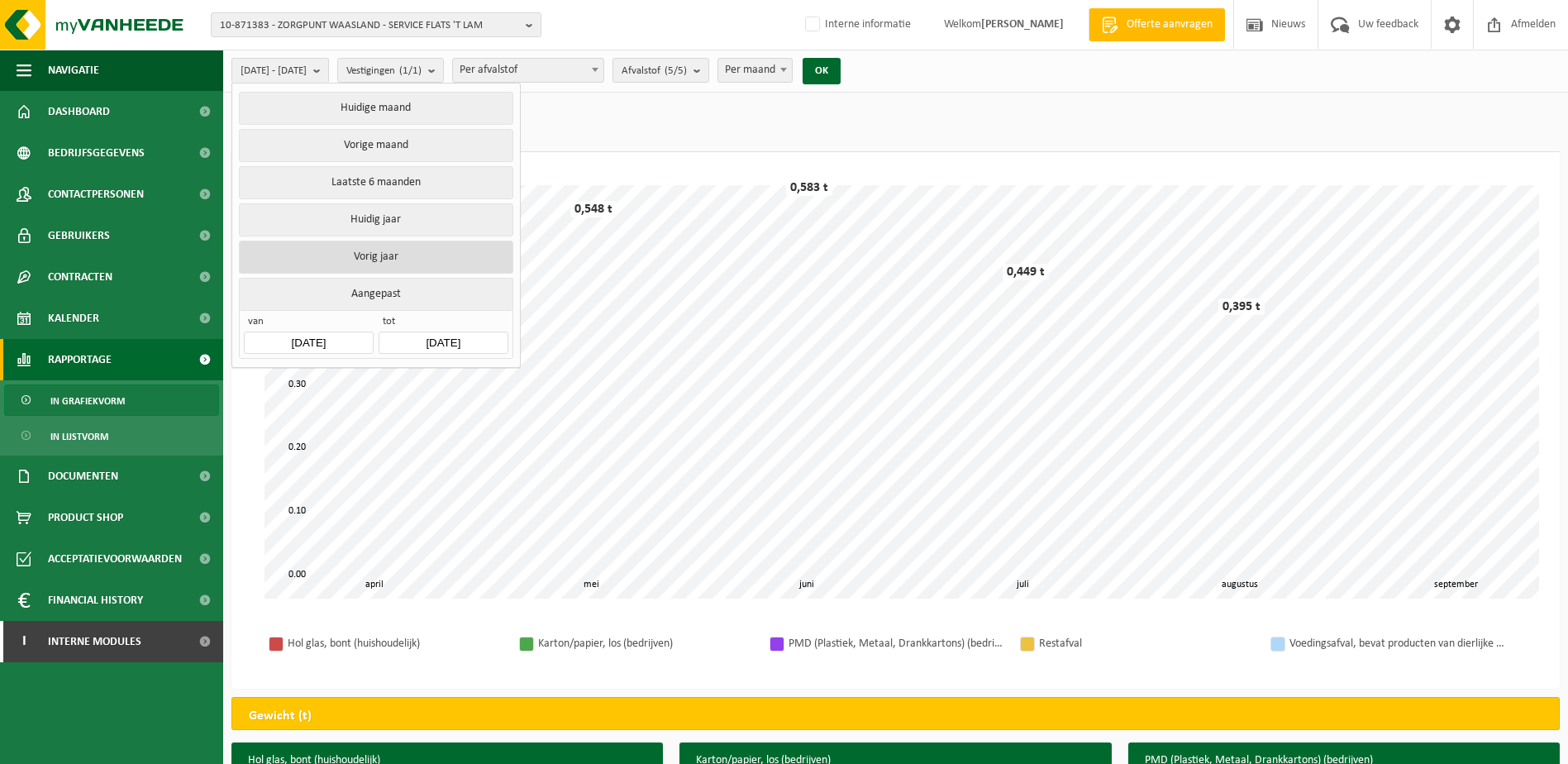
click at [369, 242] on button "Vorig jaar" at bounding box center [375, 257] width 274 height 33
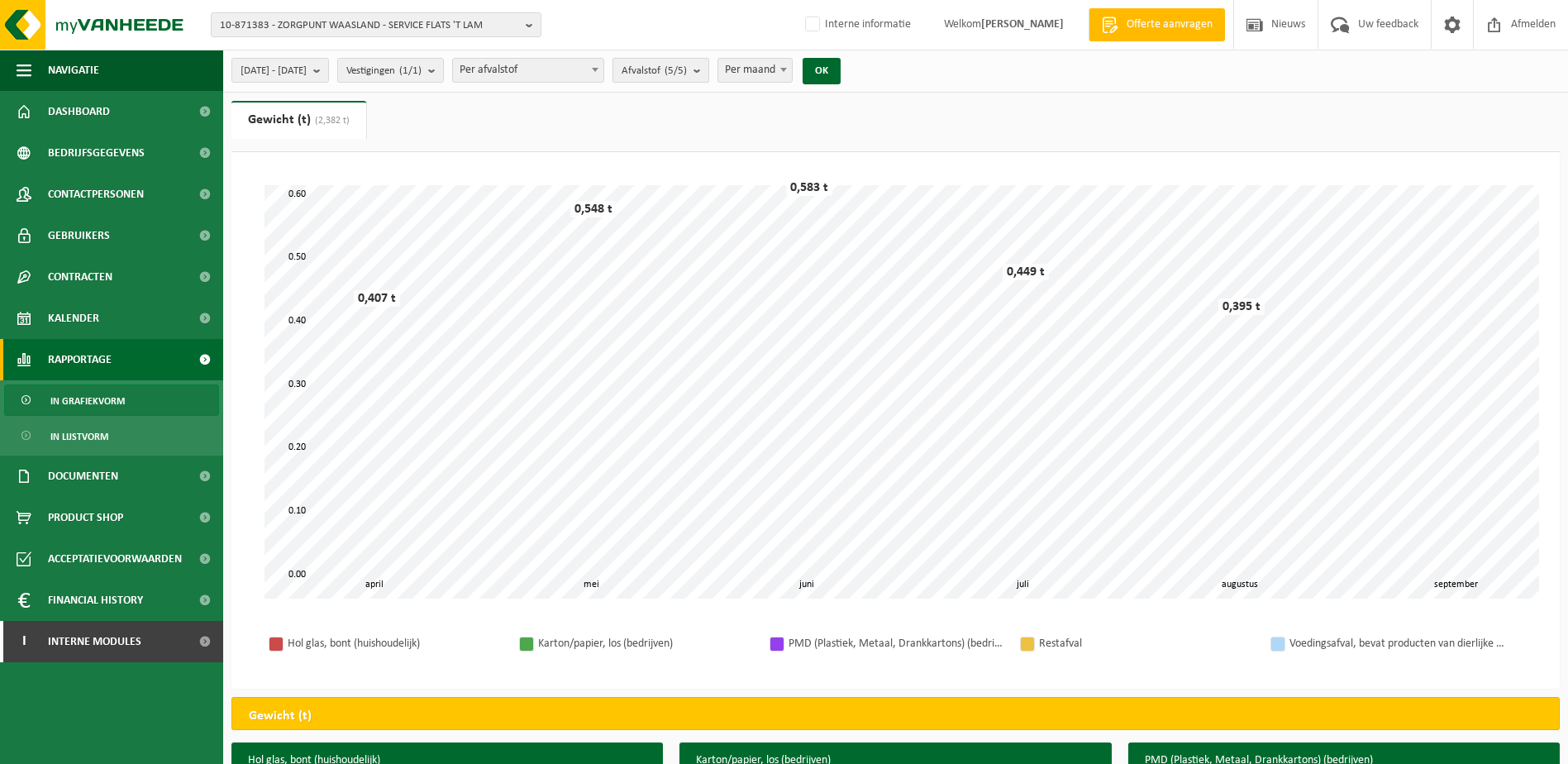
click at [708, 70] on b "submit" at bounding box center [702, 70] width 15 height 23
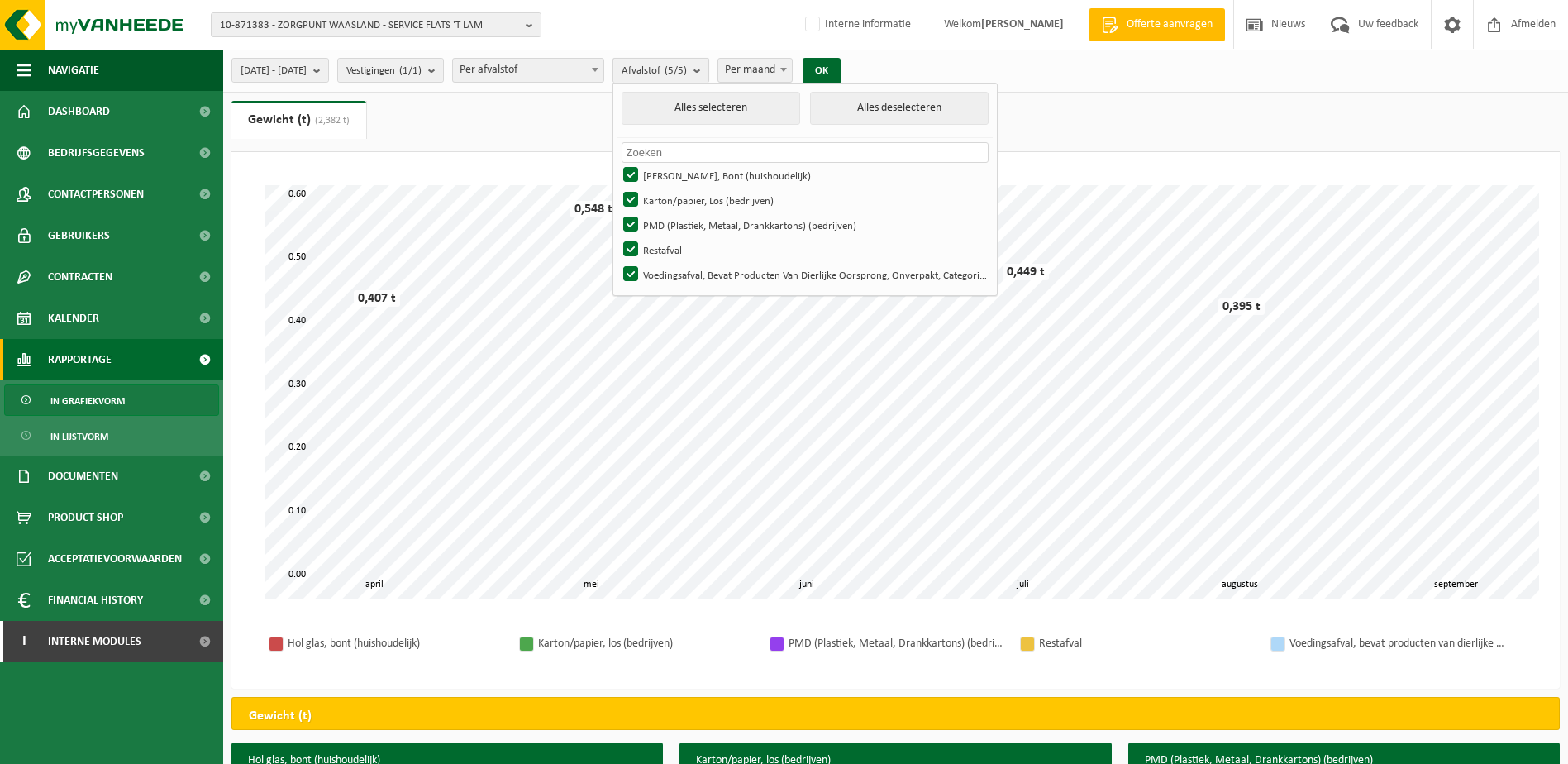
click at [708, 70] on b "submit" at bounding box center [702, 70] width 15 height 24
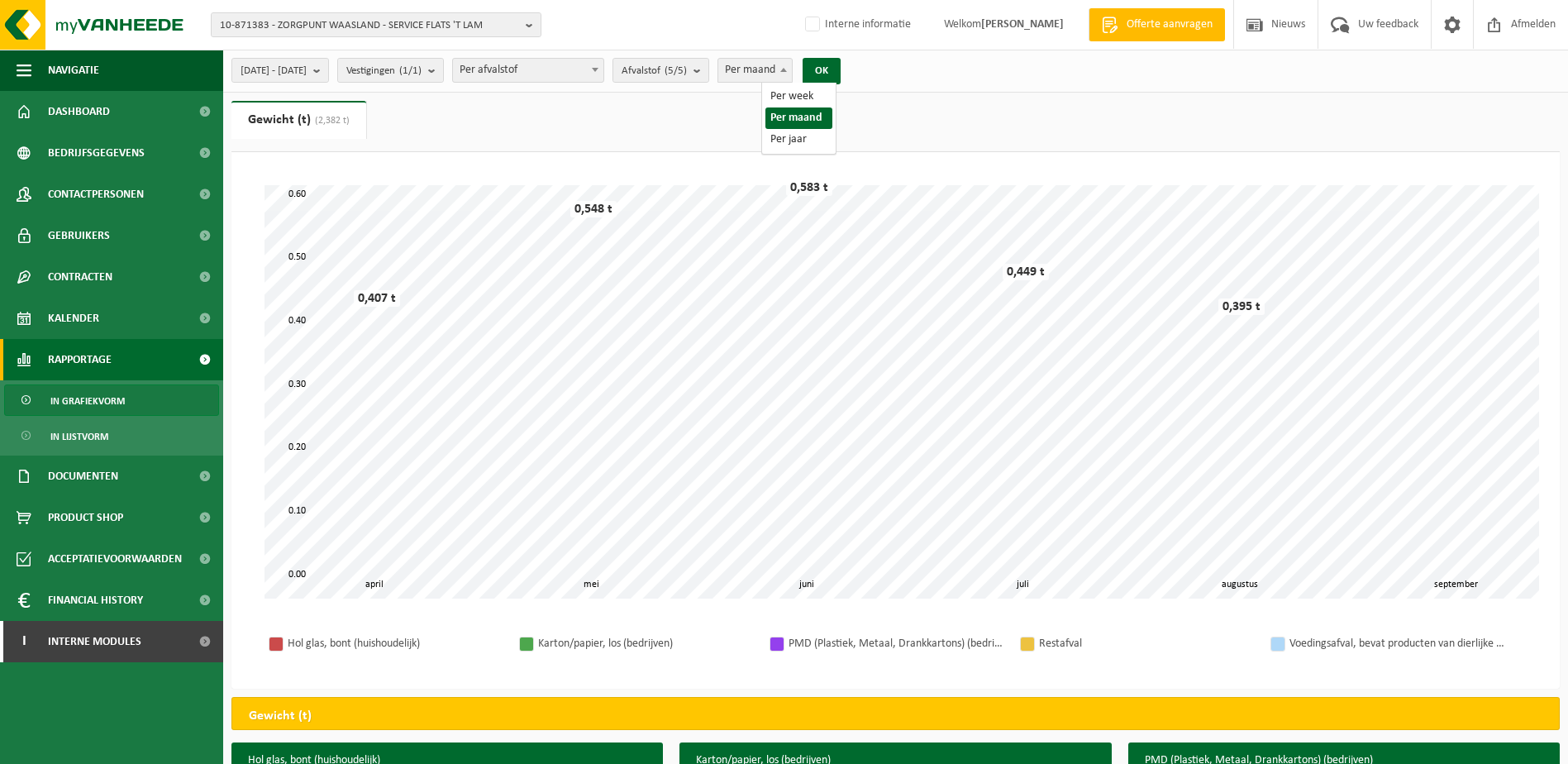
click at [787, 69] on b at bounding box center [783, 70] width 7 height 4
select select "3"
click at [708, 69] on b "submit" at bounding box center [702, 70] width 15 height 23
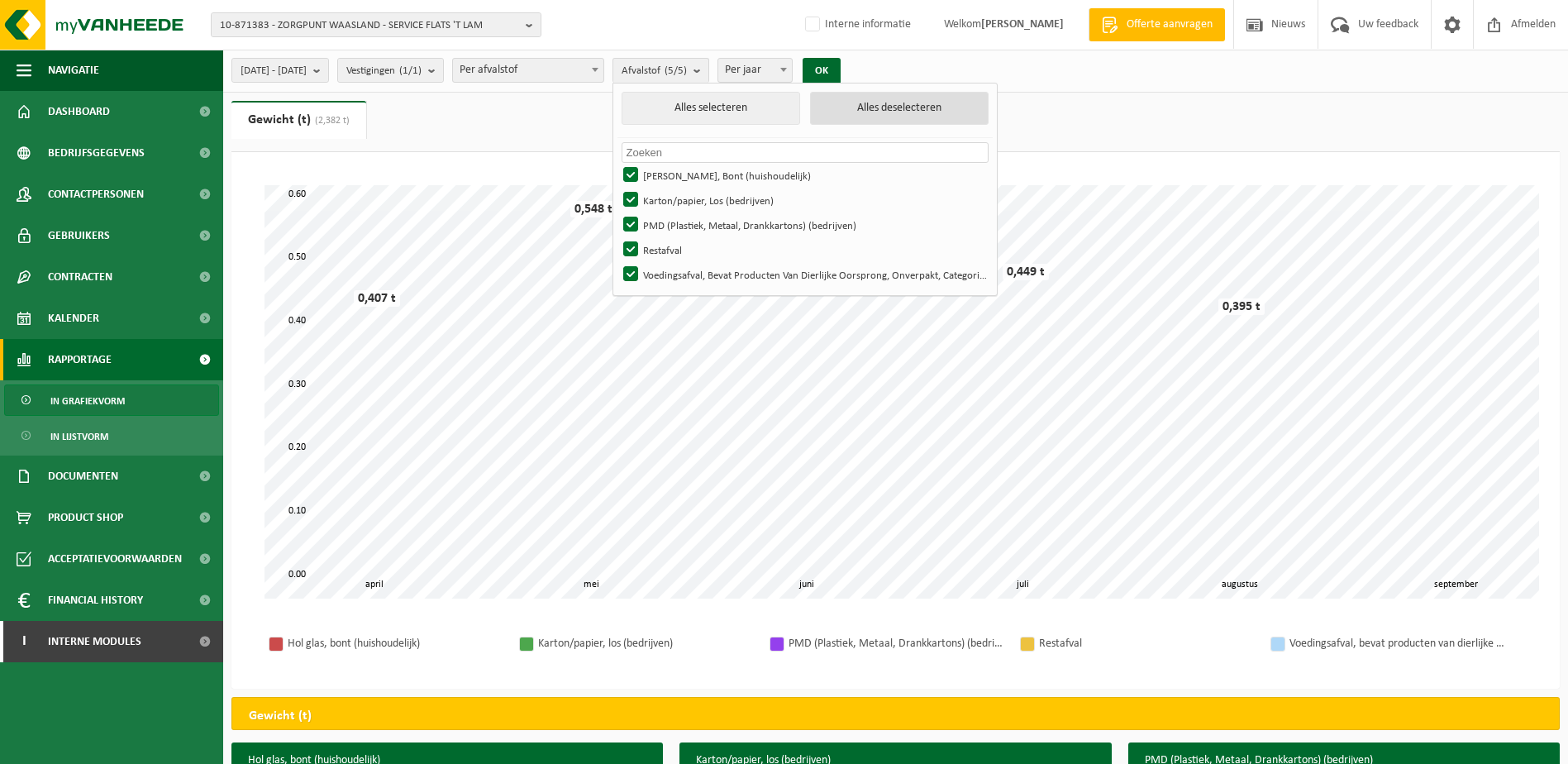
click at [911, 104] on button "Alles deselecteren" at bounding box center [900, 108] width 179 height 33
checkbox input "false"
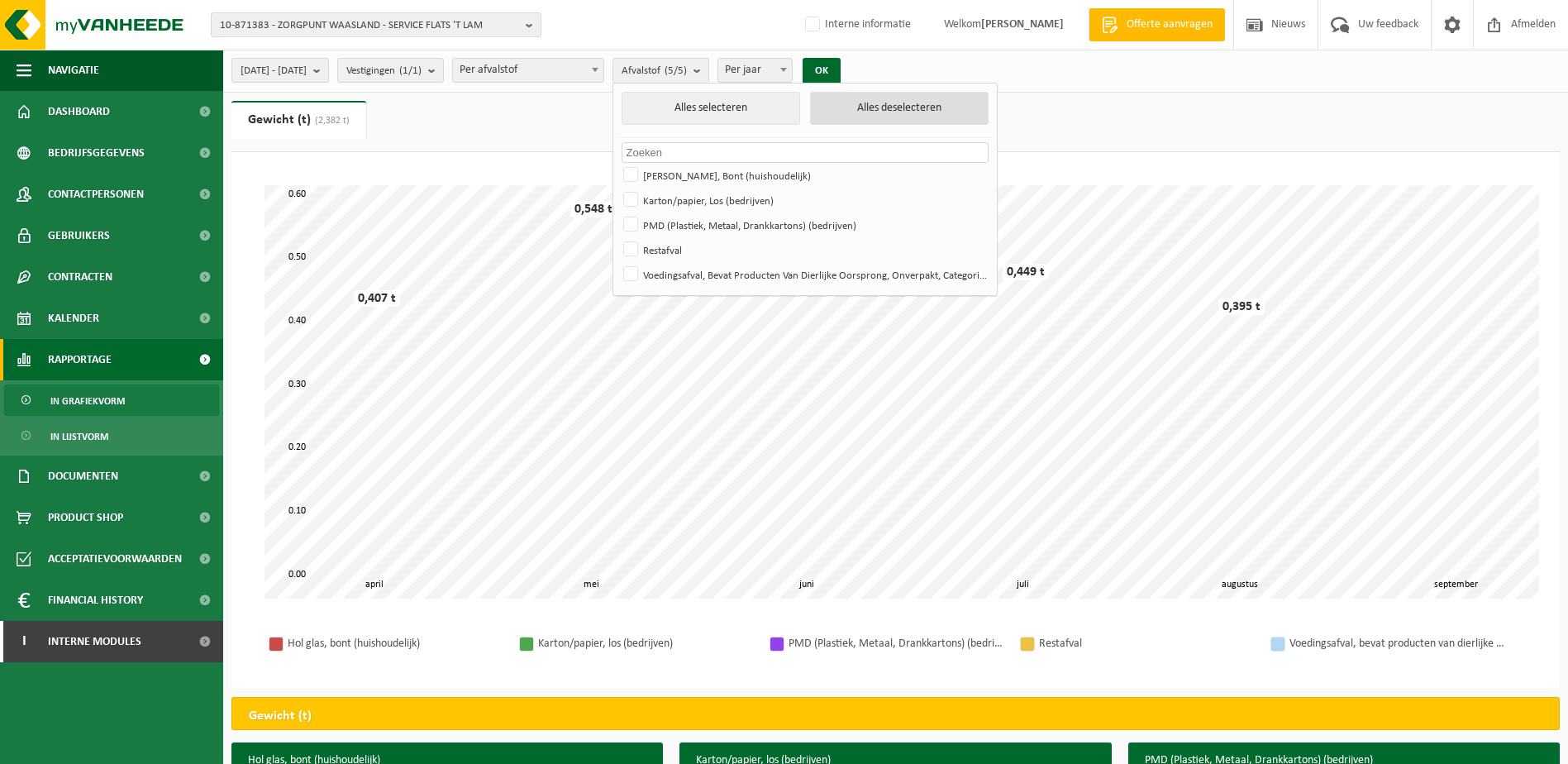
checkbox input "false"
click at [678, 172] on label "Hol Glas, Bont (huishoudelijk)" at bounding box center [804, 175] width 368 height 25
click at [617, 163] on input "Hol Glas, Bont (huishoudelijk)" at bounding box center [616, 162] width 1 height 1
checkbox input "true"
click at [841, 66] on button "OK" at bounding box center [822, 71] width 38 height 27
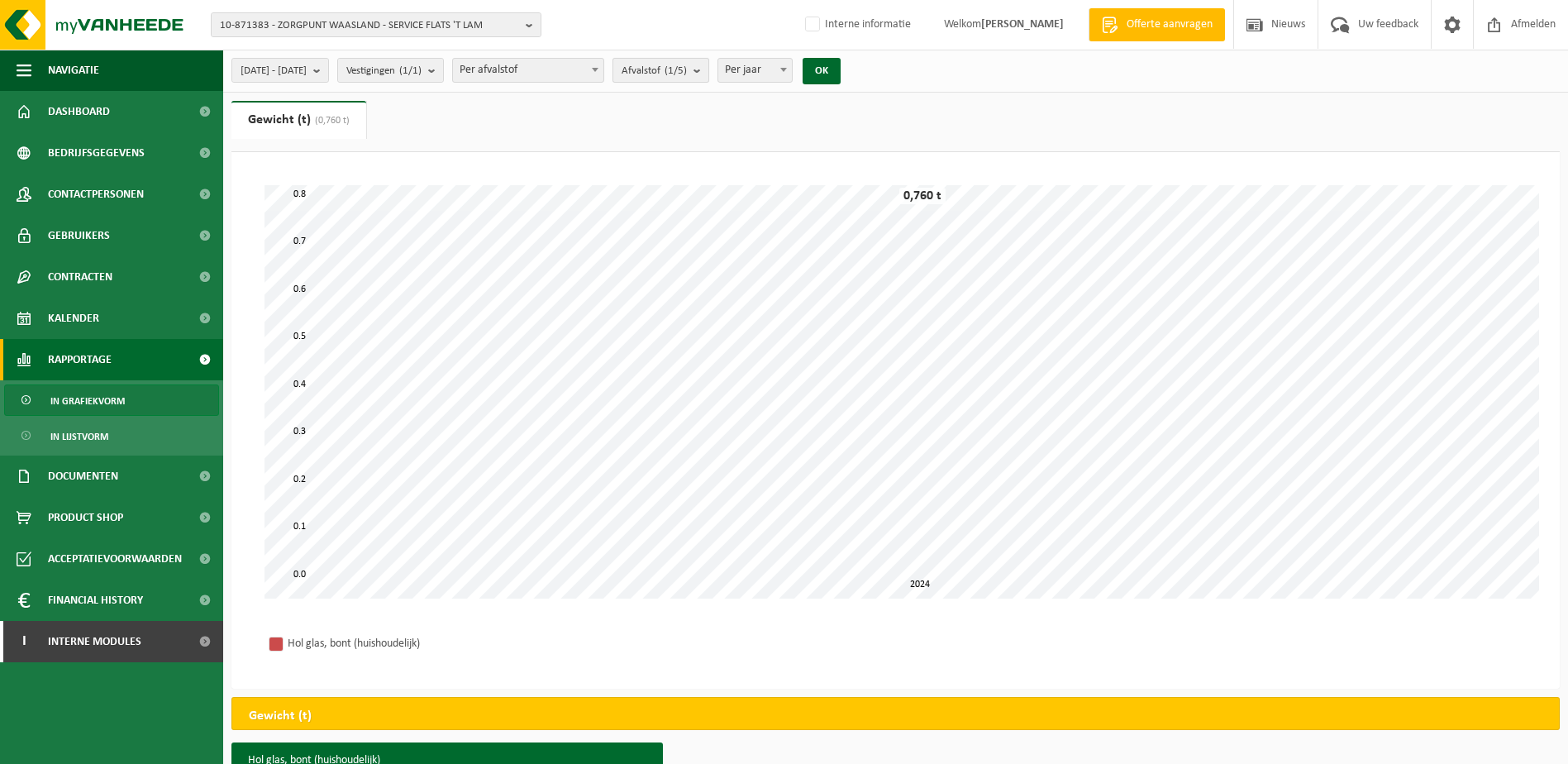
click at [709, 75] on button "Afvalstof (1/5)" at bounding box center [661, 70] width 97 height 25
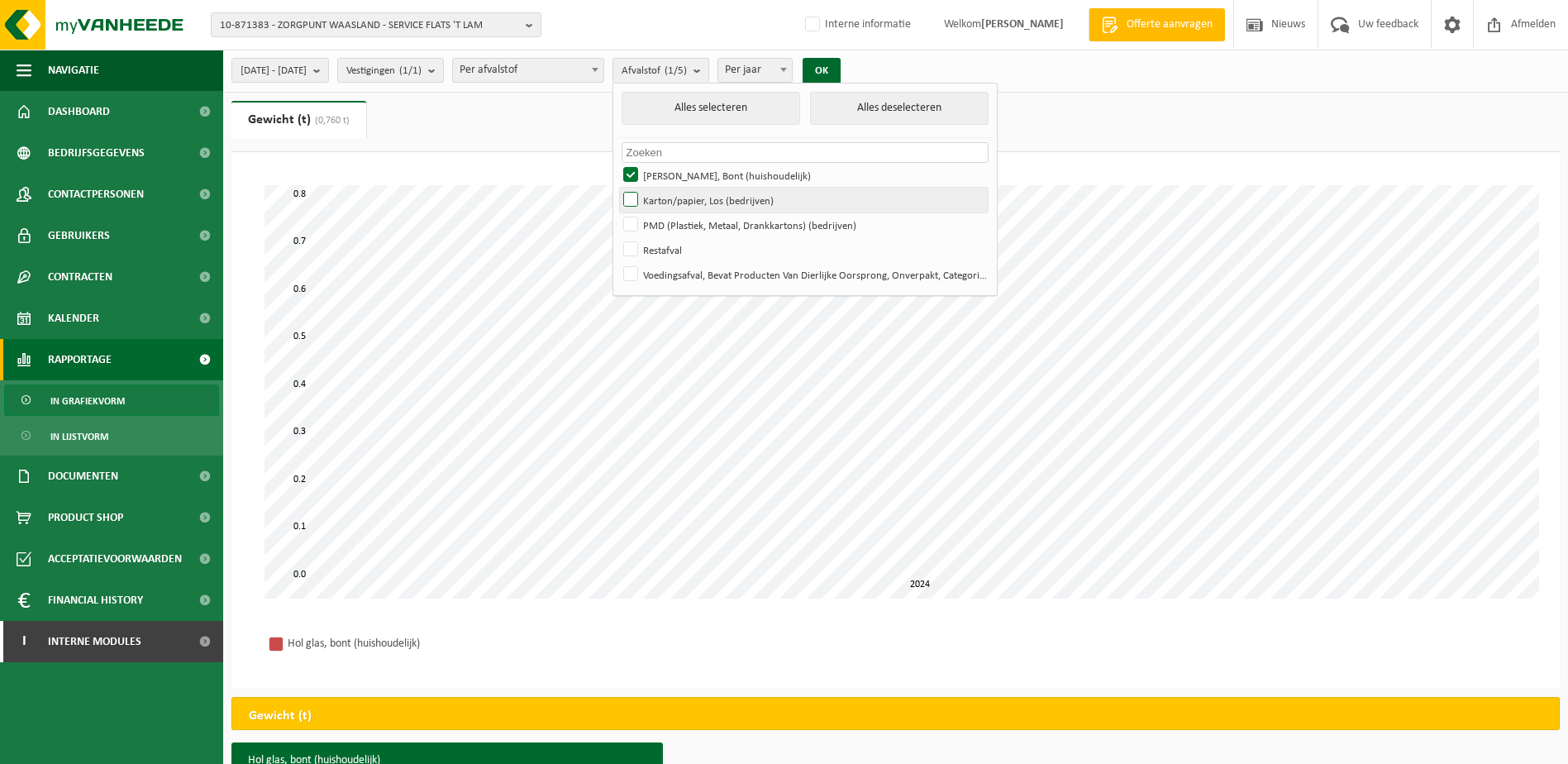
click at [677, 201] on label "Karton/papier, Los (bedrijven)" at bounding box center [804, 200] width 368 height 25
click at [617, 187] on input "Karton/papier, Los (bedrijven)" at bounding box center [616, 187] width 1 height 1
checkbox input "true"
click at [668, 177] on label "Hol Glas, Bont (huishoudelijk)" at bounding box center [804, 175] width 368 height 25
click at [617, 163] on input "Hol Glas, Bont (huishoudelijk)" at bounding box center [616, 162] width 1 height 1
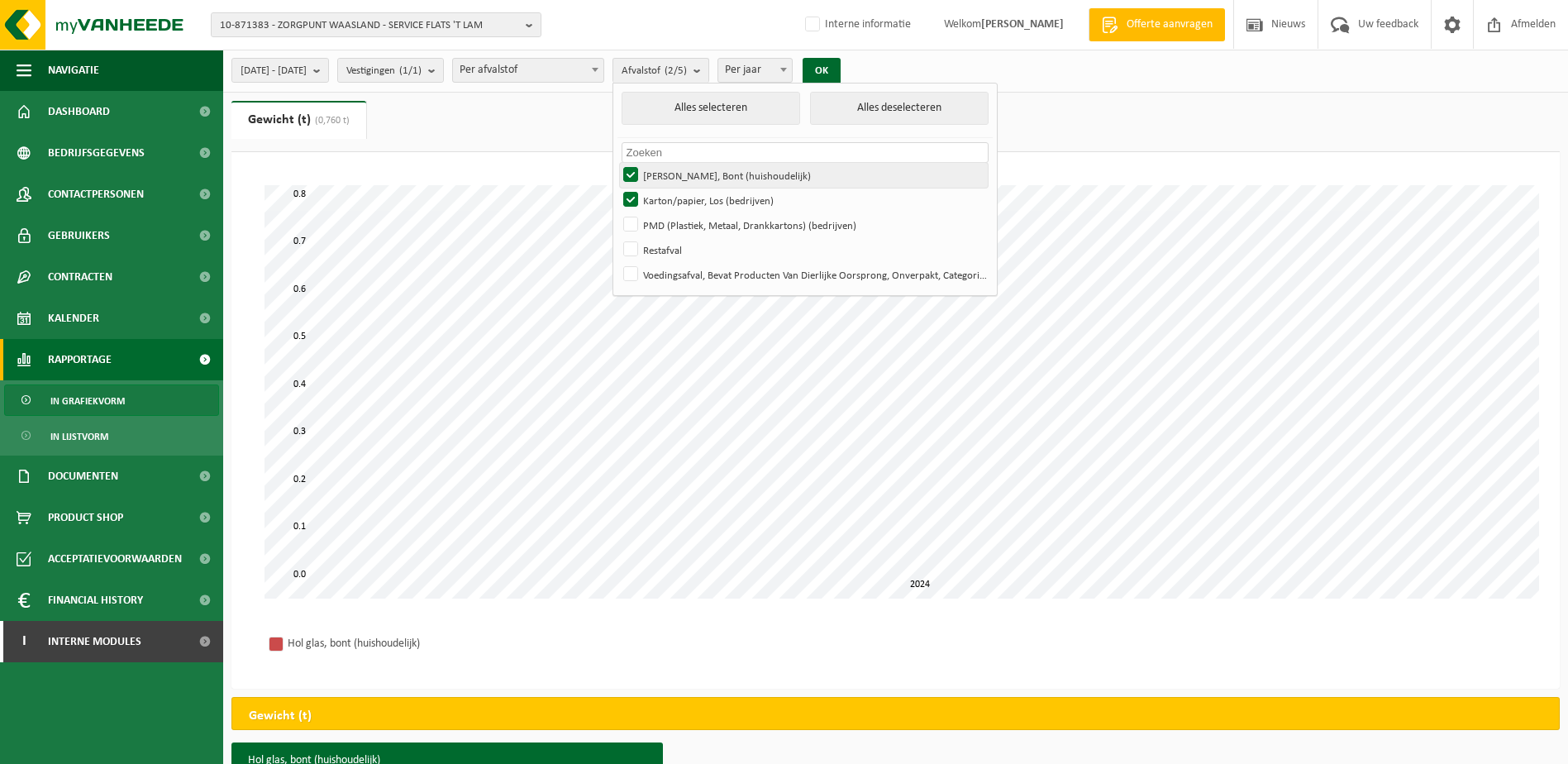
checkbox input "false"
click at [841, 67] on button "OK" at bounding box center [822, 71] width 38 height 27
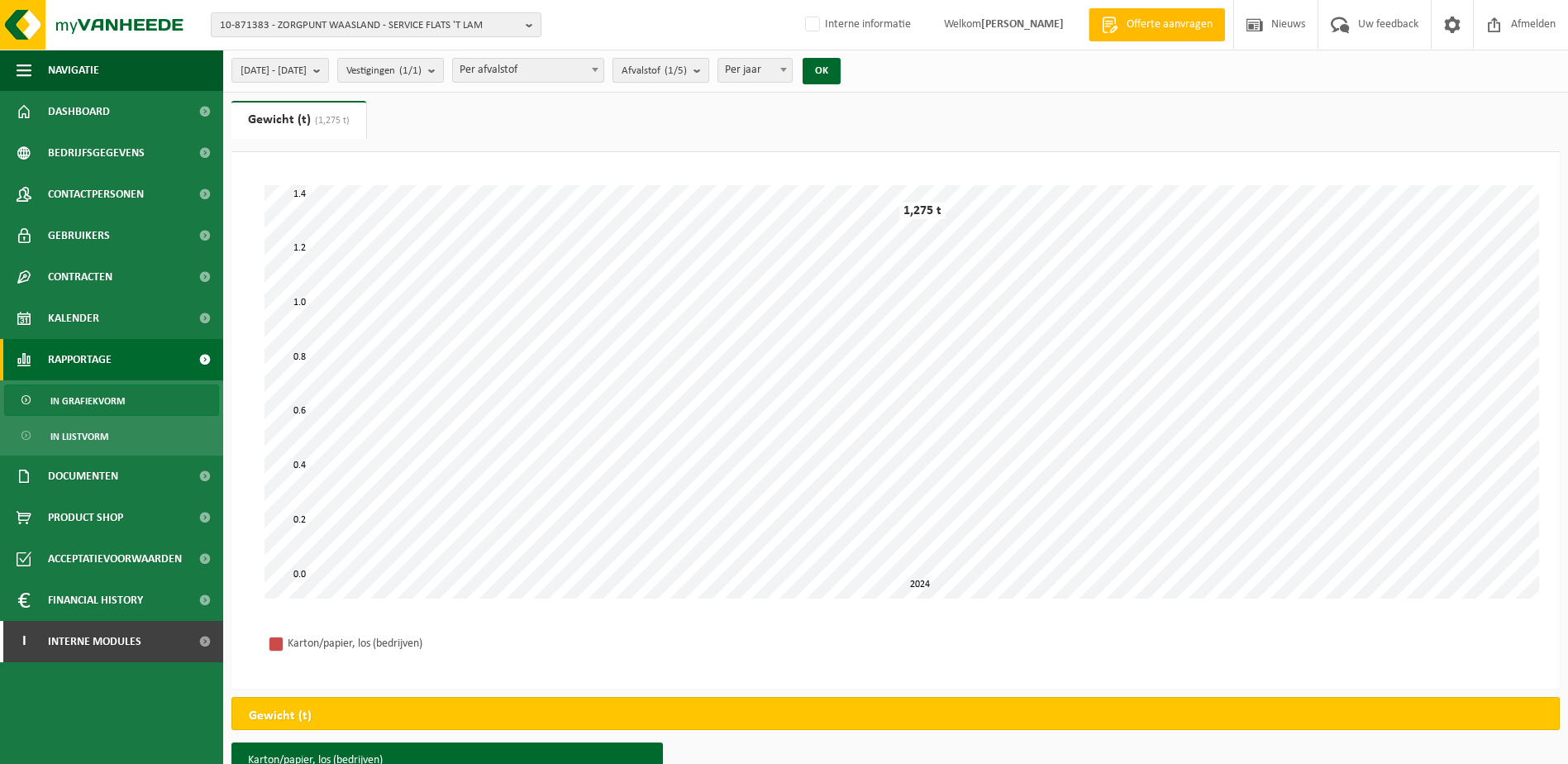
click at [708, 68] on b "submit" at bounding box center [702, 70] width 15 height 23
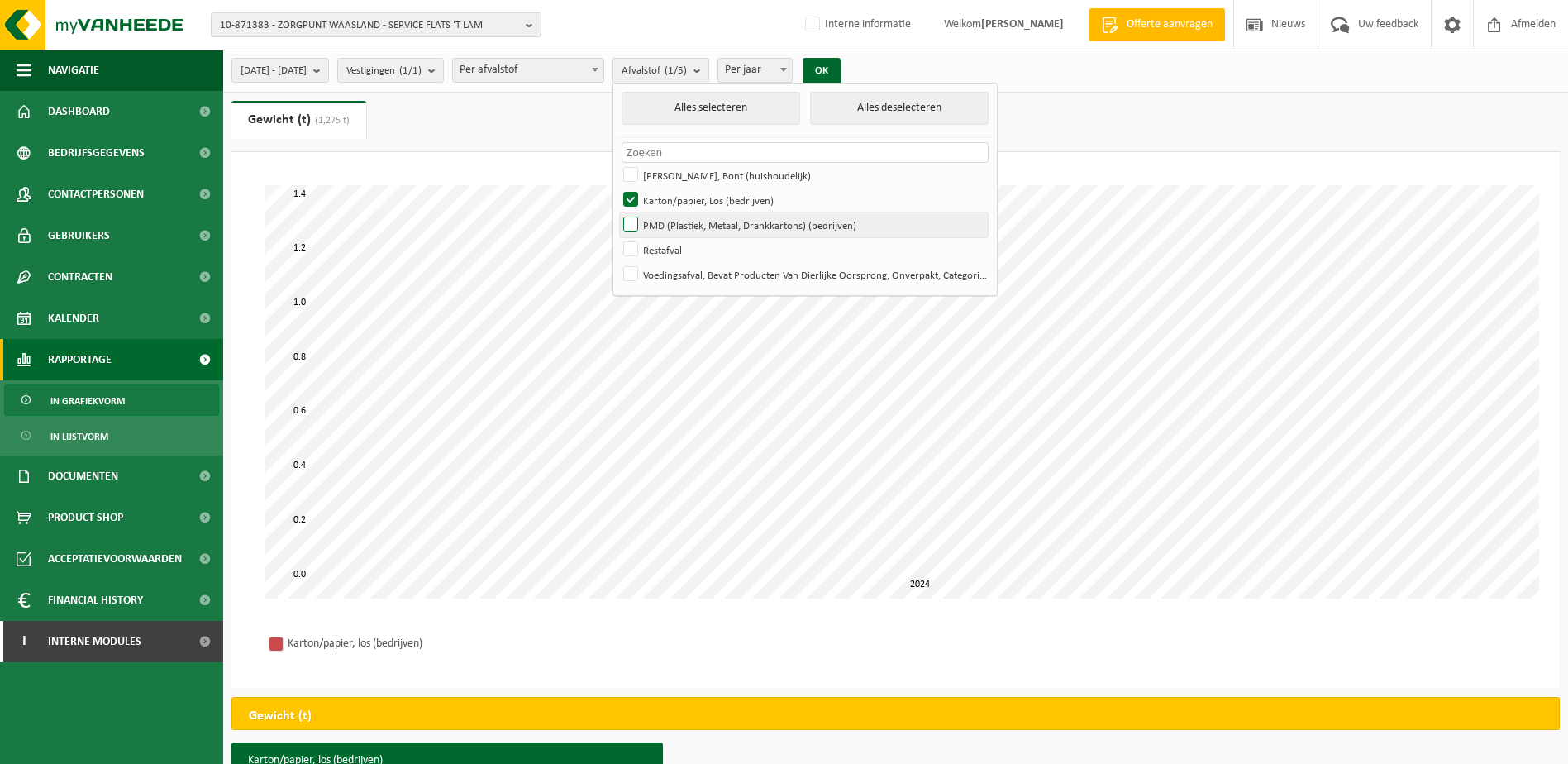
click at [684, 221] on label "PMD (Plastiek, Metaal, Drankkartons) (bedrijven)" at bounding box center [804, 224] width 368 height 25
click at [617, 212] on input "PMD (Plastiek, Metaal, Drankkartons) (bedrijven)" at bounding box center [616, 212] width 1 height 1
checkbox input "true"
click at [678, 197] on label "Karton/papier, Los (bedrijven)" at bounding box center [804, 200] width 368 height 25
click at [617, 187] on input "Karton/papier, Los (bedrijven)" at bounding box center [616, 187] width 1 height 1
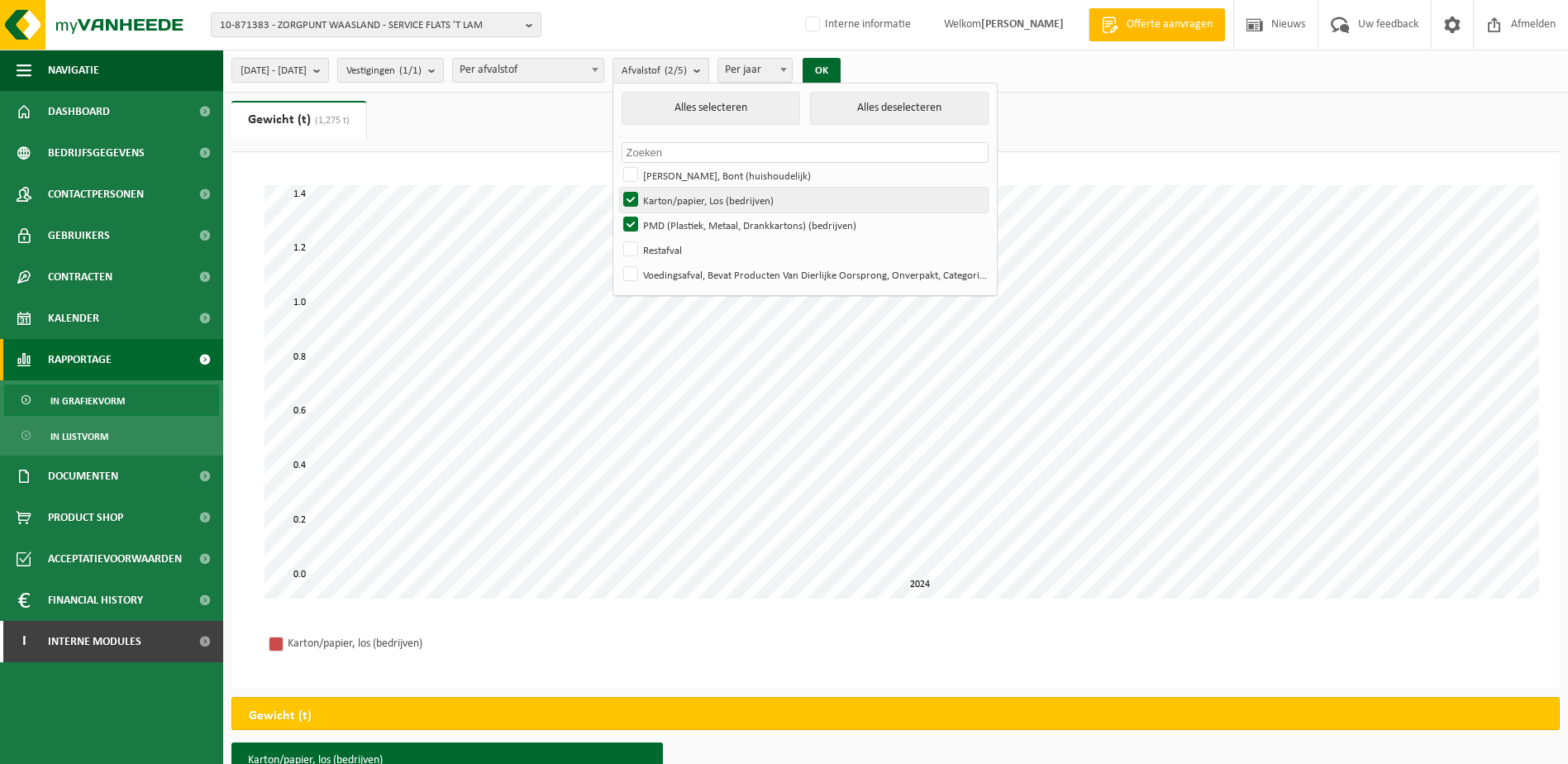
checkbox input "false"
click at [841, 65] on button "OK" at bounding box center [822, 71] width 38 height 27
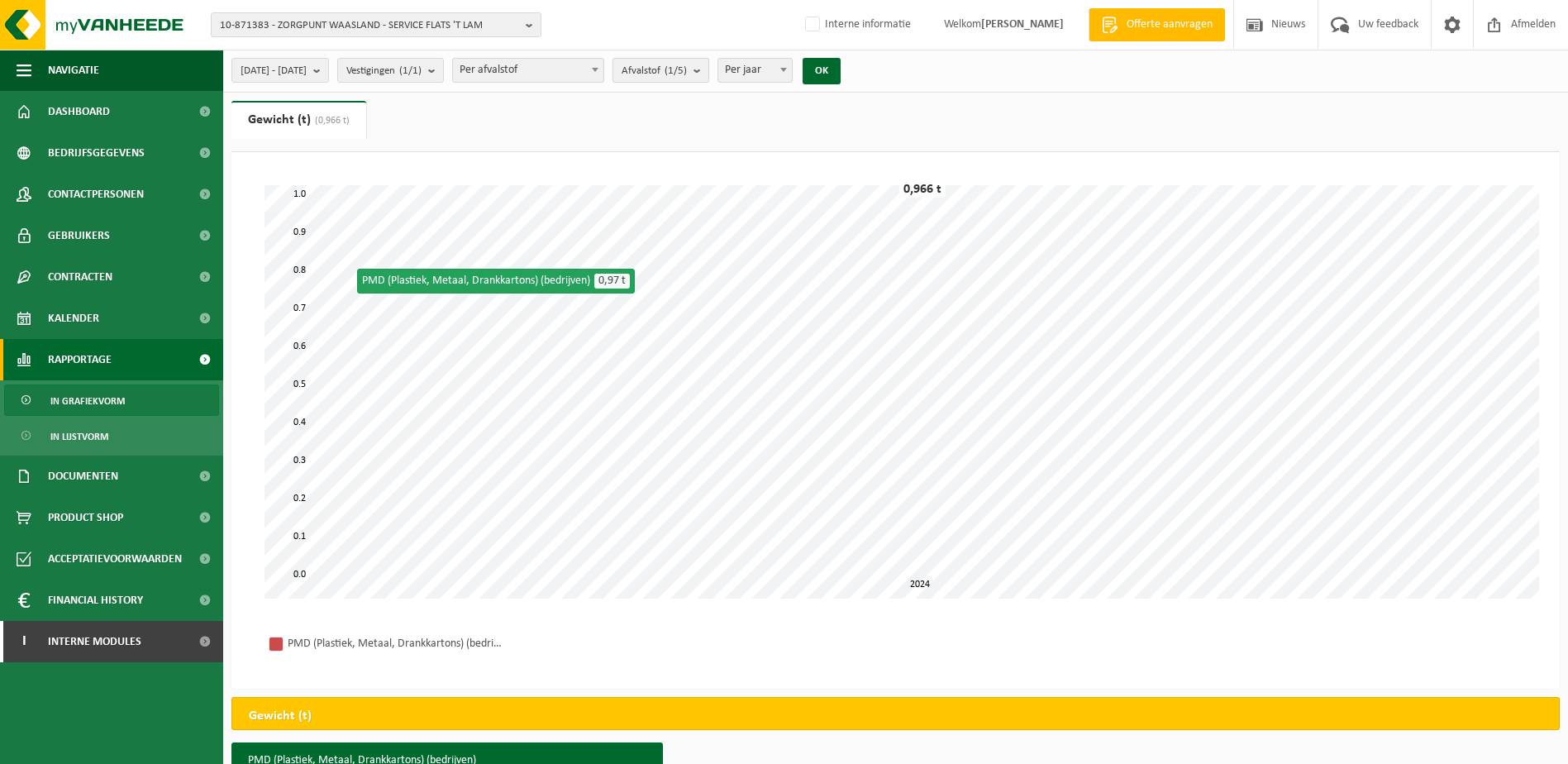
click at [708, 69] on b "submit" at bounding box center [702, 70] width 15 height 23
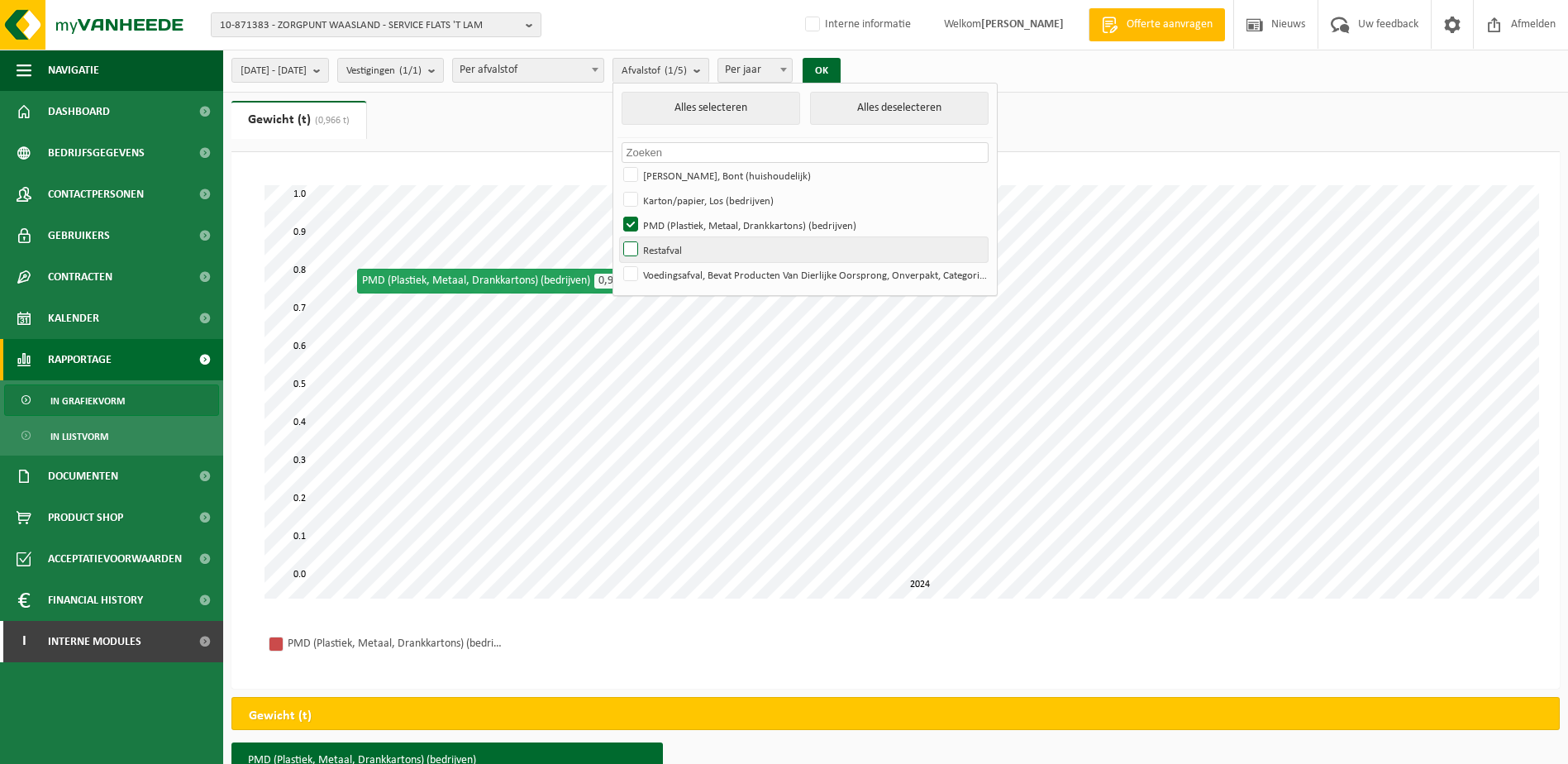
click at [680, 244] on label "Restafval" at bounding box center [804, 250] width 368 height 25
click at [617, 238] on input "Restafval" at bounding box center [616, 237] width 1 height 1
checkbox input "true"
click at [684, 219] on label "PMD (Plastiek, Metaal, Drankkartons) (bedrijven)" at bounding box center [804, 224] width 368 height 25
click at [617, 212] on input "PMD (Plastiek, Metaal, Drankkartons) (bedrijven)" at bounding box center [616, 212] width 1 height 1
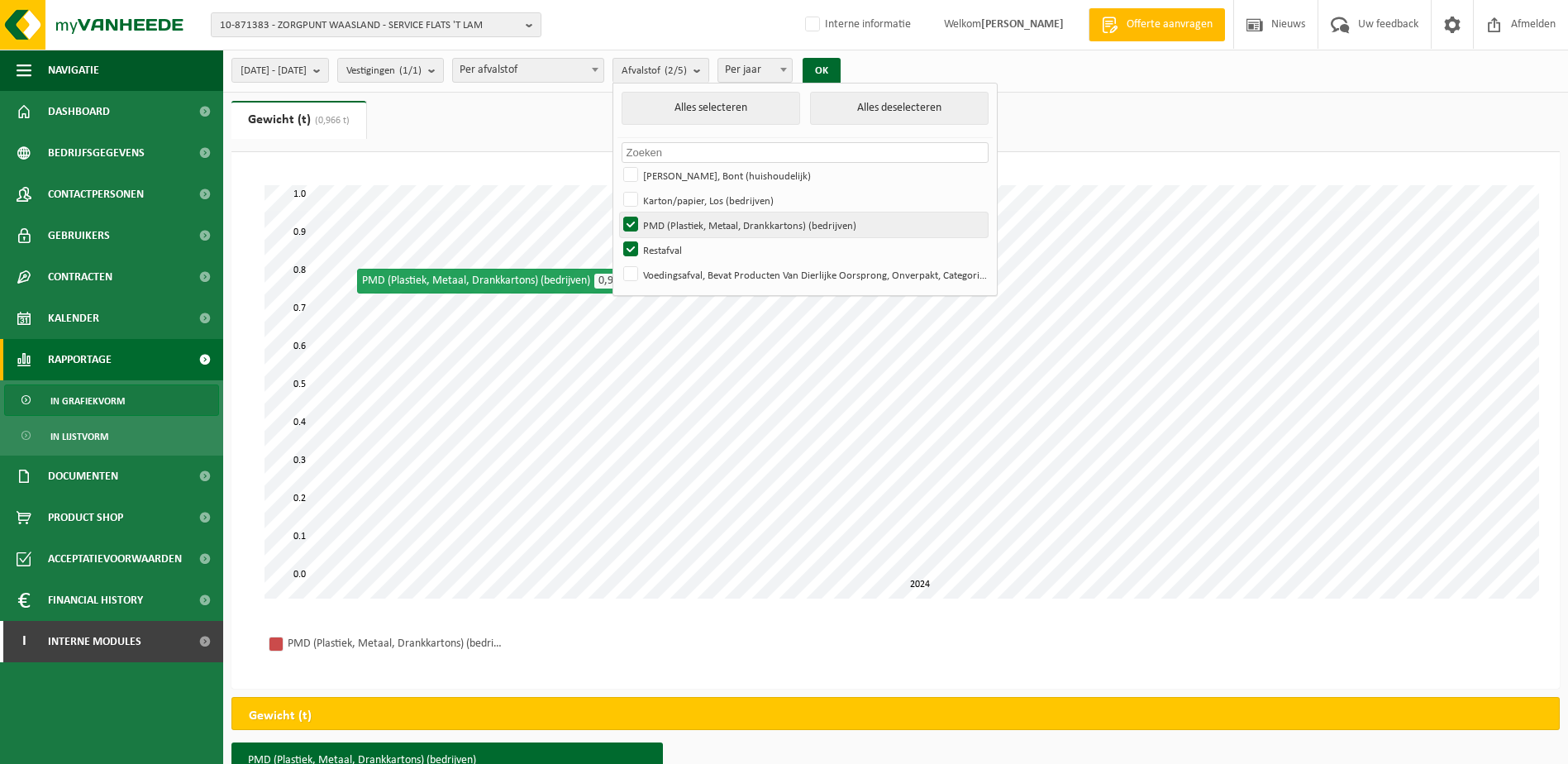
checkbox input "false"
click at [841, 63] on button "OK" at bounding box center [822, 71] width 38 height 27
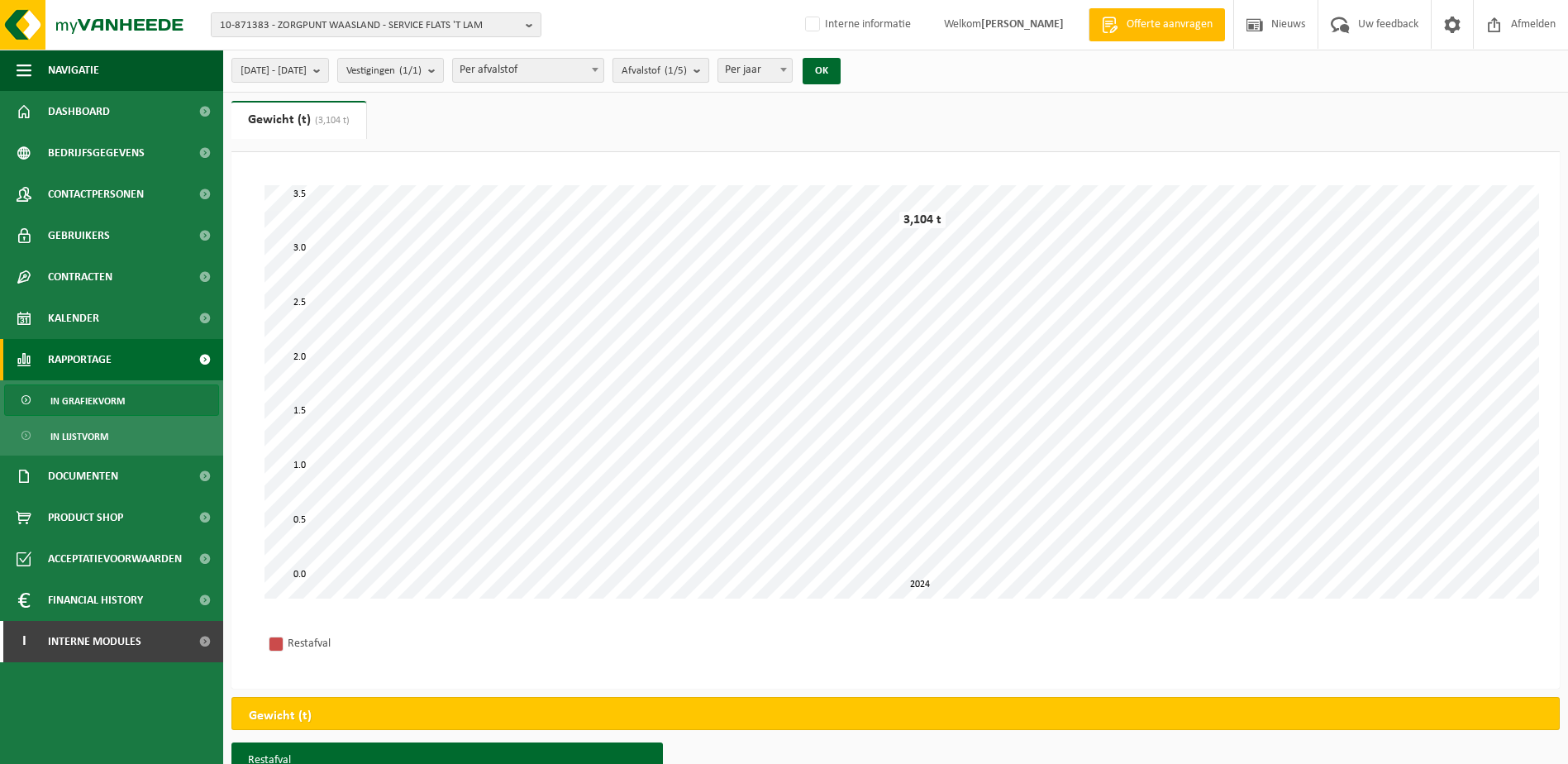
click at [708, 73] on b "submit" at bounding box center [702, 70] width 15 height 23
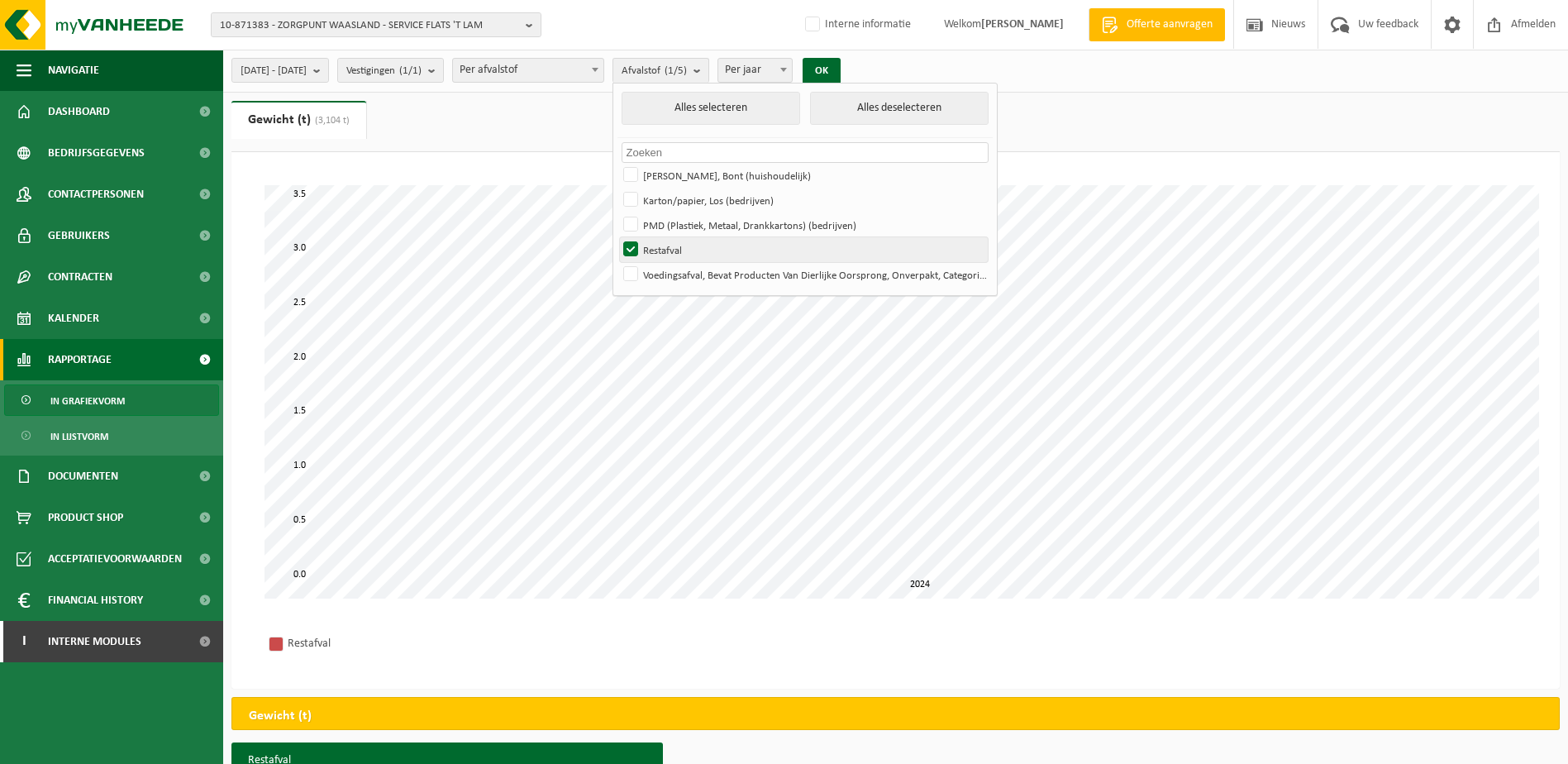
click at [682, 252] on label "Restafval" at bounding box center [804, 250] width 368 height 25
click at [617, 238] on input "Restafval" at bounding box center [616, 237] width 1 height 1
checkbox input "false"
click at [678, 269] on label "Voedingsafval, Bevat Producten Van Dierlijke Oorsprong, Onverpakt, Categorie 3" at bounding box center [804, 275] width 368 height 25
click at [617, 262] on input "Voedingsafval, Bevat Producten Van Dierlijke Oorsprong, Onverpakt, Categorie 3" at bounding box center [616, 261] width 1 height 1
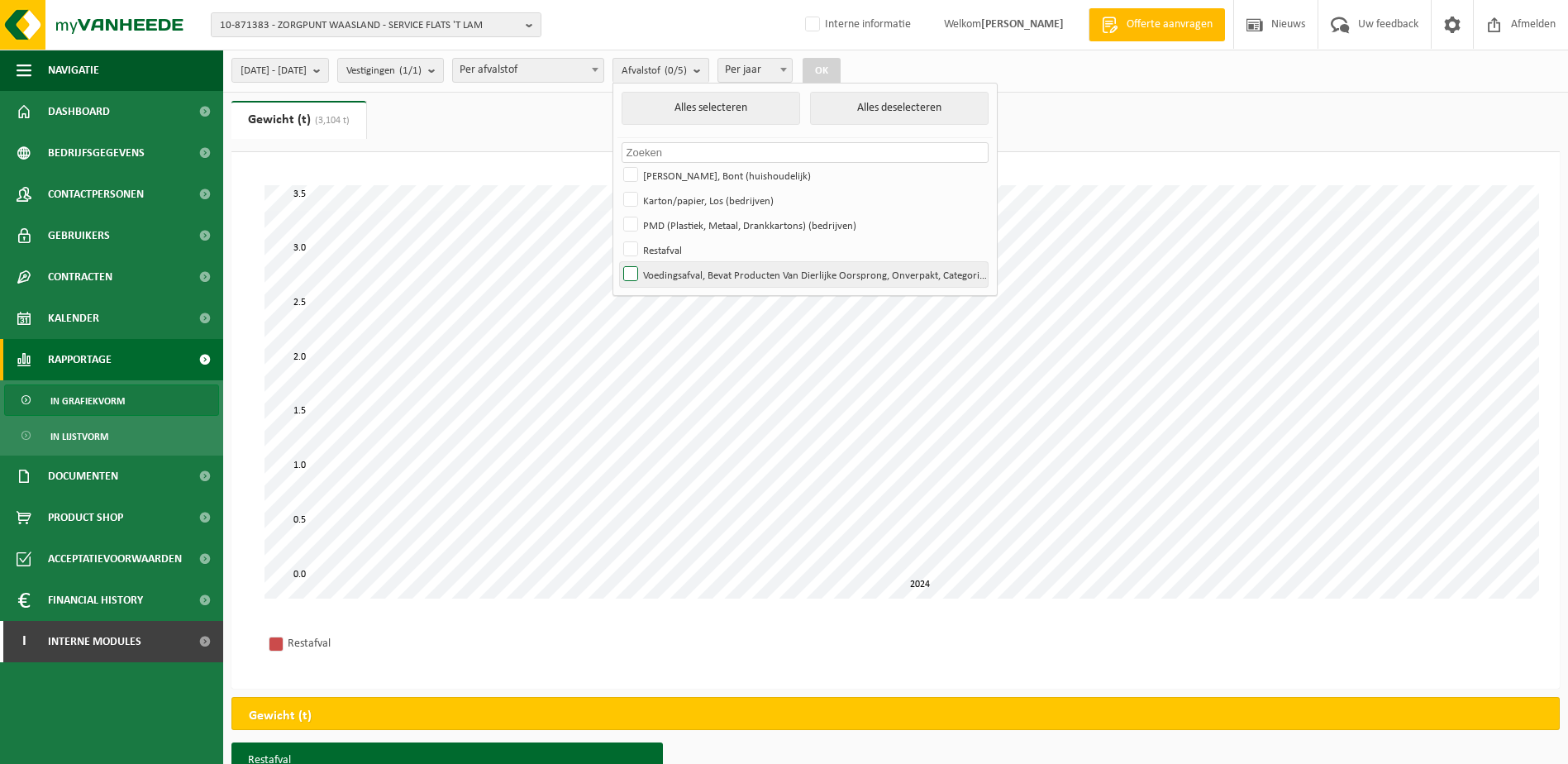
checkbox input "true"
click at [841, 63] on button "OK" at bounding box center [822, 71] width 38 height 27
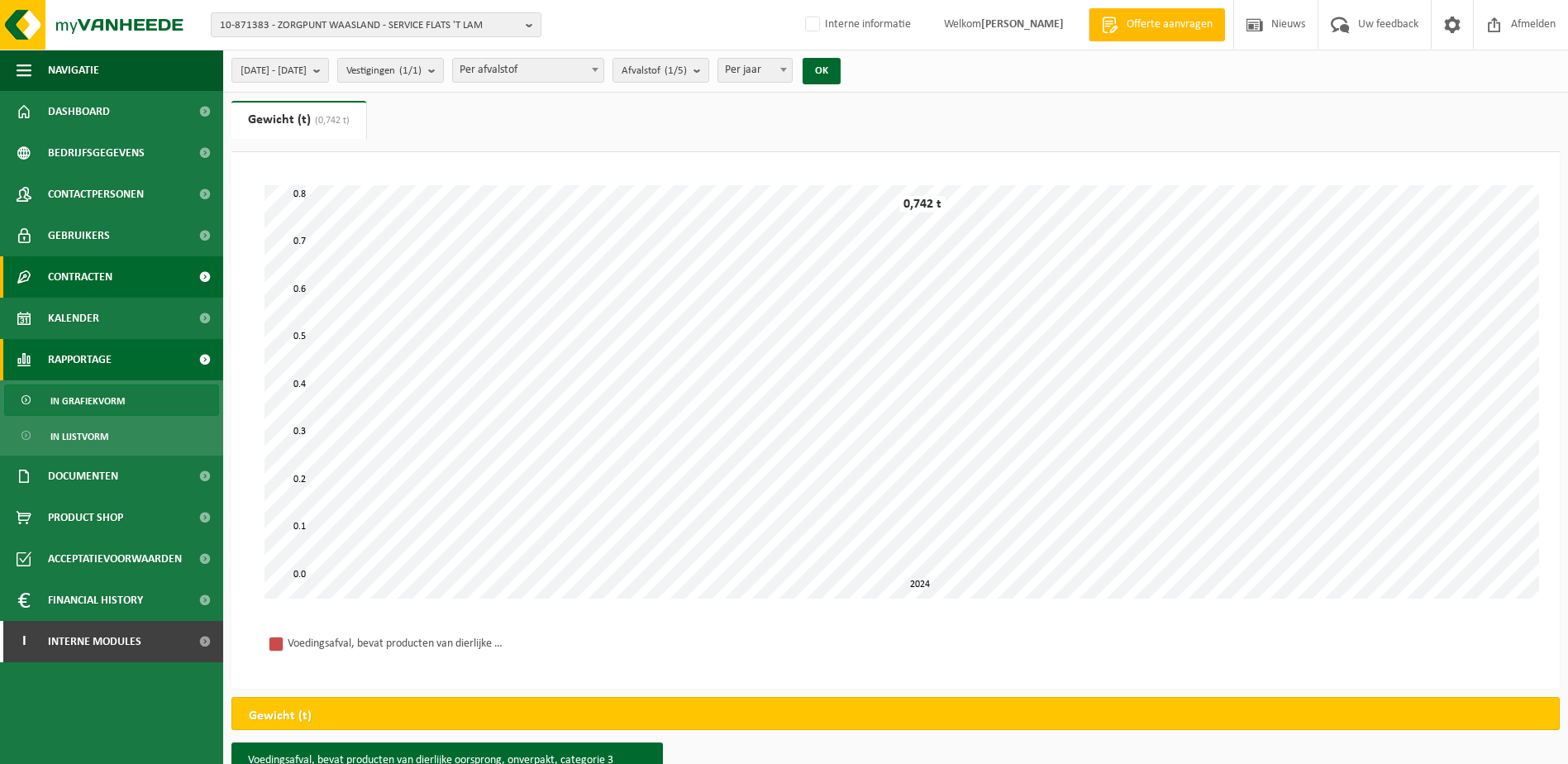
click at [75, 274] on span "Contracten" at bounding box center [80, 277] width 64 height 42
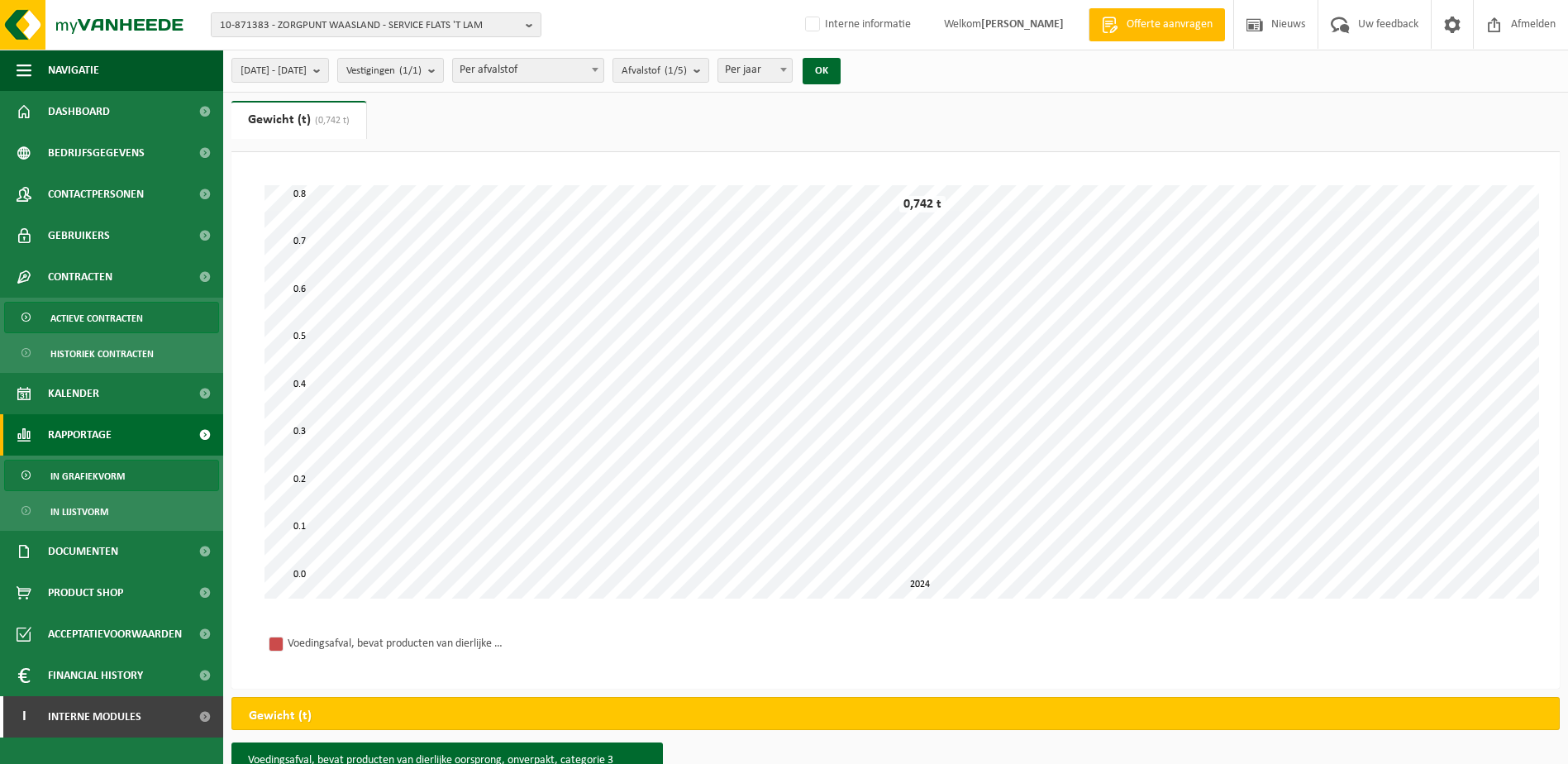
click at [75, 316] on span "Actieve contracten" at bounding box center [97, 318] width 93 height 31
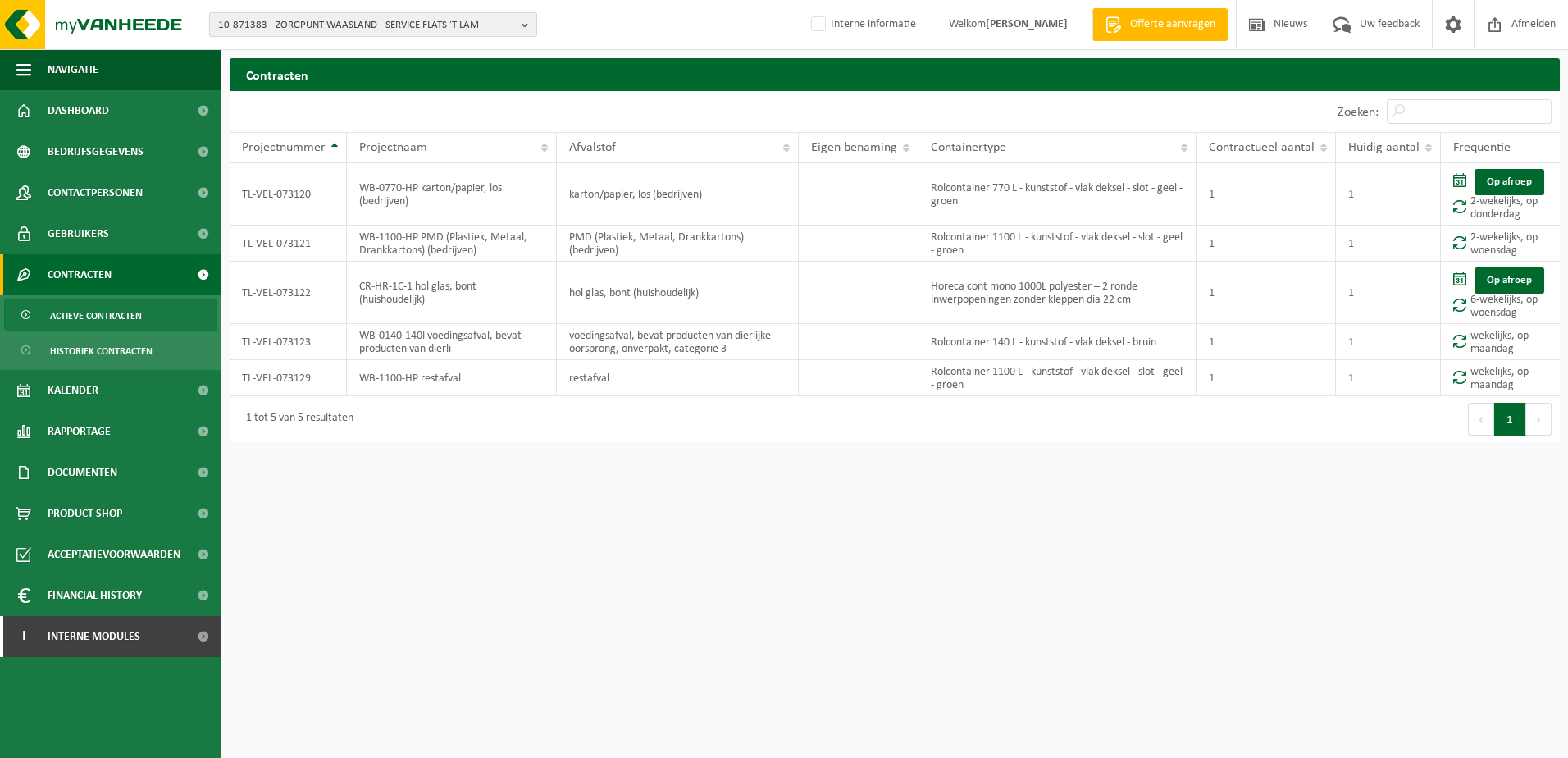
click at [532, 23] on b "button" at bounding box center [529, 24] width 15 height 23
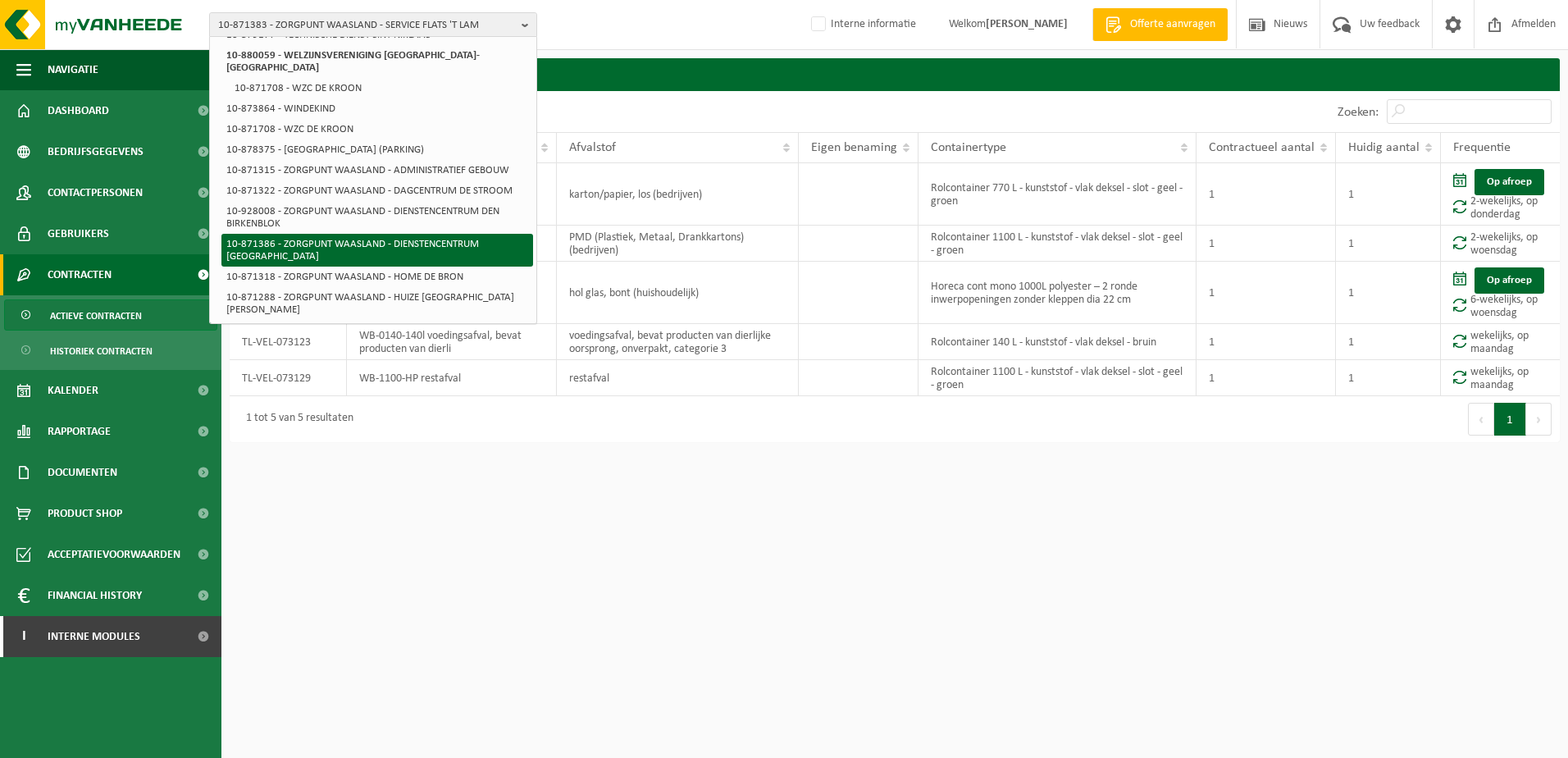
scroll to position [164, 0]
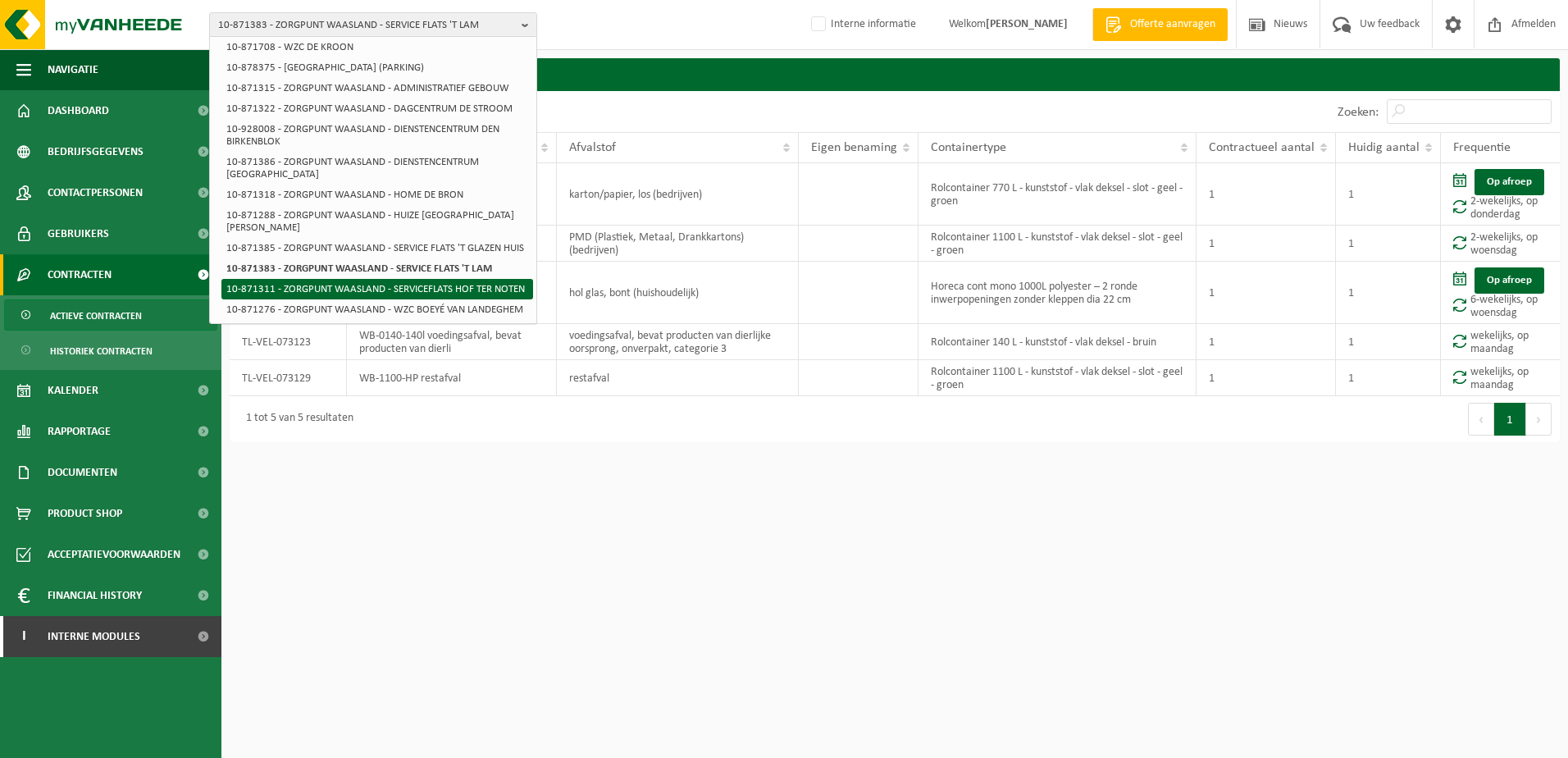
click at [409, 279] on li "10-871311 - ZORGPUNT WAASLAND - SERVICEFLATS HOF TER NOTEN" at bounding box center [377, 289] width 312 height 21
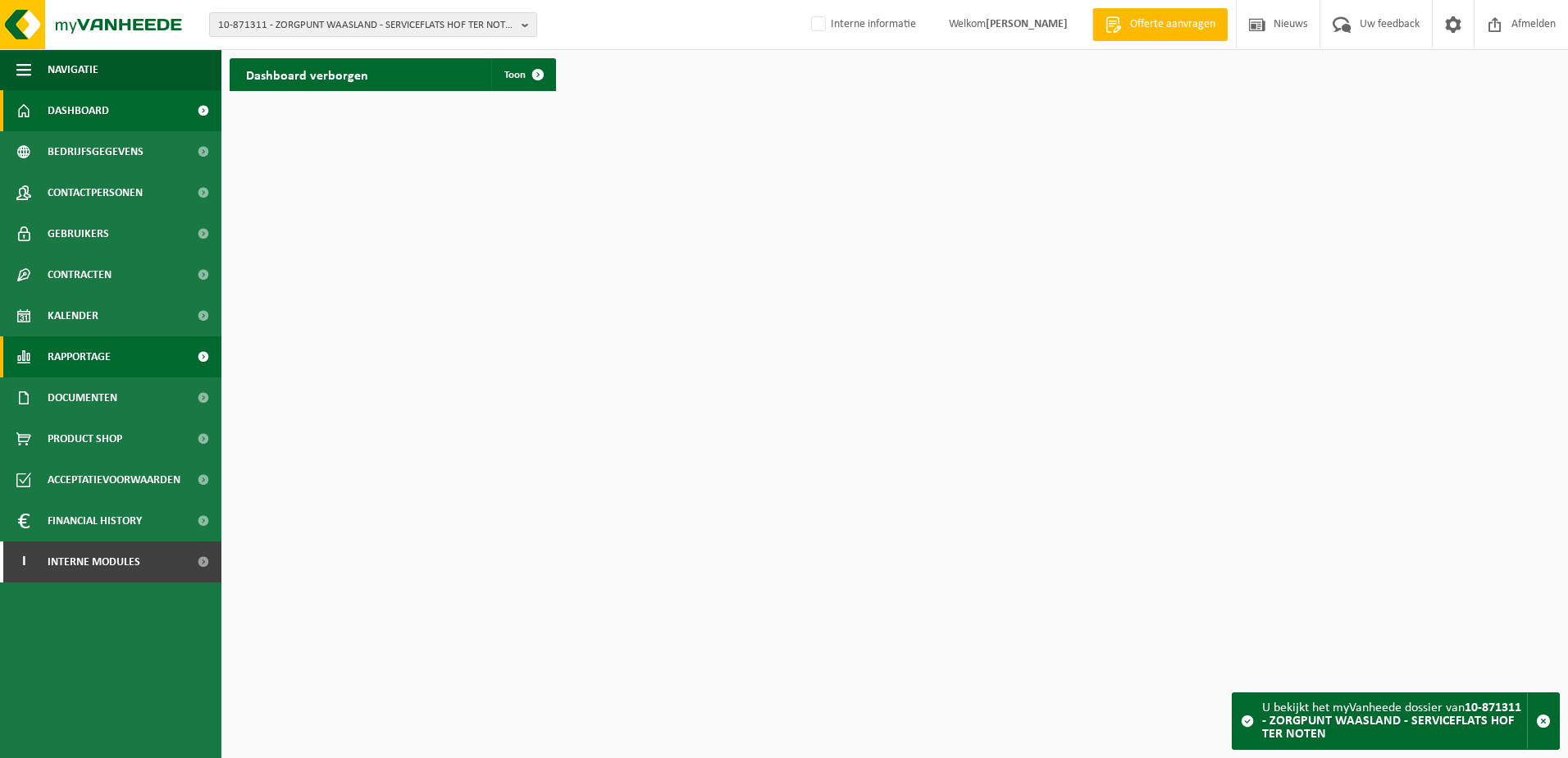
click at [92, 351] on span "Rapportage" at bounding box center [79, 357] width 63 height 41
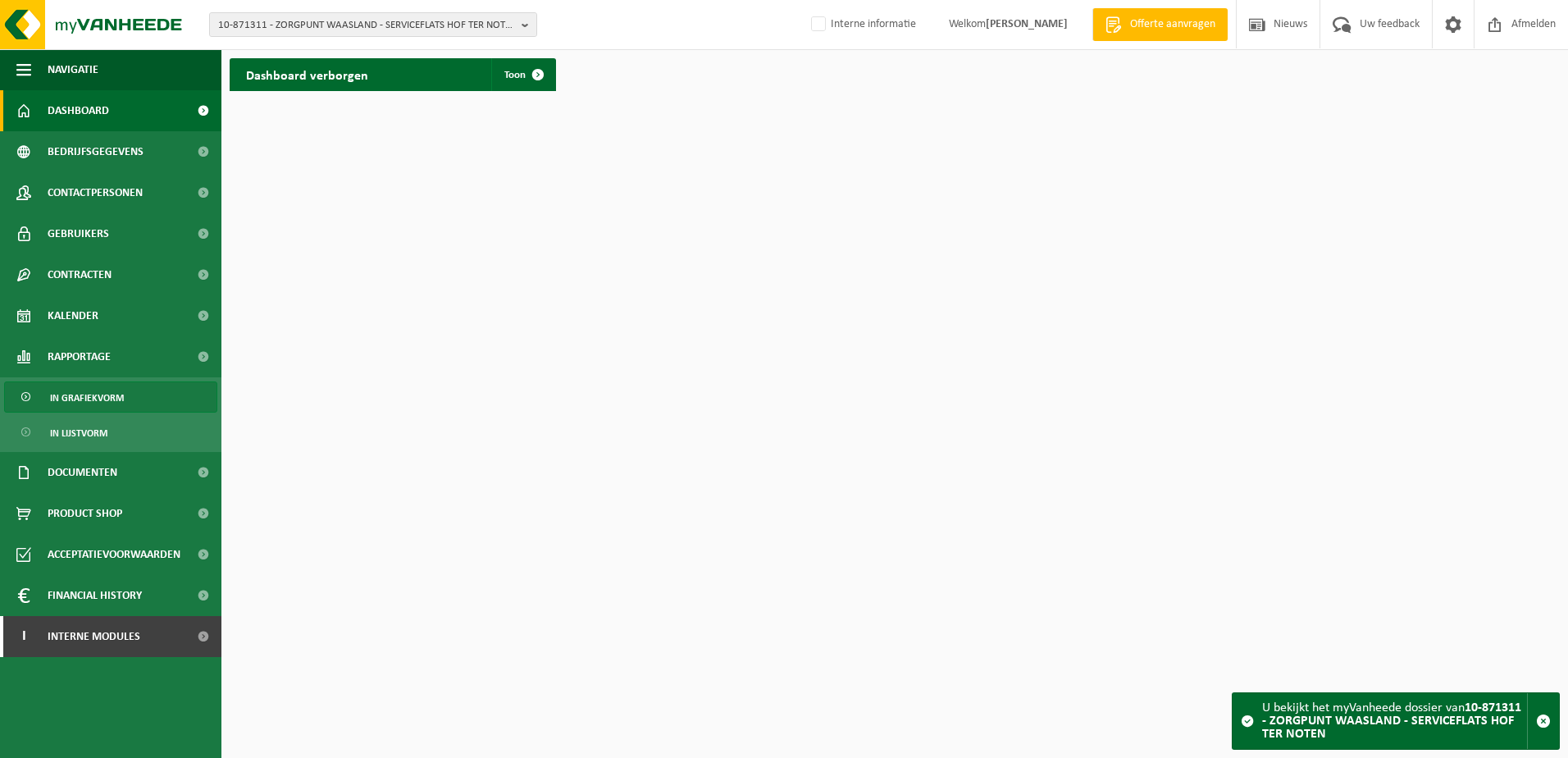
click at [89, 393] on span "In grafiekvorm" at bounding box center [86, 397] width 74 height 31
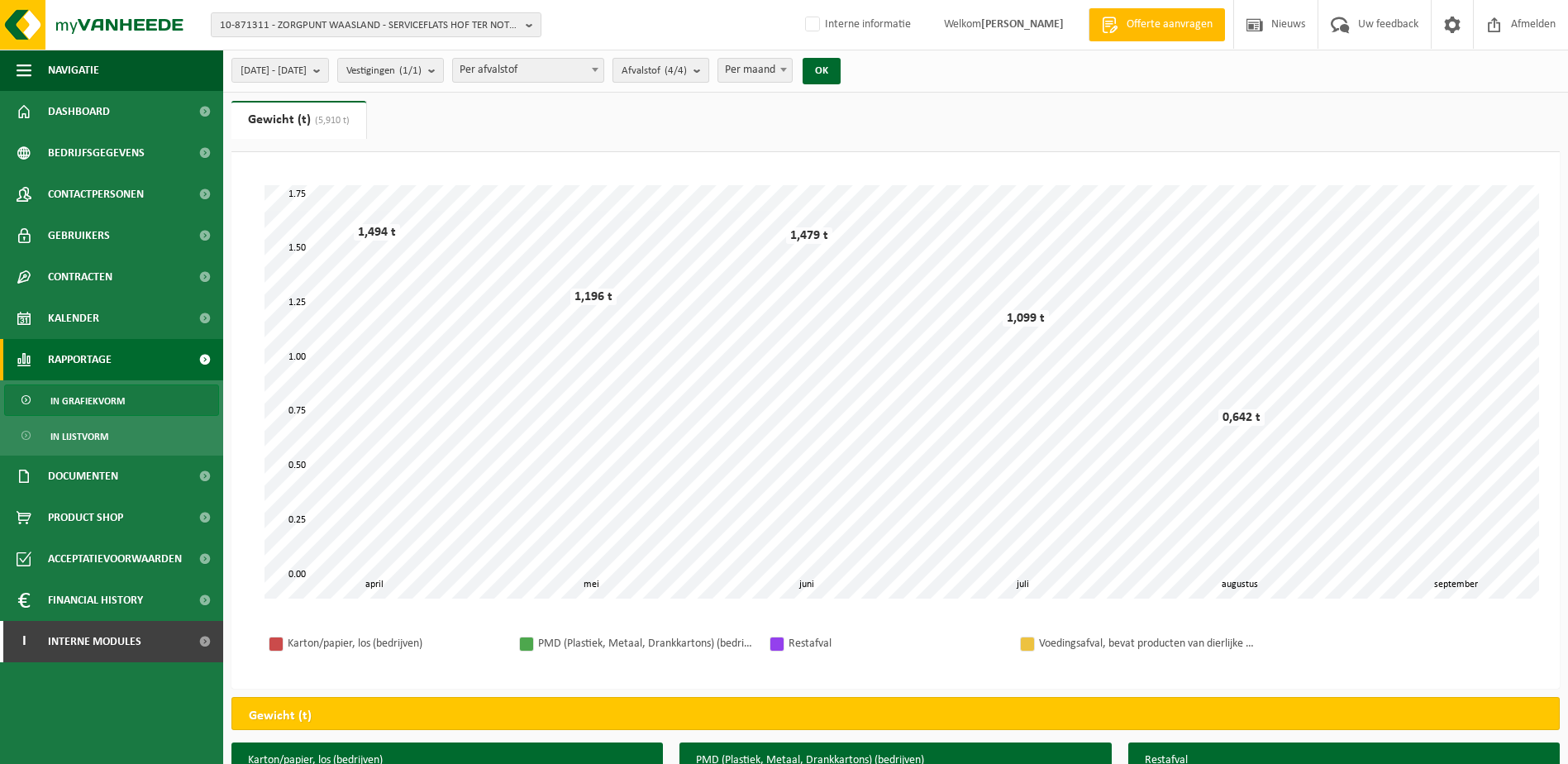
click at [708, 72] on b "submit" at bounding box center [702, 70] width 15 height 23
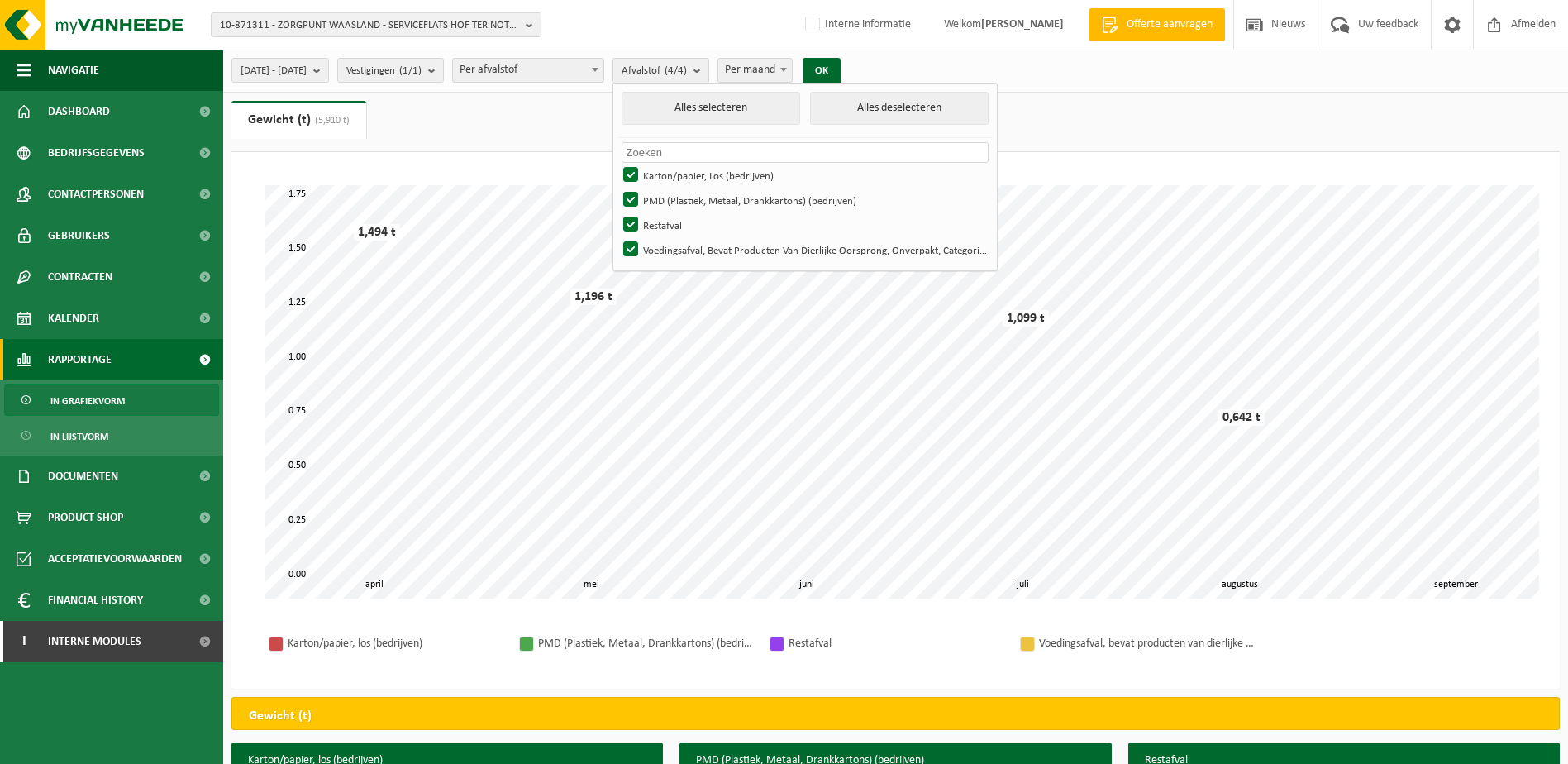
click at [793, 68] on span "Per maand" at bounding box center [756, 70] width 74 height 23
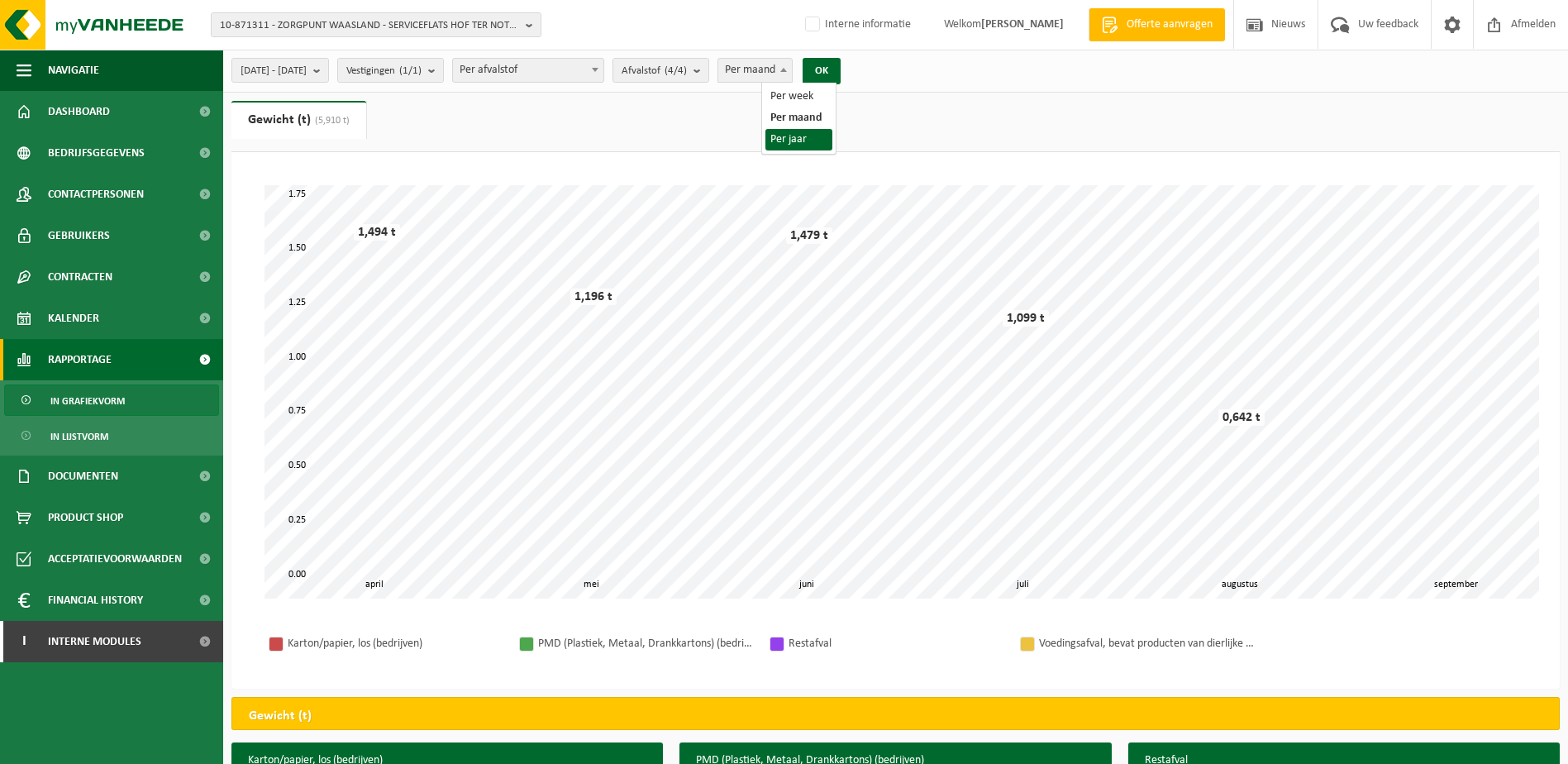
select select "3"
click at [329, 78] on b "submit" at bounding box center [321, 70] width 15 height 23
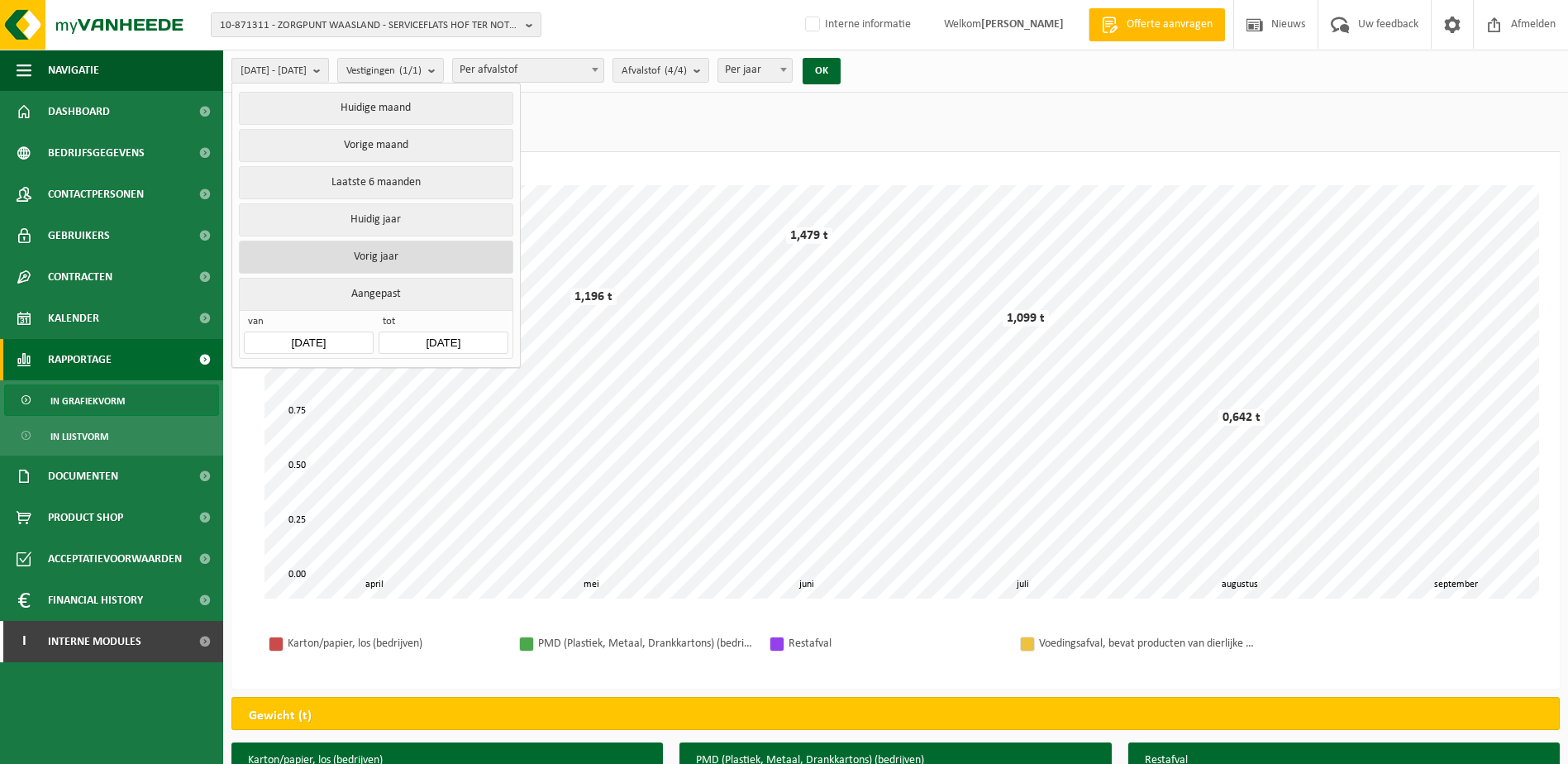
click at [374, 250] on button "Vorig jaar" at bounding box center [375, 257] width 274 height 33
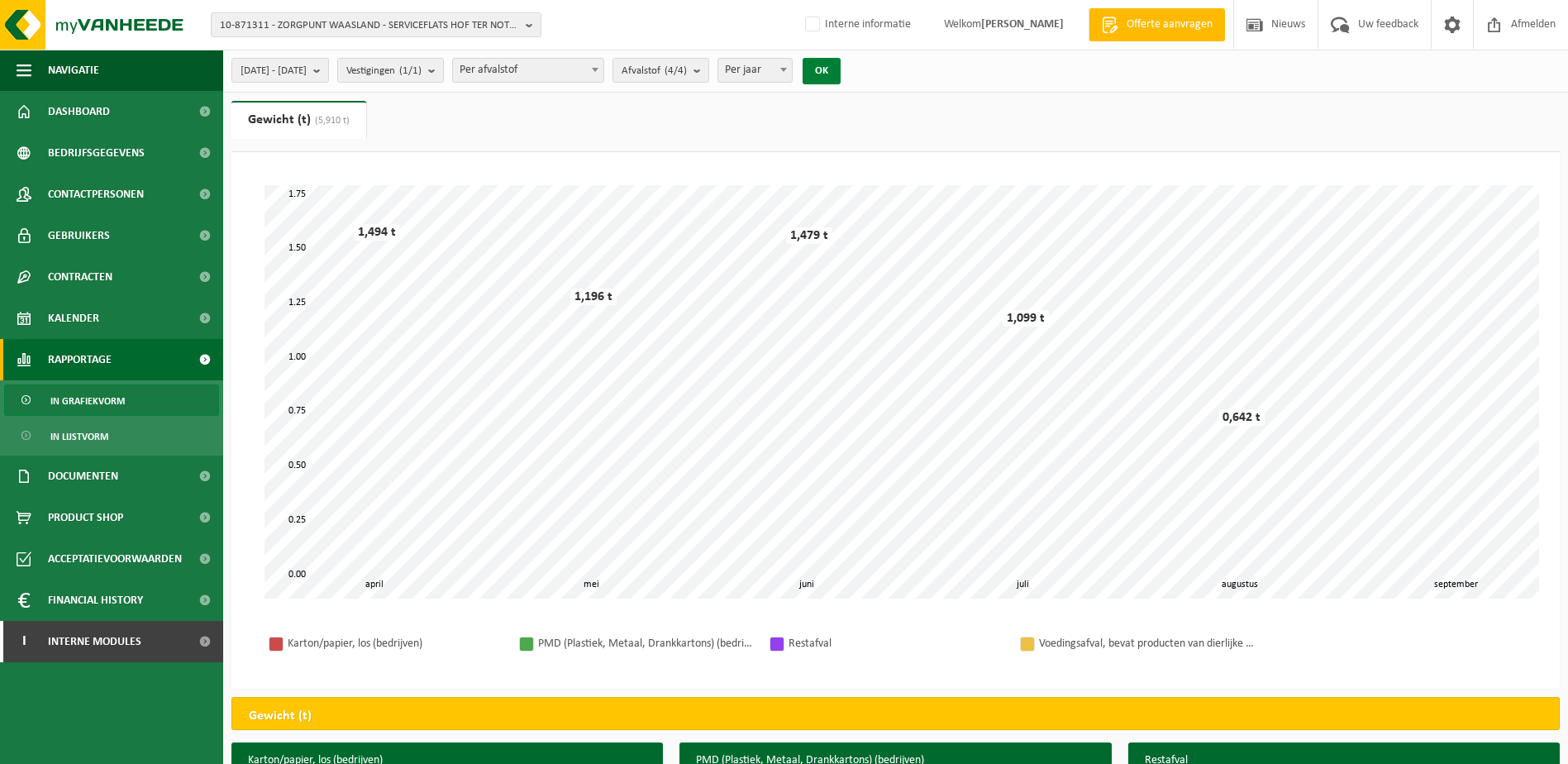
click at [841, 65] on button "OK" at bounding box center [822, 71] width 38 height 27
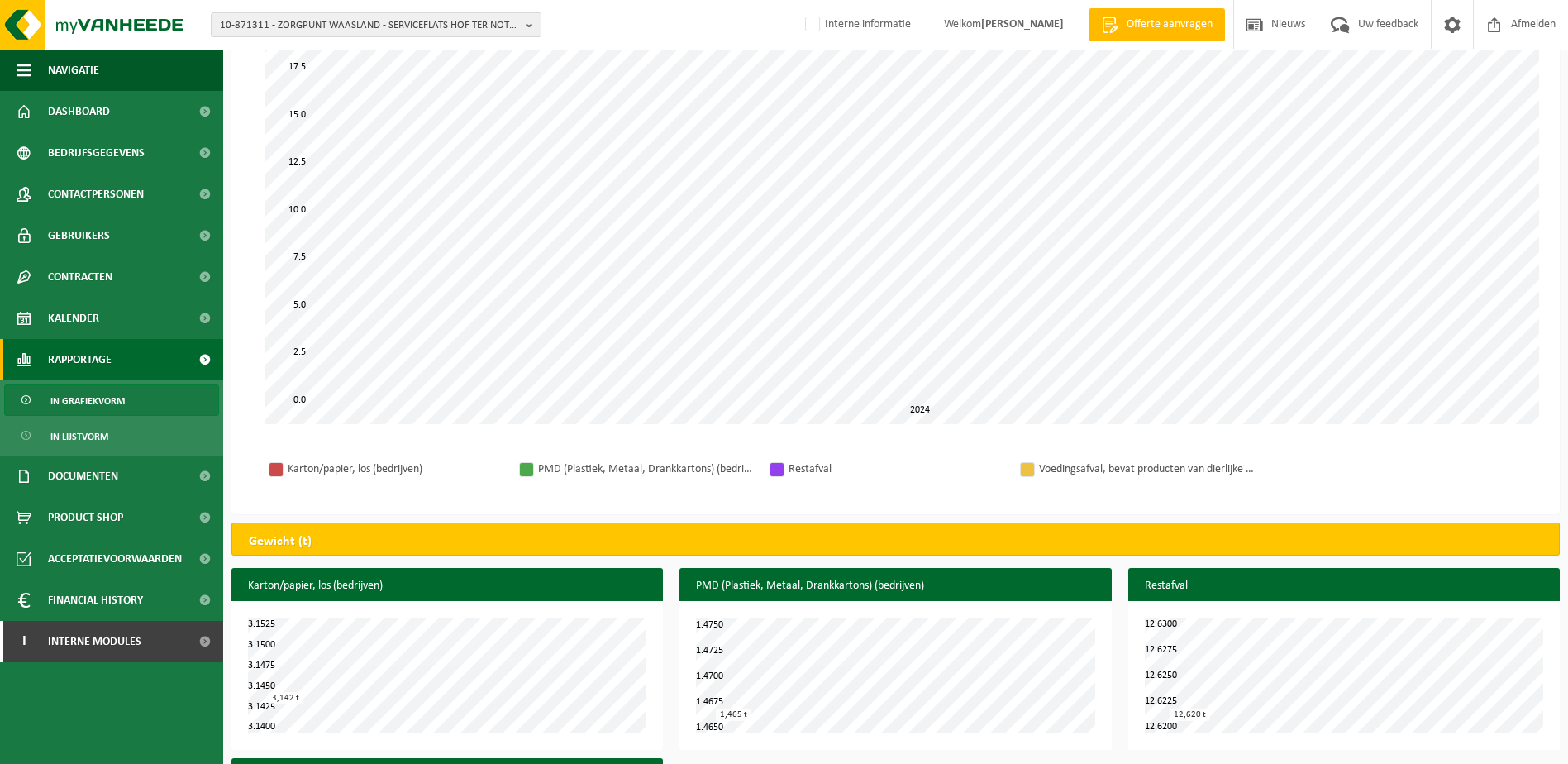
scroll to position [36, 0]
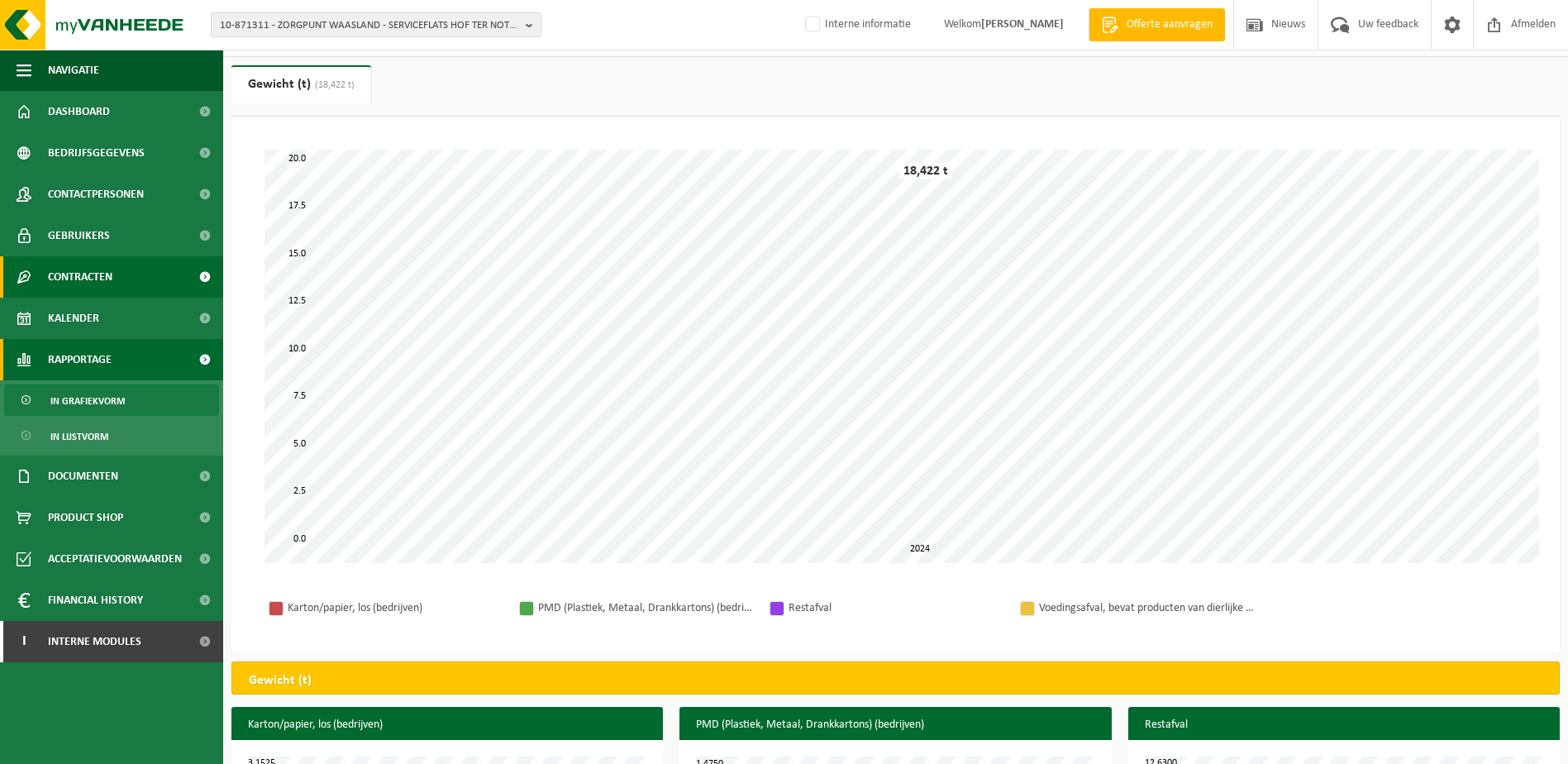
click at [108, 276] on span "Contracten" at bounding box center [80, 277] width 64 height 42
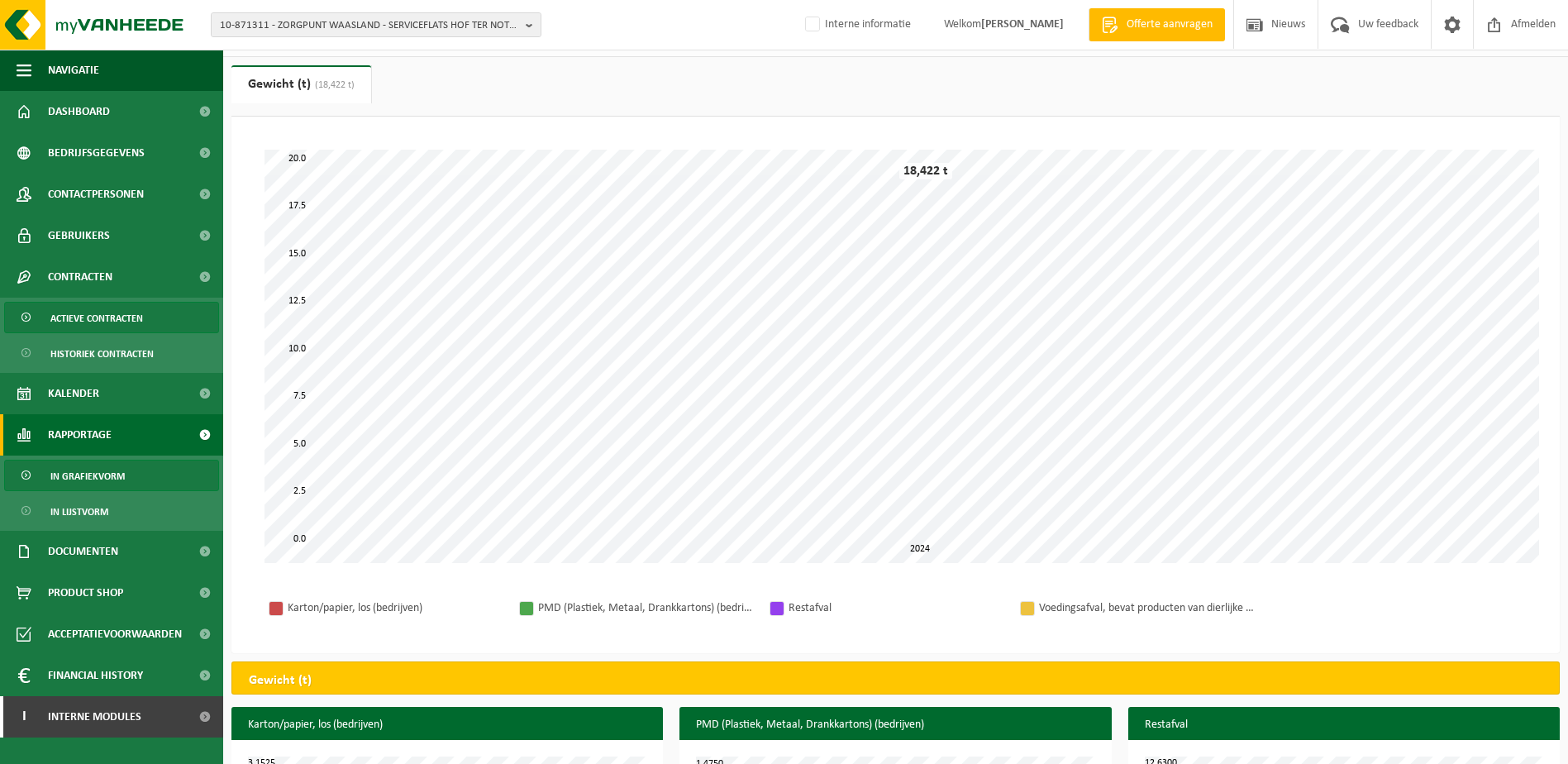
click at [98, 320] on span "Actieve contracten" at bounding box center [97, 318] width 93 height 31
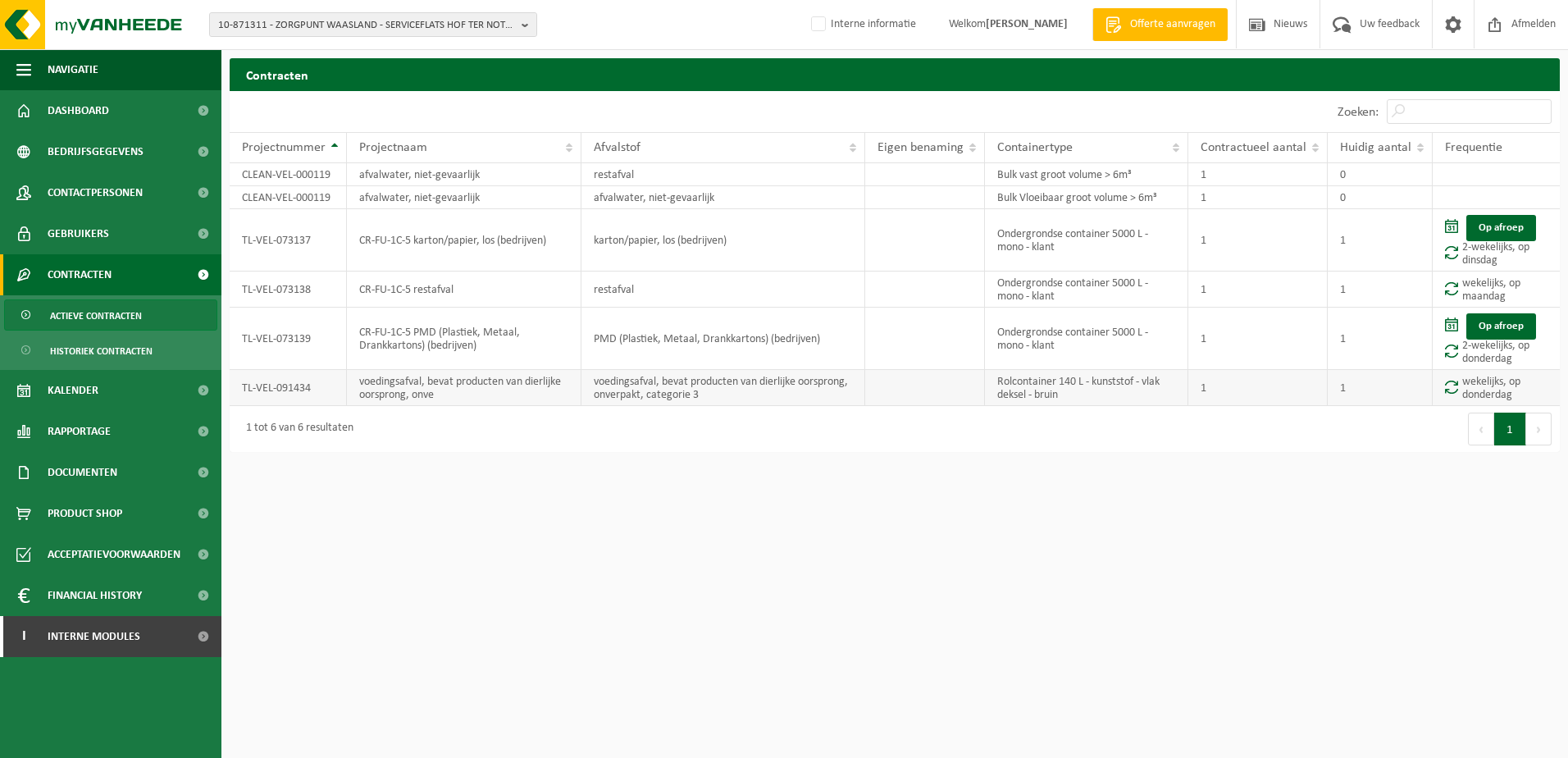
click at [1399, 397] on td "1" at bounding box center [1380, 388] width 105 height 36
click at [527, 23] on b "button" at bounding box center [529, 24] width 15 height 23
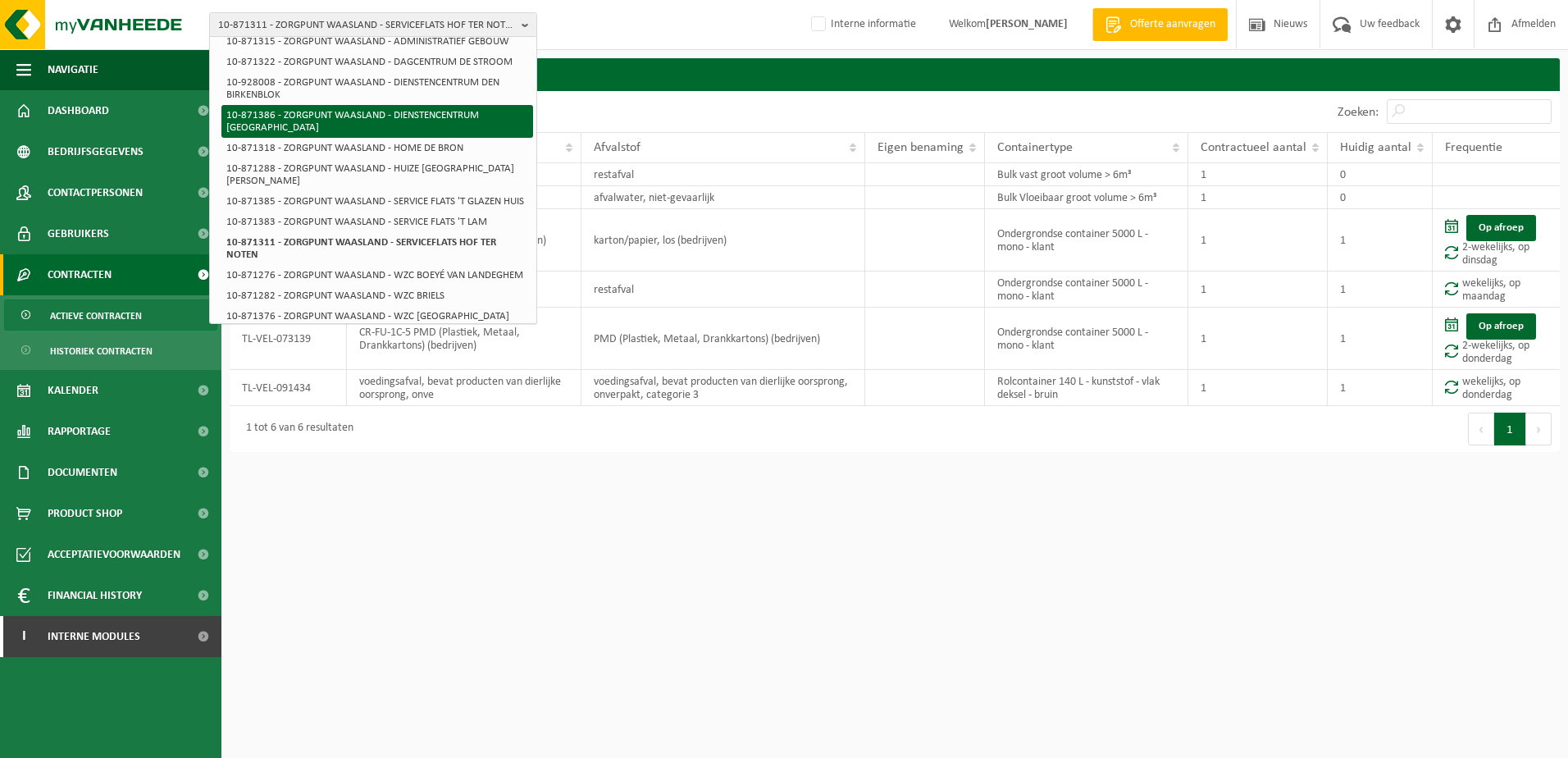
scroll to position [246, 0]
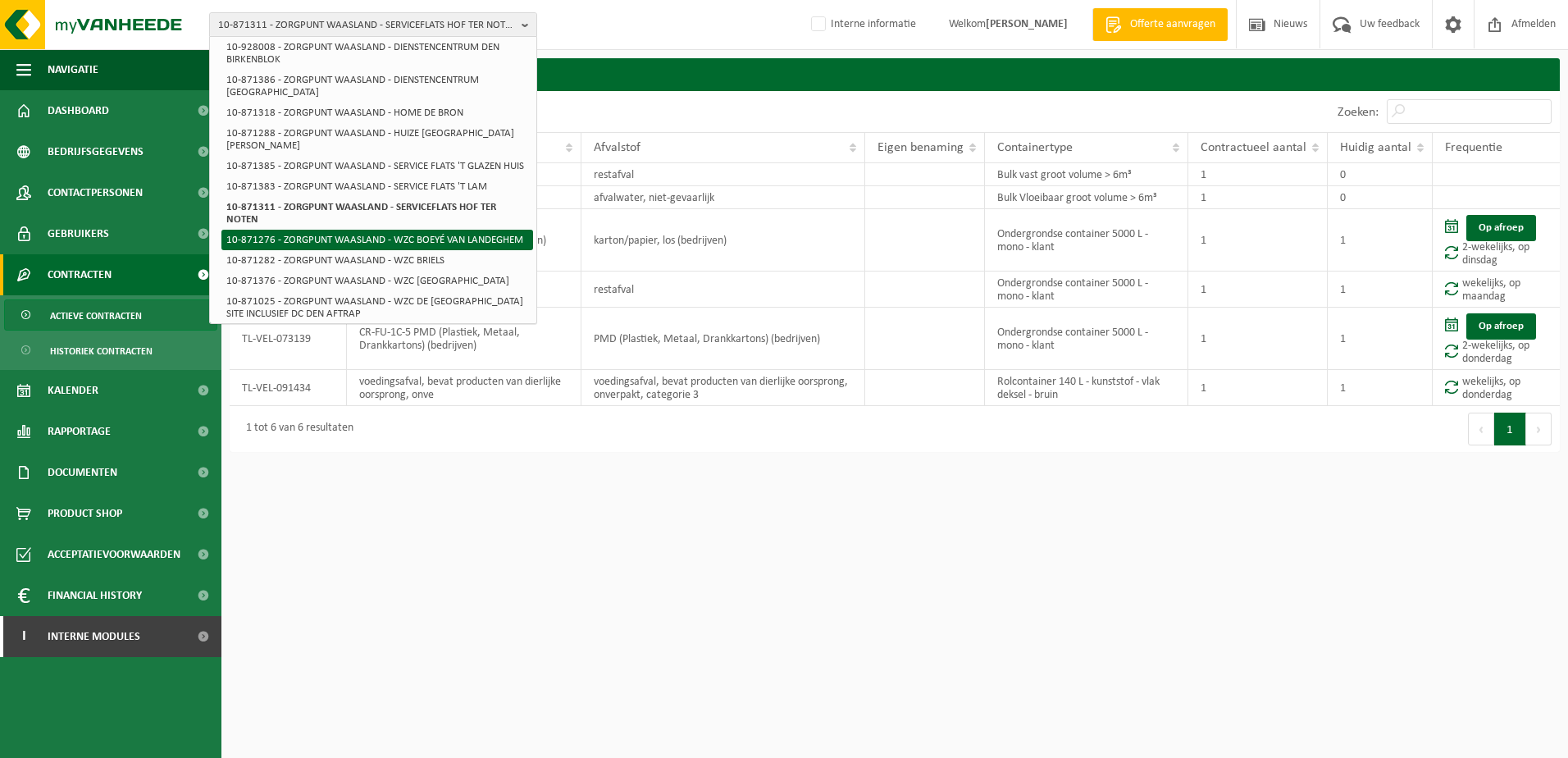
click at [397, 229] on li "10-871276 - ZORGPUNT WAASLAND - WZC BOEYÉ VAN LANDEGHEM" at bounding box center [377, 240] width 312 height 21
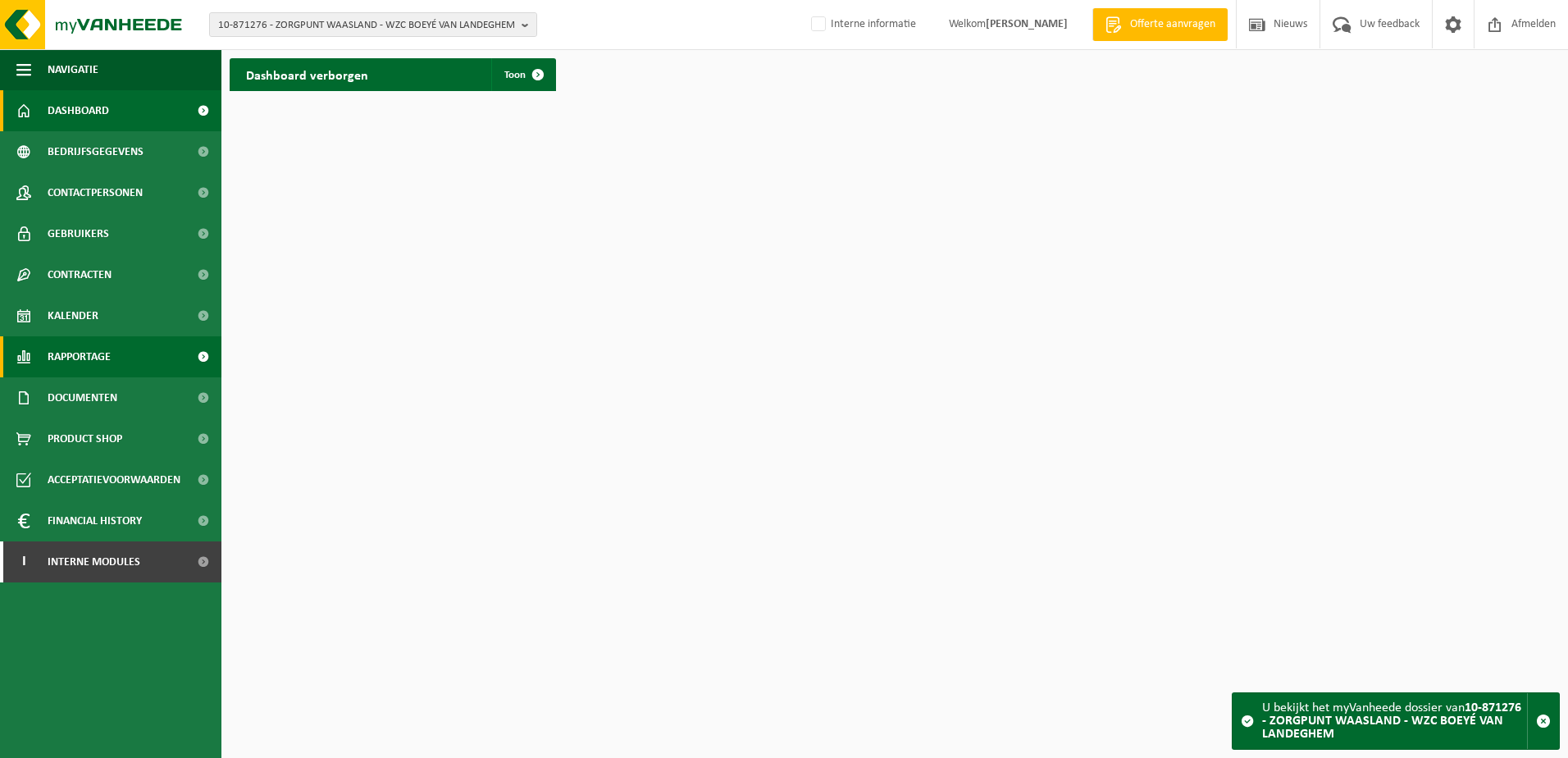
click at [92, 356] on span "Rapportage" at bounding box center [79, 357] width 63 height 41
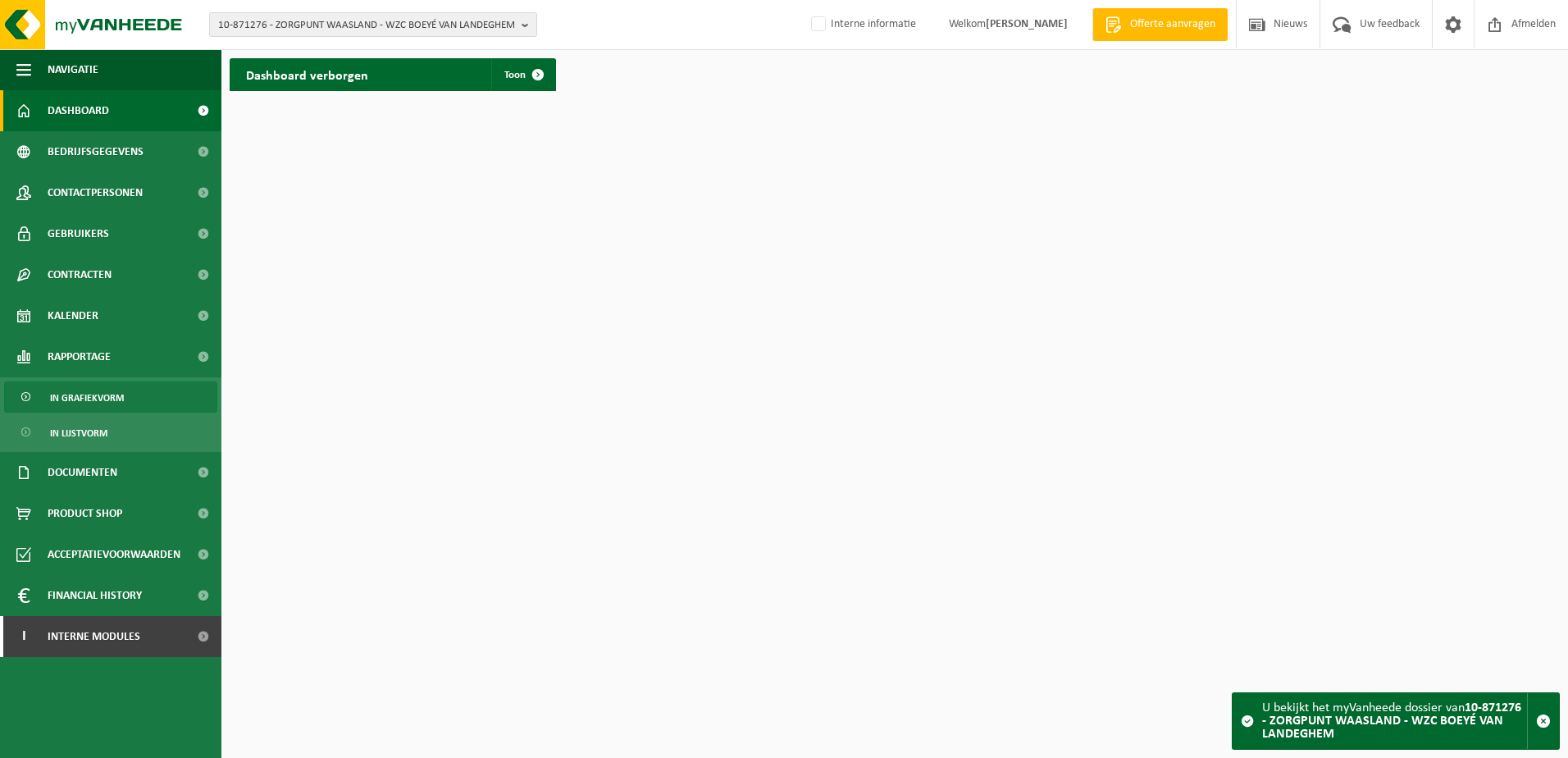
click at [85, 393] on span "In grafiekvorm" at bounding box center [86, 397] width 74 height 31
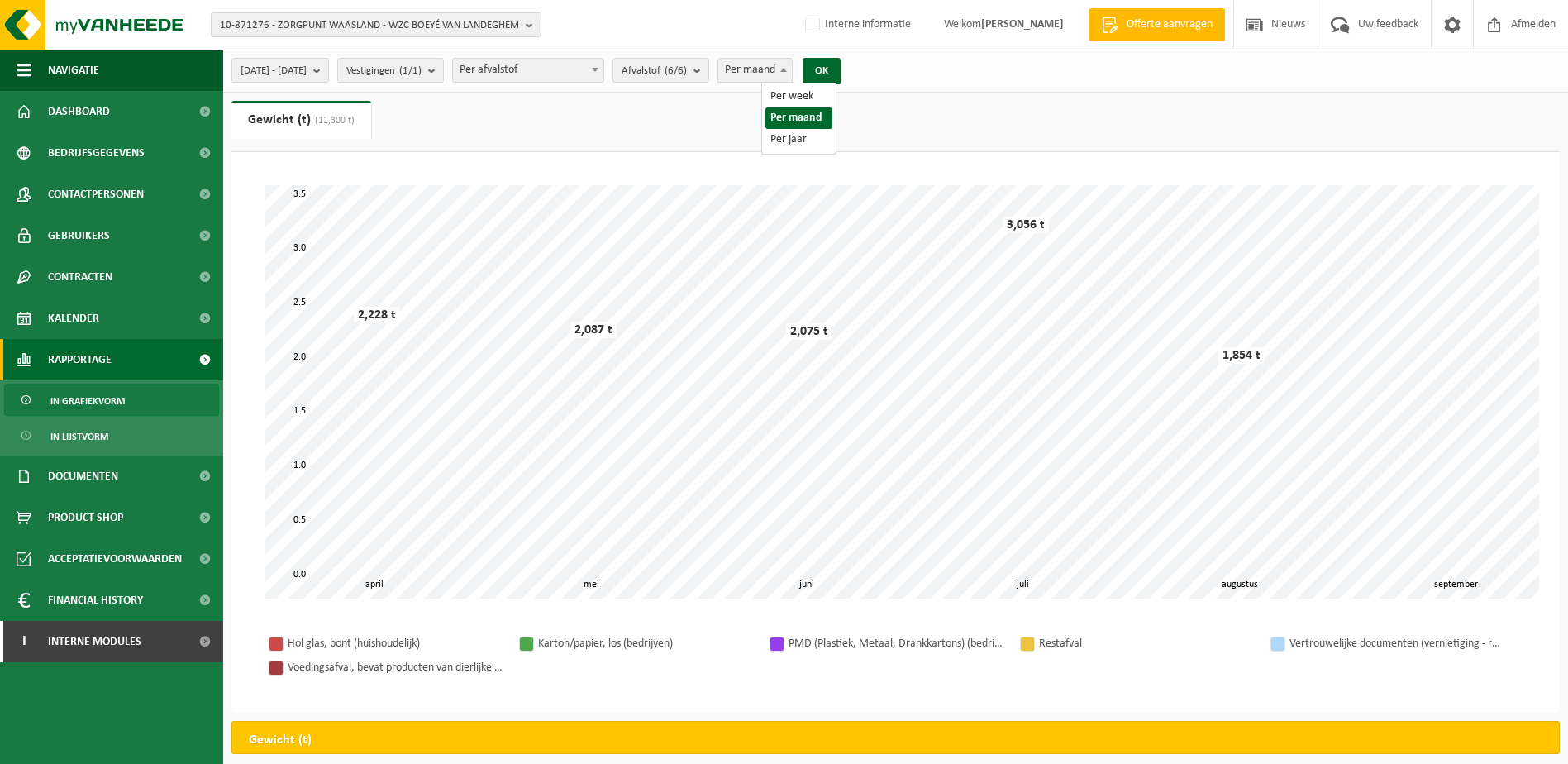
click at [793, 71] on span at bounding box center [783, 69] width 16 height 22
select select "3"
click at [329, 62] on b "submit" at bounding box center [321, 70] width 15 height 23
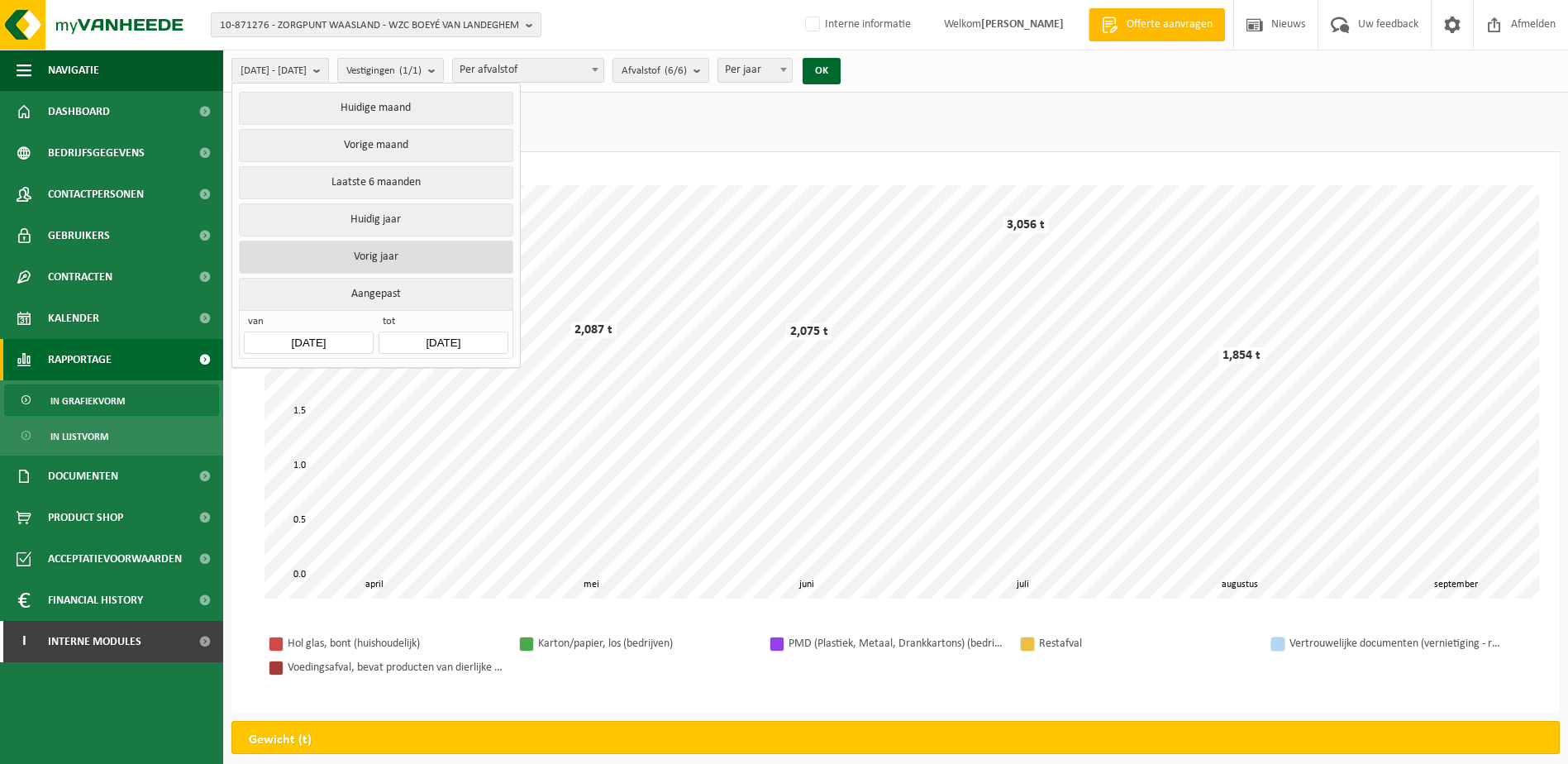
click at [386, 244] on button "Vorig jaar" at bounding box center [375, 257] width 274 height 33
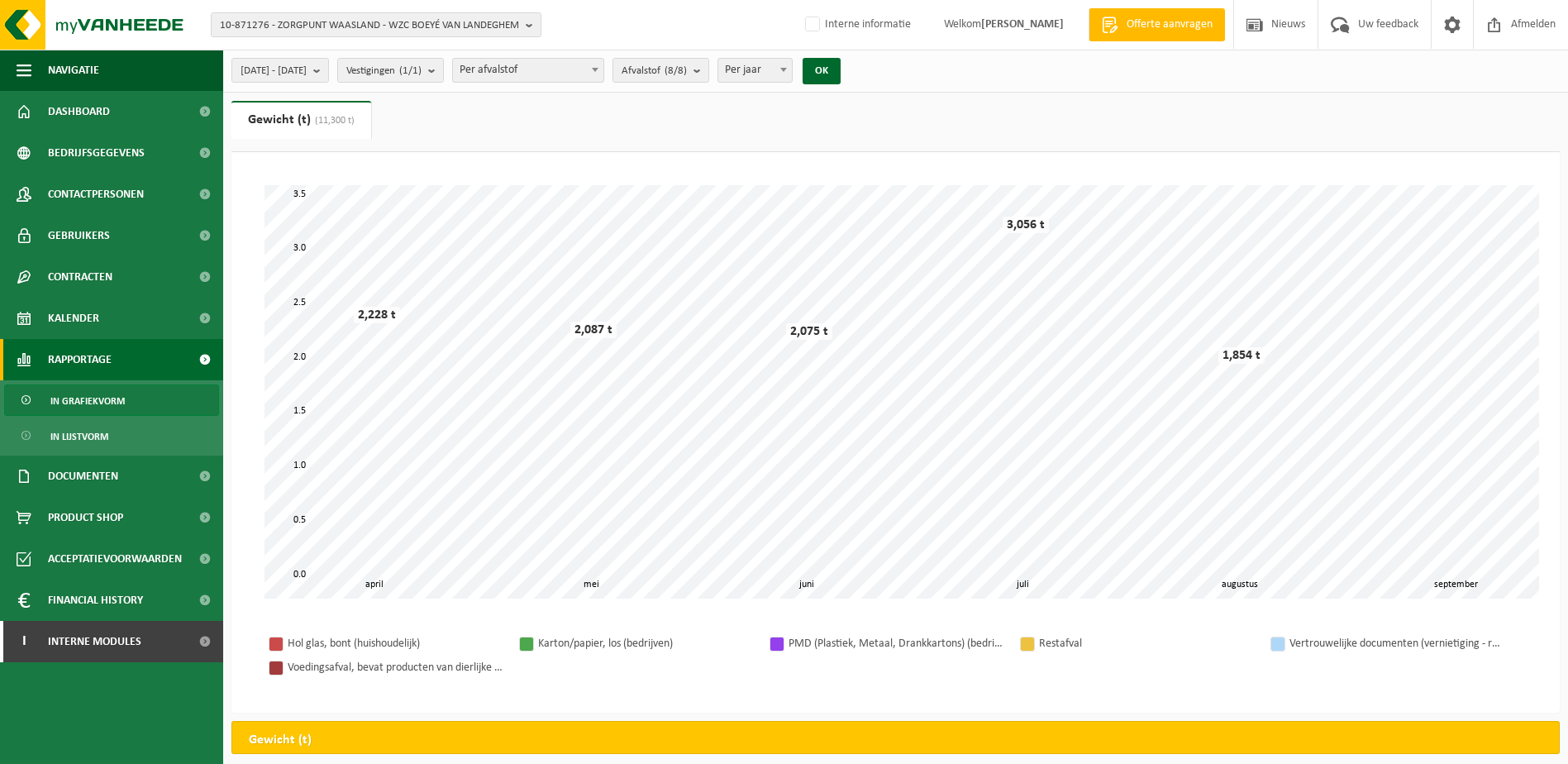
click at [598, 69] on b at bounding box center [595, 70] width 7 height 4
click at [756, 173] on div "Even geduld. Door de grote hoeveelheid gegevens duurt het laden even. mei juni …" at bounding box center [896, 392] width 1295 height 447
click at [329, 73] on b "submit" at bounding box center [321, 70] width 15 height 23
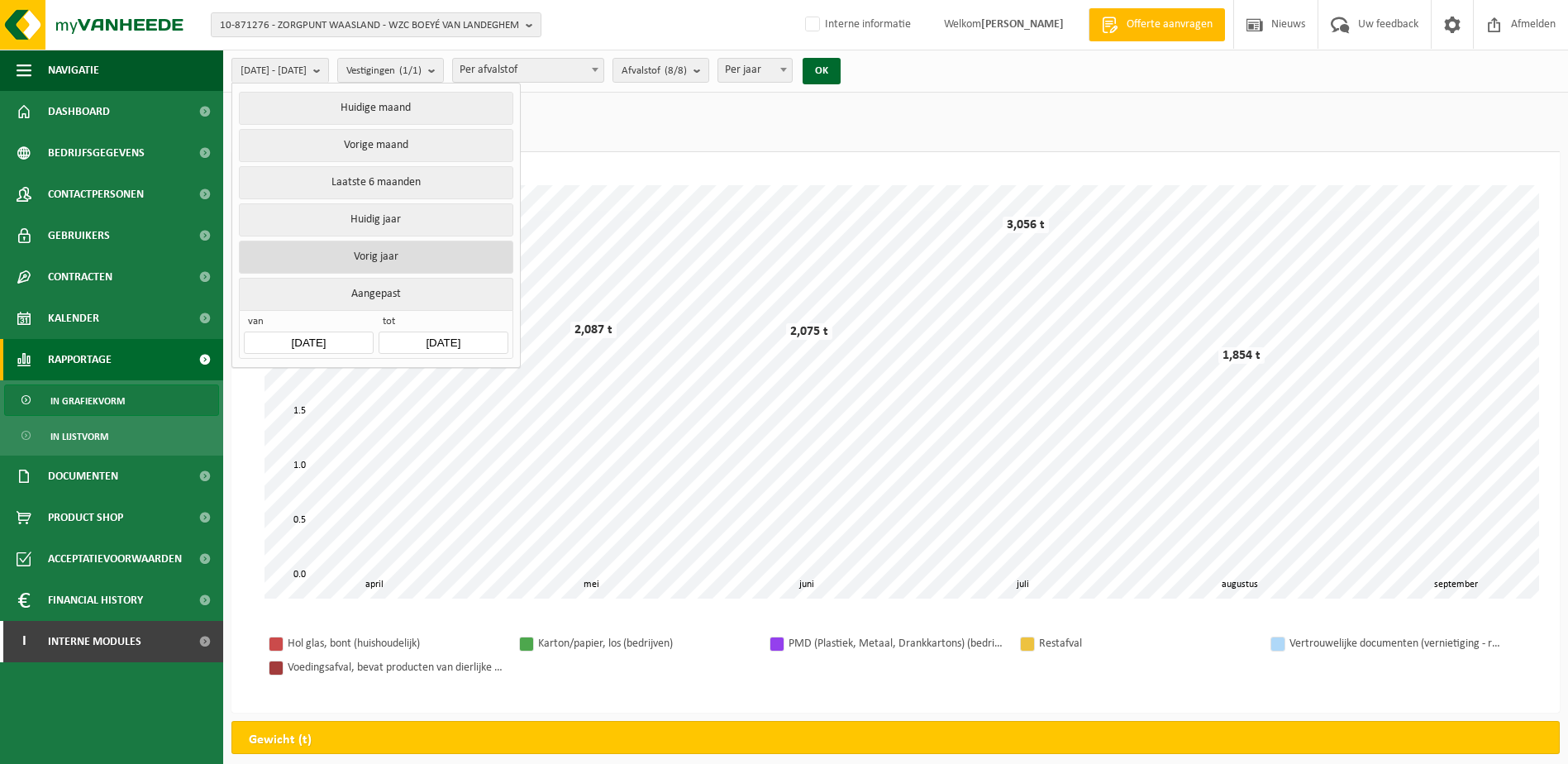
click at [423, 255] on button "Vorig jaar" at bounding box center [375, 257] width 274 height 33
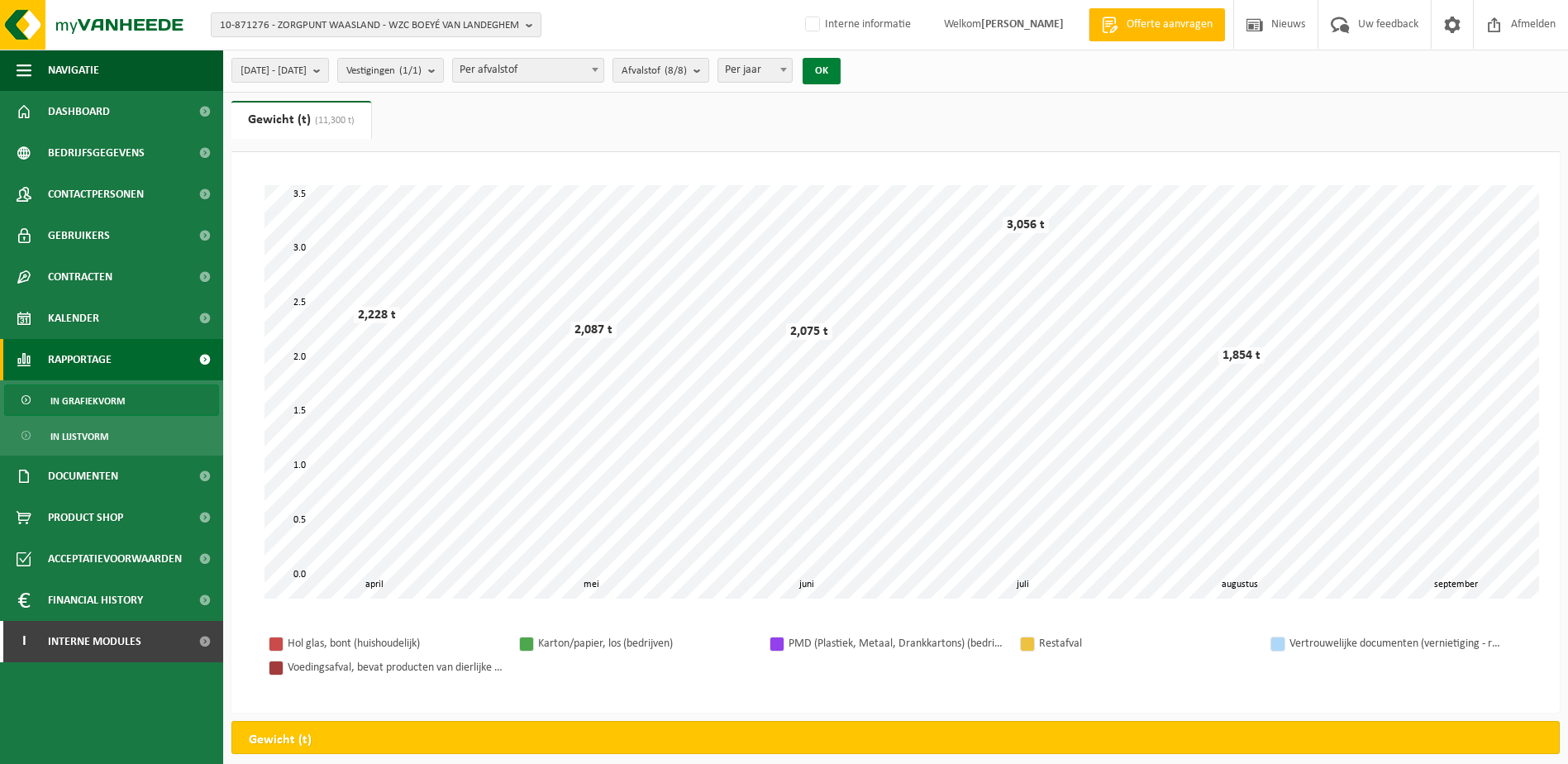
click at [841, 68] on button "OK" at bounding box center [822, 71] width 38 height 27
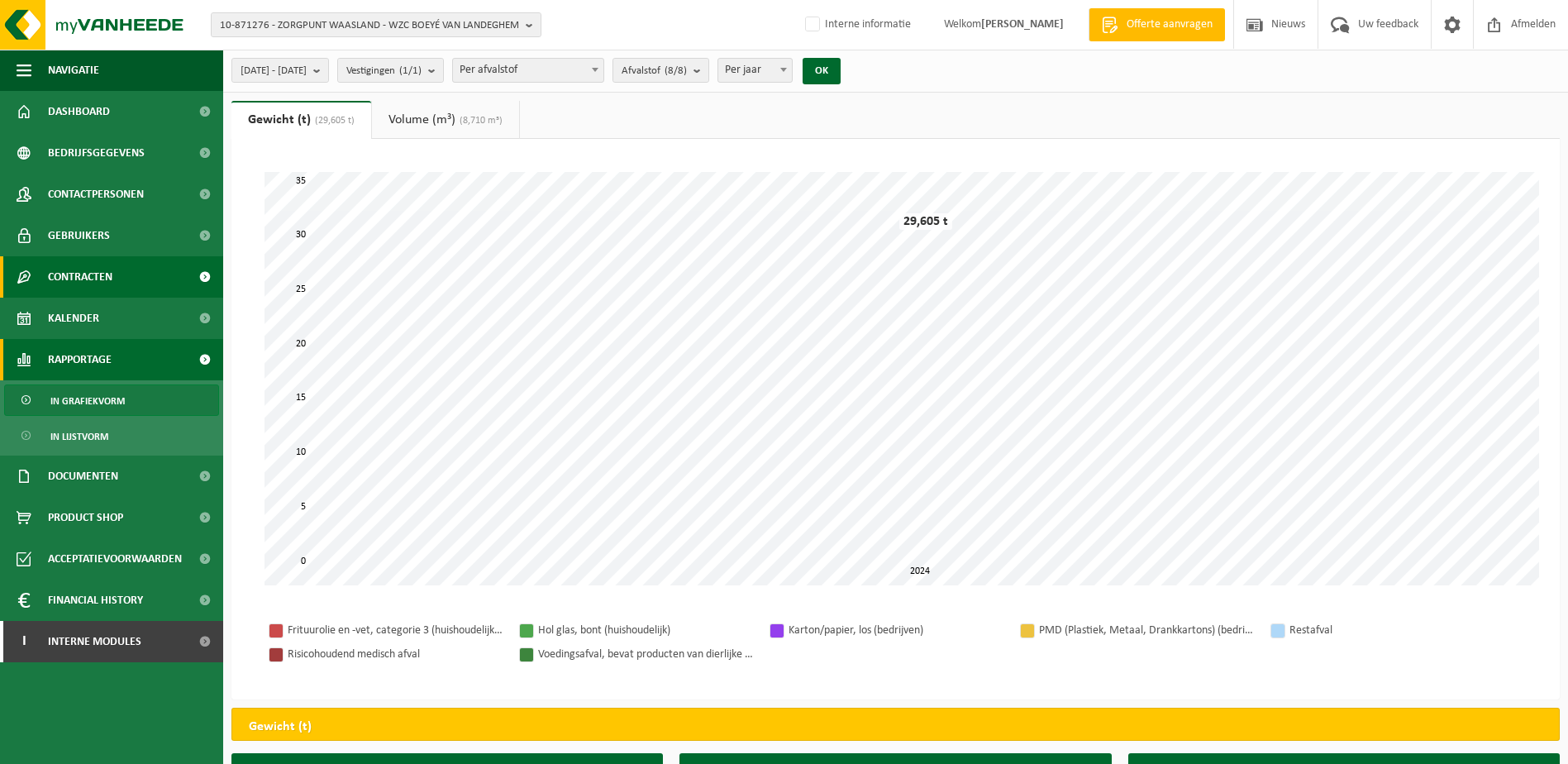
click at [76, 280] on span "Contracten" at bounding box center [80, 277] width 64 height 42
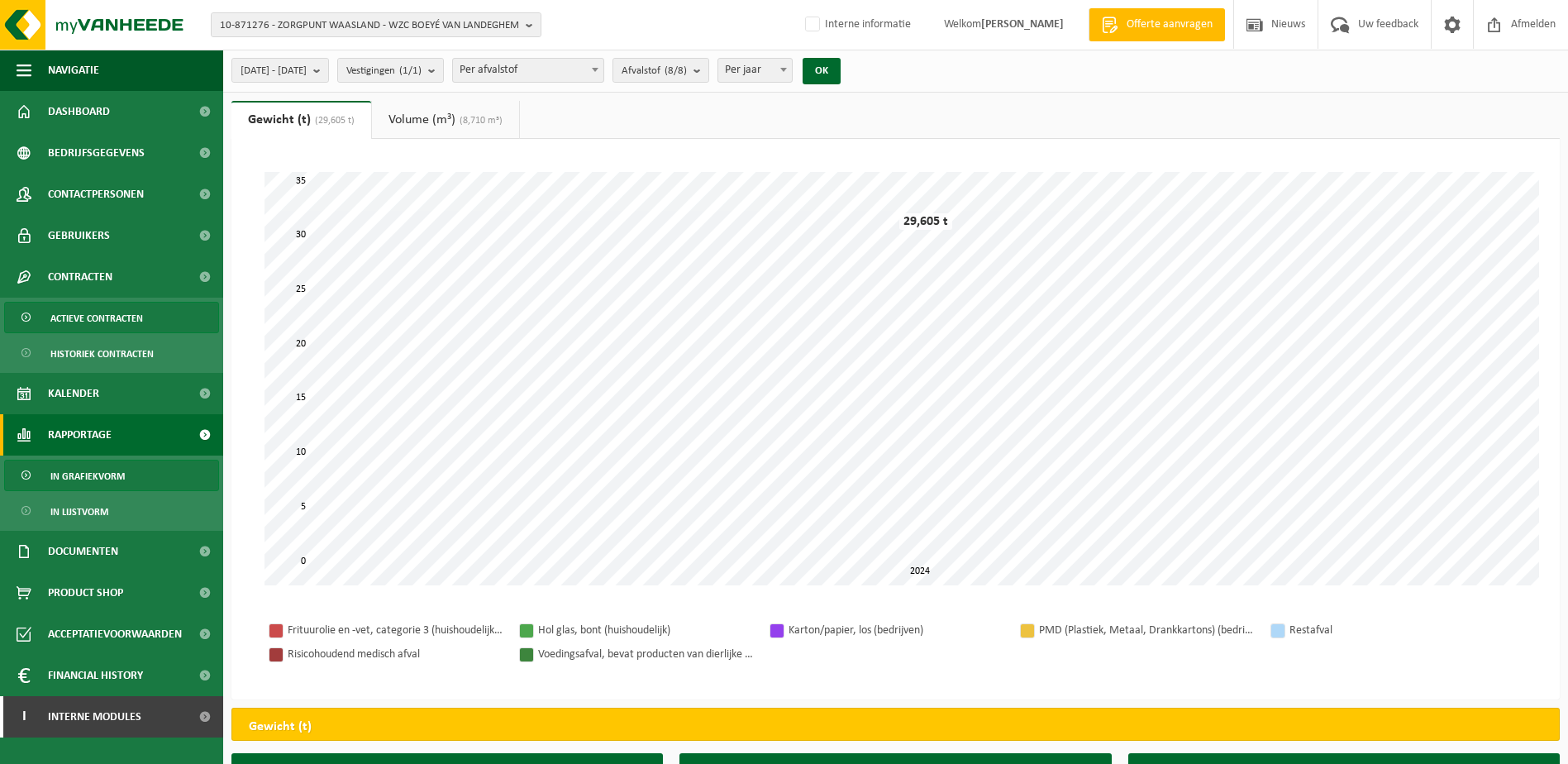
click at [72, 310] on span "Actieve contracten" at bounding box center [97, 318] width 93 height 31
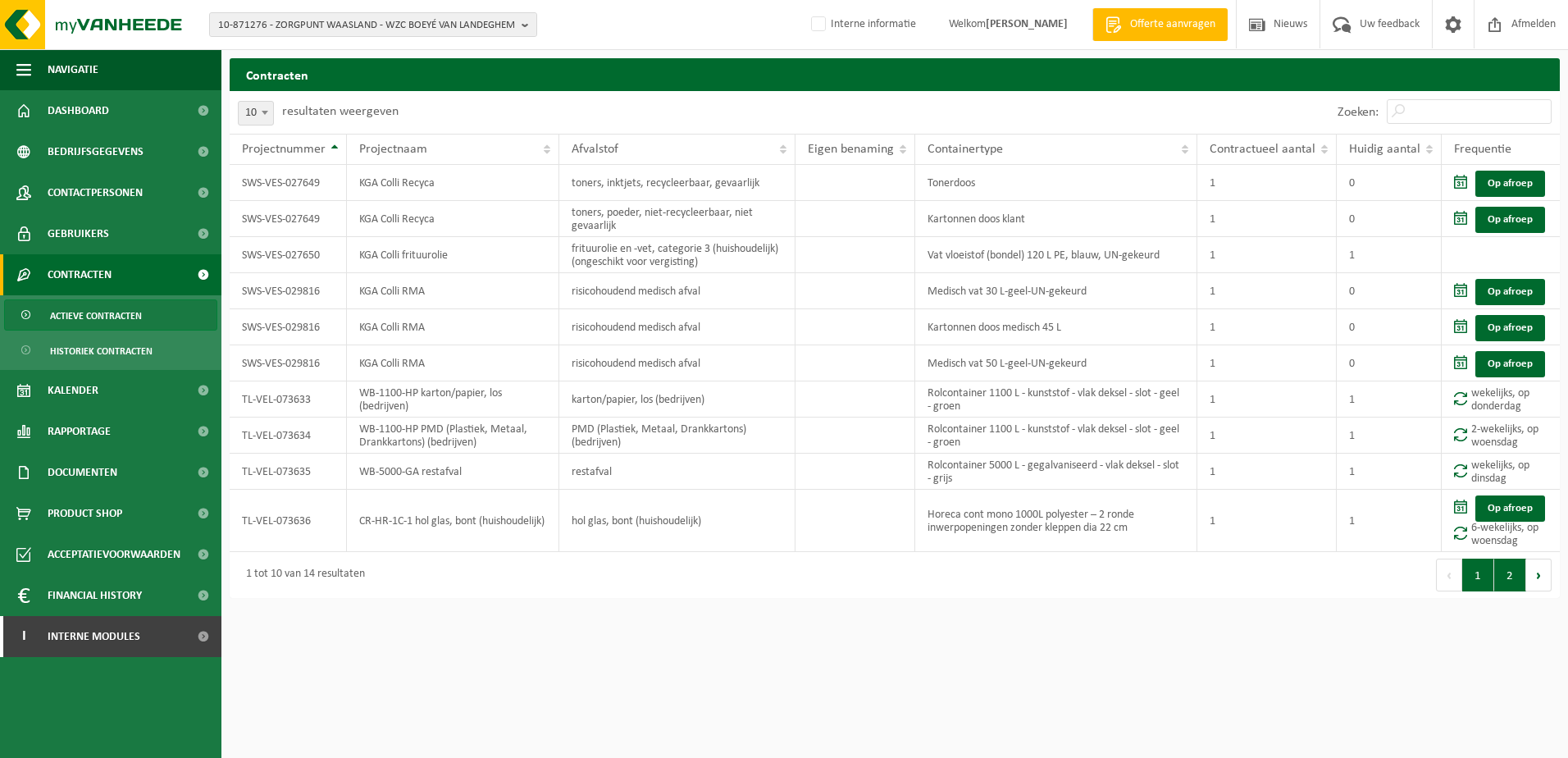
click at [1513, 585] on button "2" at bounding box center [1510, 575] width 32 height 33
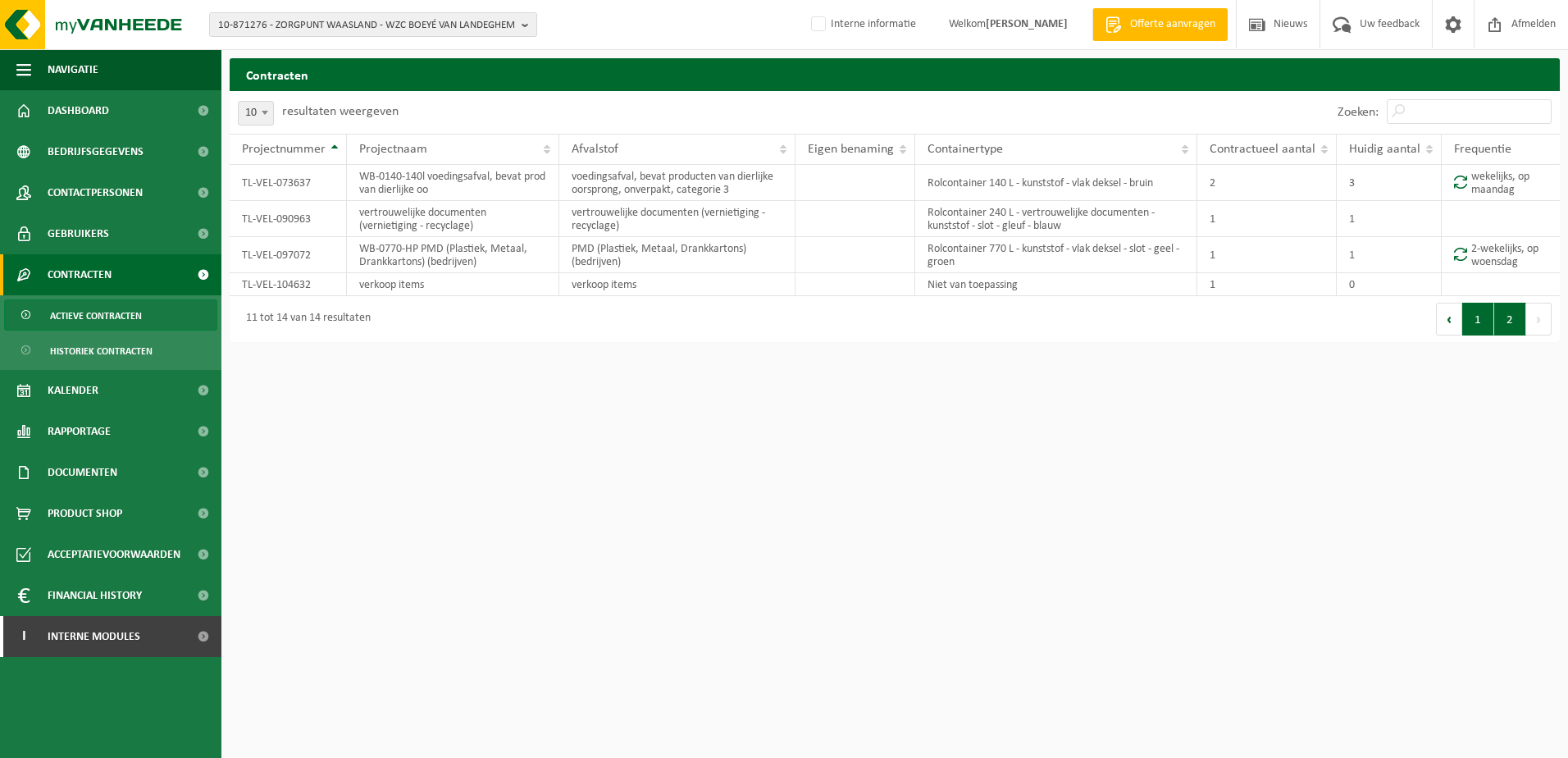
click at [1478, 330] on button "1" at bounding box center [1478, 318] width 32 height 33
